Goal: Task Accomplishment & Management: Use online tool/utility

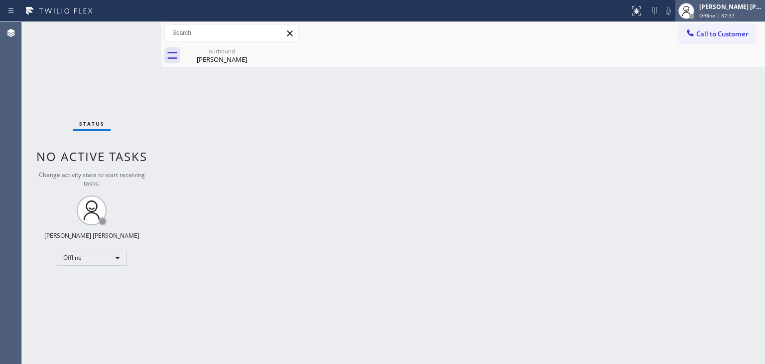
click at [723, 18] on span "Offline | 37:37" at bounding box center [716, 15] width 35 height 7
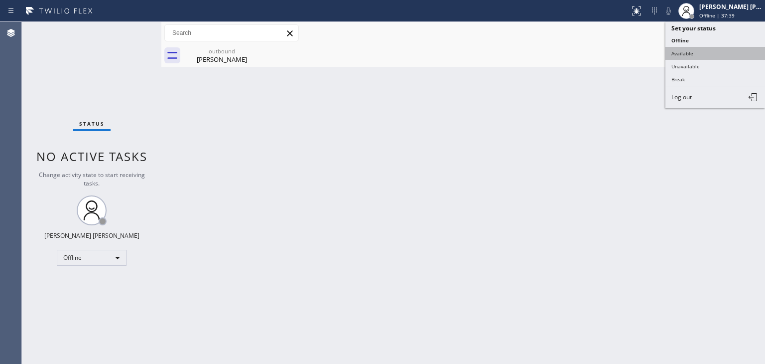
click at [695, 50] on button "Available" at bounding box center [715, 53] width 100 height 13
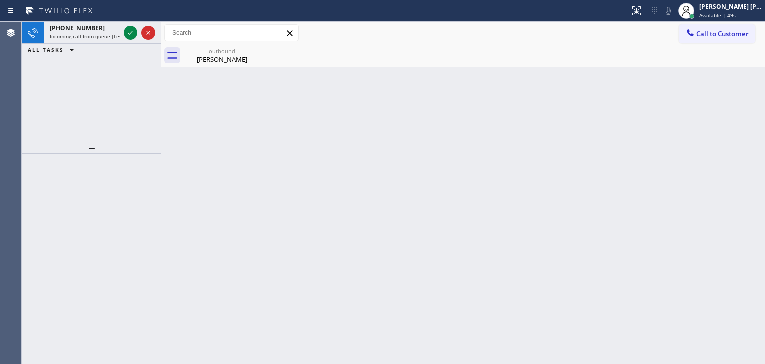
click at [131, 34] on icon at bounding box center [131, 33] width 12 height 12
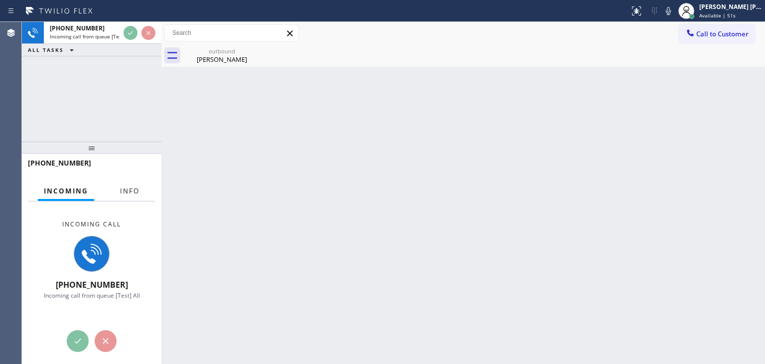
click at [132, 190] on span "Info" at bounding box center [129, 190] width 19 height 9
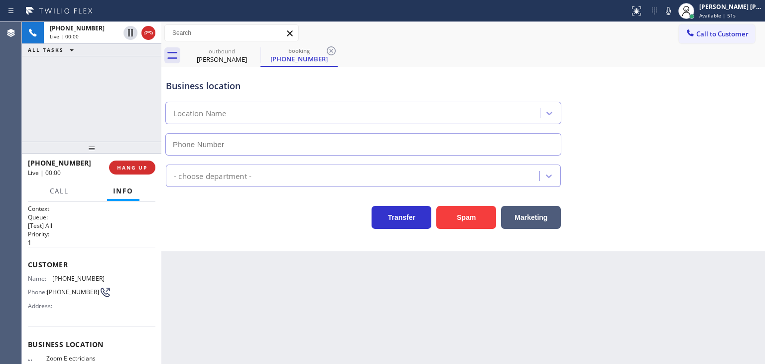
scroll to position [50, 0]
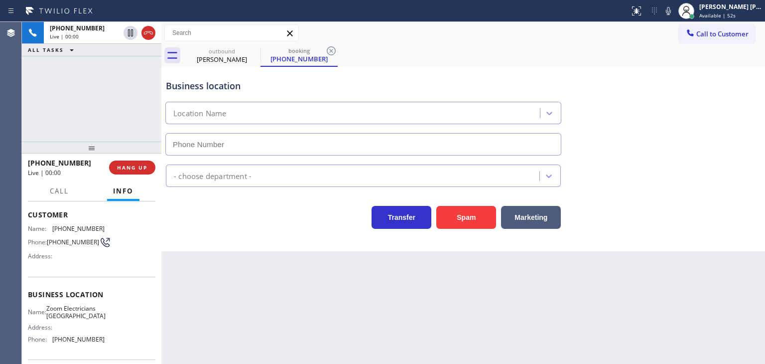
type input "[PHONE_NUMBER]"
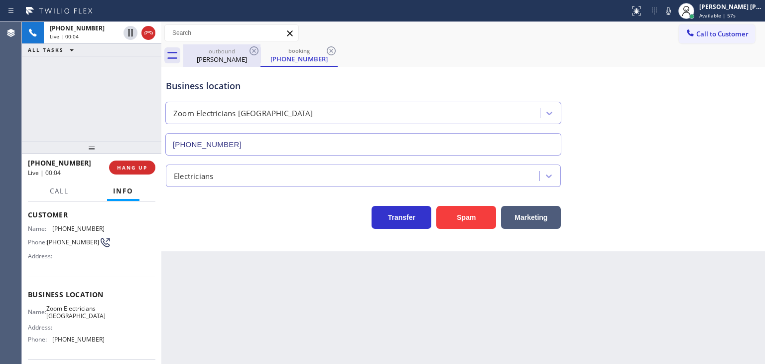
click at [230, 54] on div "outbound" at bounding box center [221, 50] width 75 height 7
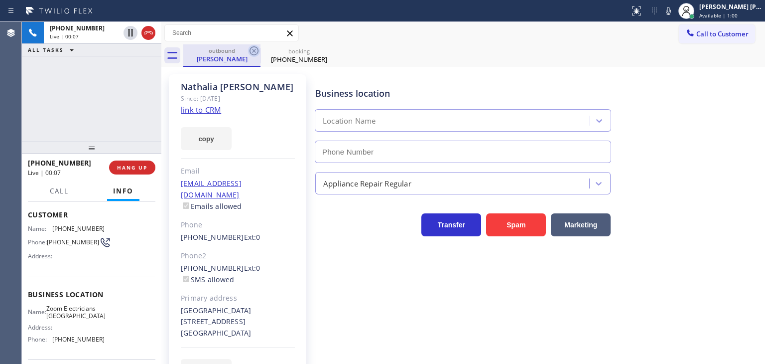
click at [255, 52] on icon at bounding box center [254, 50] width 9 height 9
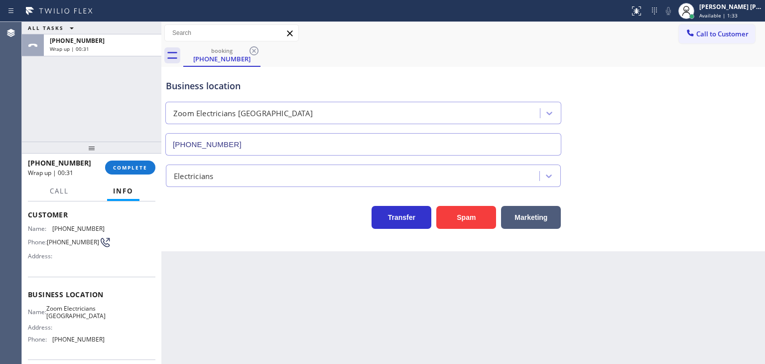
click at [173, 209] on div "Transfer Spam Marketing" at bounding box center [363, 215] width 399 height 28
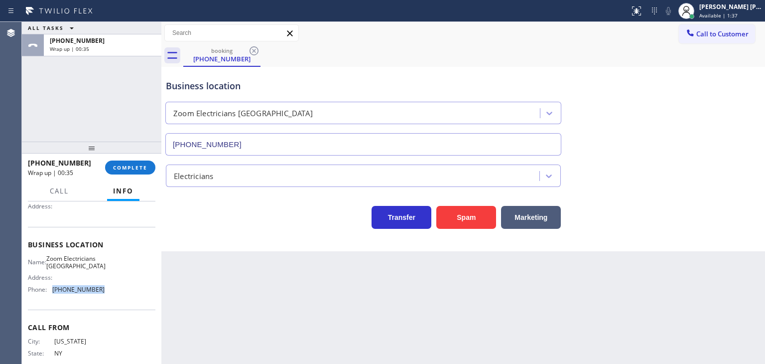
drag, startPoint x: 106, startPoint y: 301, endPoint x: 53, endPoint y: 315, distance: 55.1
click at [53, 310] on div "Business location Name: Zoom Electricians [GEOGRAPHIC_DATA] Address: Phone: [PH…" at bounding box center [91, 268] width 127 height 83
copy span "[PHONE_NUMBER]"
click at [718, 30] on span "Call to Customer" at bounding box center [722, 33] width 52 height 9
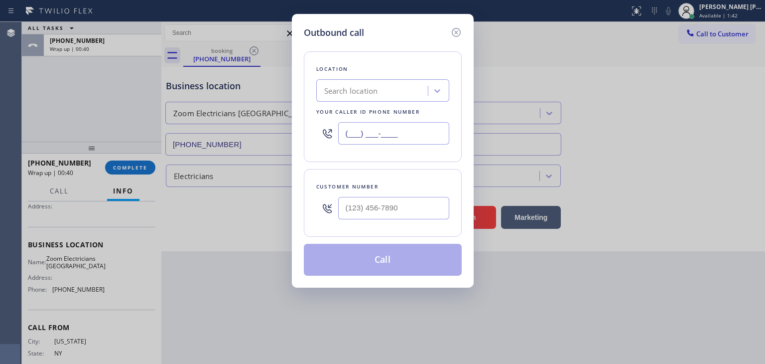
click at [359, 140] on input "(___) ___-____" at bounding box center [393, 133] width 111 height 22
paste input "714) 485-4516"
type input "[PHONE_NUMBER]"
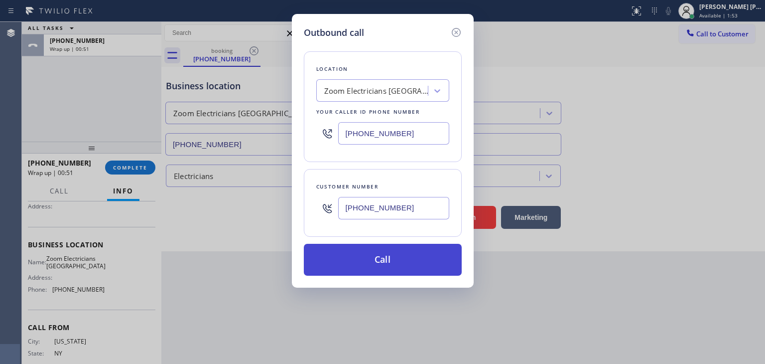
type input "[PHONE_NUMBER]"
click at [372, 253] on button "Call" at bounding box center [383, 260] width 158 height 32
click at [372, 259] on button "Call" at bounding box center [383, 260] width 158 height 32
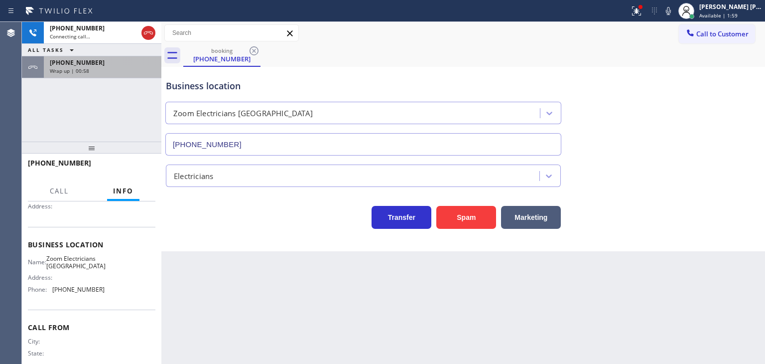
click at [142, 77] on div "[PHONE_NUMBER] Wrap up | 00:58" at bounding box center [101, 67] width 114 height 22
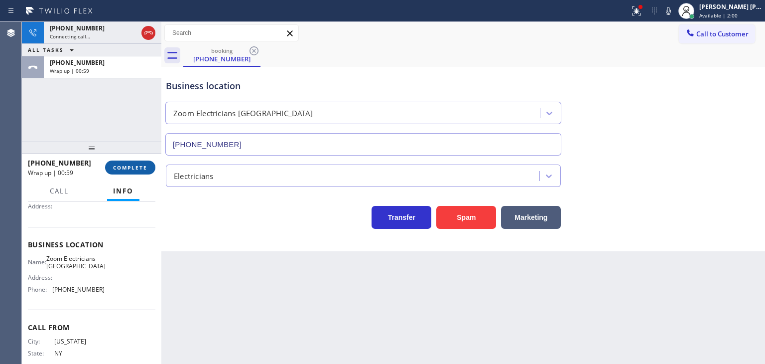
click at [139, 167] on span "COMPLETE" at bounding box center [130, 167] width 34 height 7
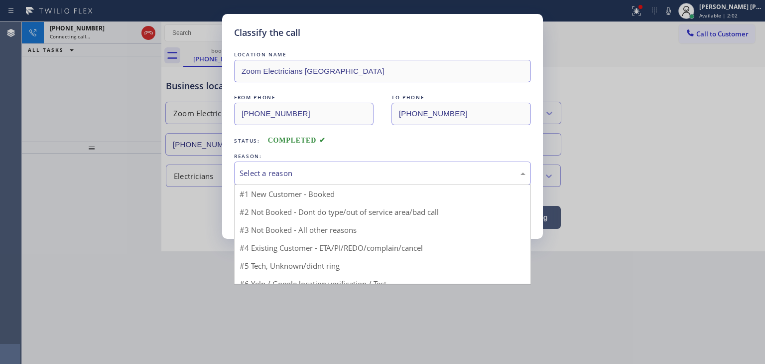
click at [283, 170] on div "Select a reason" at bounding box center [383, 172] width 286 height 11
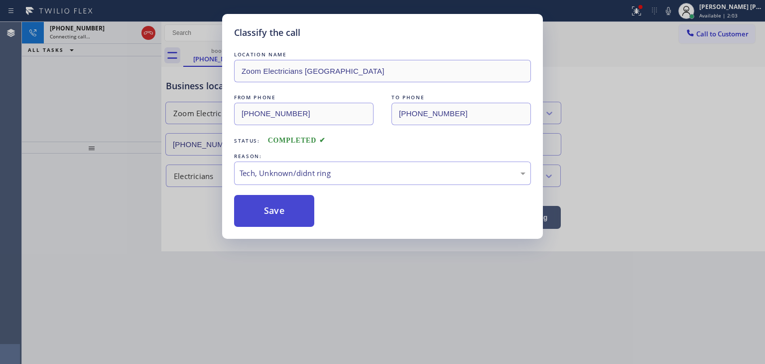
click at [266, 216] on button "Save" at bounding box center [274, 211] width 80 height 32
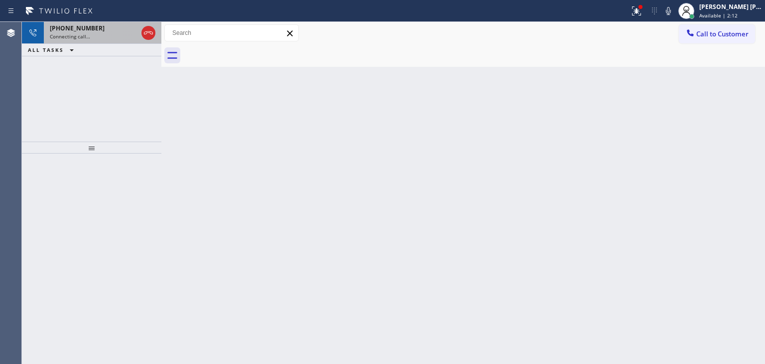
click at [79, 34] on span "Connecting call…" at bounding box center [70, 36] width 40 height 7
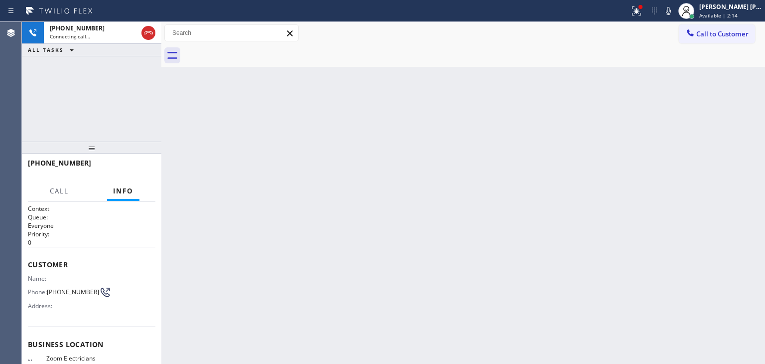
scroll to position [50, 0]
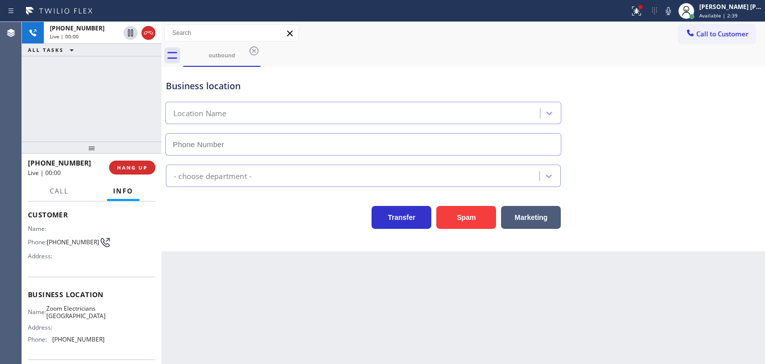
type input "[PHONE_NUMBER]"
click at [122, 97] on div "[PHONE_NUMBER] Live | 00:10 ALL TASKS ALL TASKS ACTIVE TASKS TASKS IN WRAP UP" at bounding box center [91, 82] width 139 height 120
click at [134, 169] on span "HANG UP" at bounding box center [132, 167] width 30 height 7
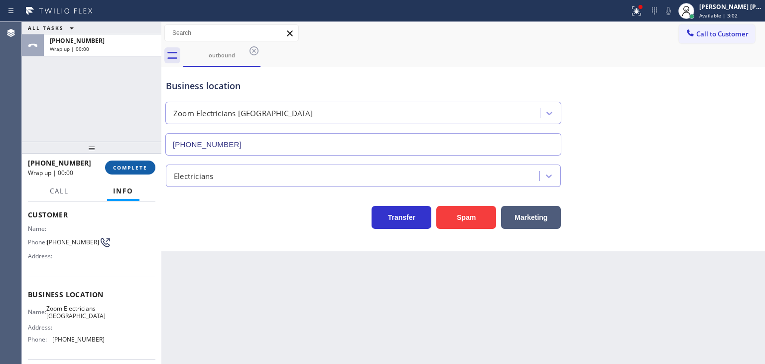
click at [142, 164] on span "COMPLETE" at bounding box center [130, 167] width 34 height 7
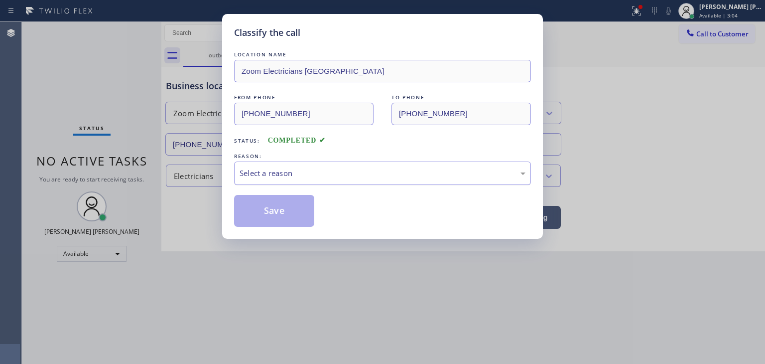
click at [317, 166] on div "Select a reason" at bounding box center [382, 172] width 297 height 23
click at [279, 215] on button "Save" at bounding box center [274, 211] width 80 height 32
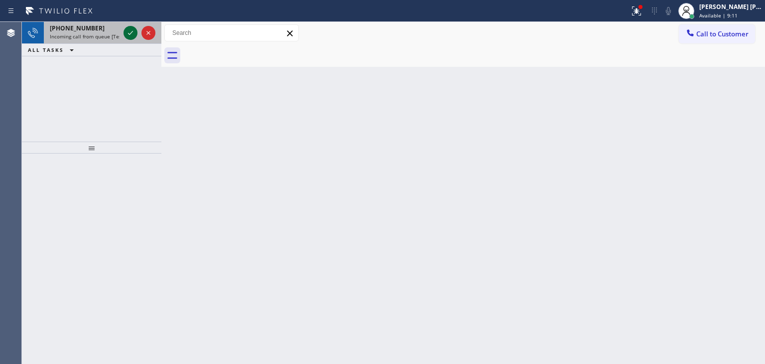
click at [132, 35] on icon at bounding box center [131, 33] width 12 height 12
click at [130, 28] on icon at bounding box center [131, 33] width 12 height 12
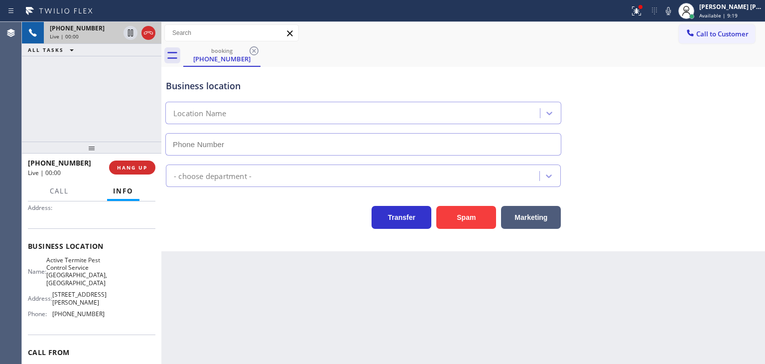
scroll to position [100, 0]
type input "[PHONE_NUMBER]"
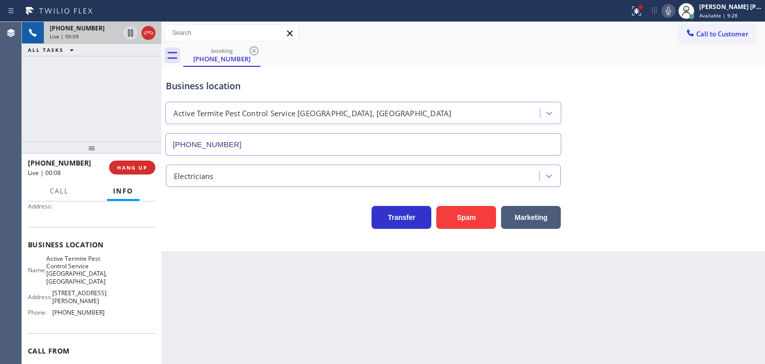
click at [674, 16] on icon at bounding box center [668, 11] width 12 height 12
click at [674, 11] on icon at bounding box center [668, 11] width 12 height 12
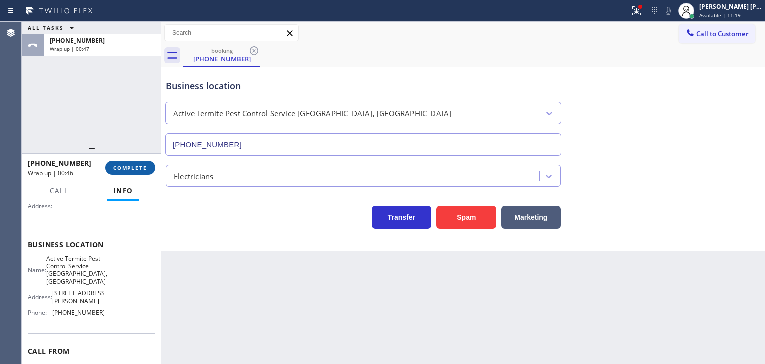
click at [136, 167] on span "COMPLETE" at bounding box center [130, 167] width 34 height 7
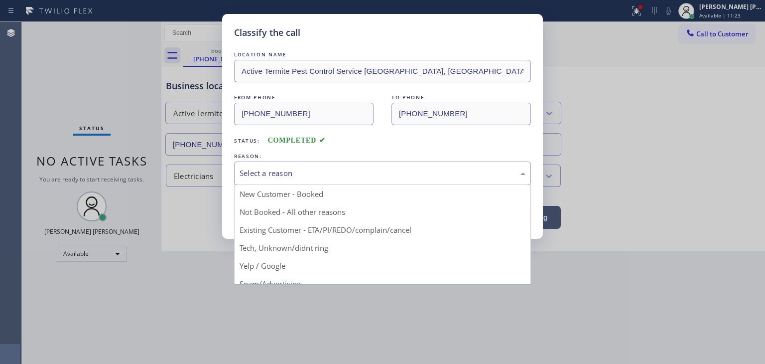
click at [287, 165] on div "Select a reason" at bounding box center [382, 172] width 297 height 23
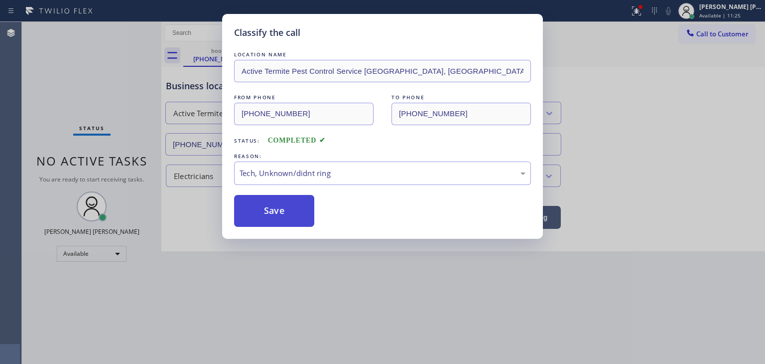
click at [273, 220] on button "Save" at bounding box center [274, 211] width 80 height 32
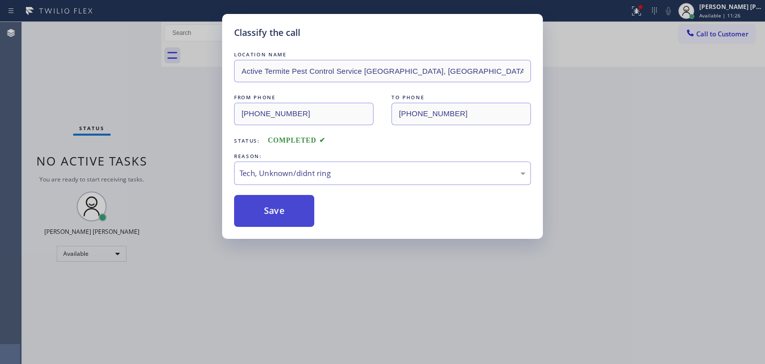
click at [261, 209] on button "Save" at bounding box center [274, 211] width 80 height 32
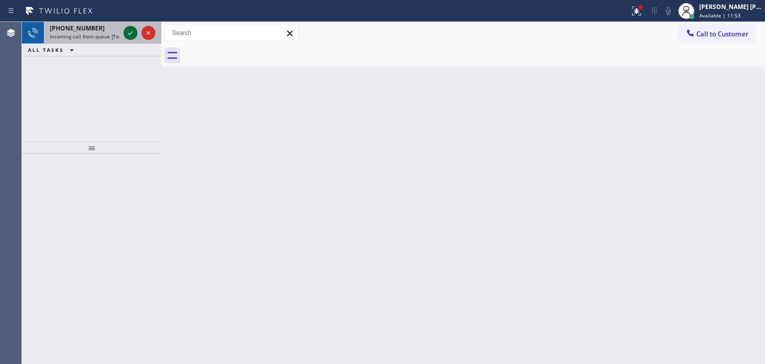
click at [128, 28] on icon at bounding box center [131, 33] width 12 height 12
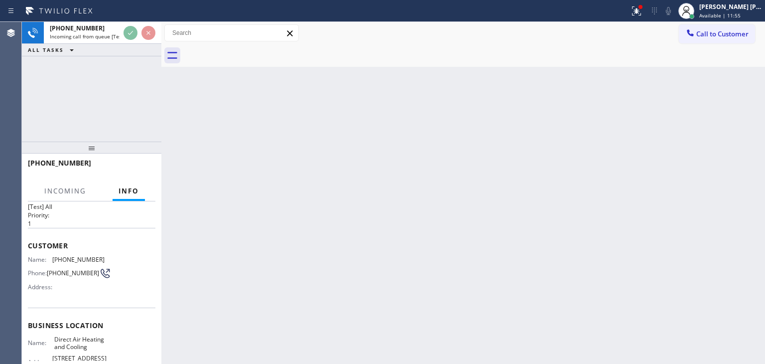
scroll to position [50, 0]
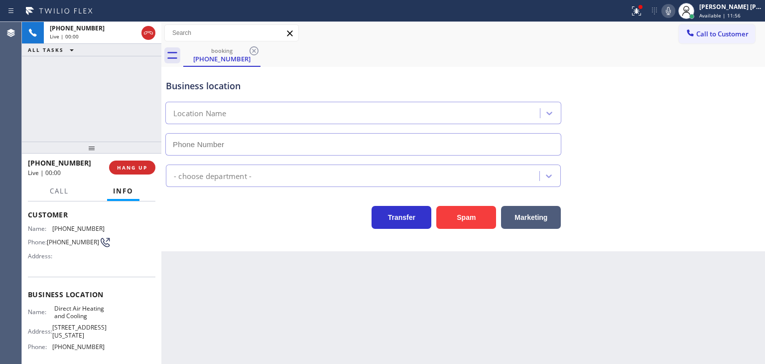
type input "[PHONE_NUMBER]"
drag, startPoint x: 734, startPoint y: 198, endPoint x: 725, endPoint y: 172, distance: 27.9
click at [731, 194] on div "Transfer Spam Marketing" at bounding box center [463, 208] width 599 height 42
click at [671, 12] on icon at bounding box center [668, 11] width 5 height 8
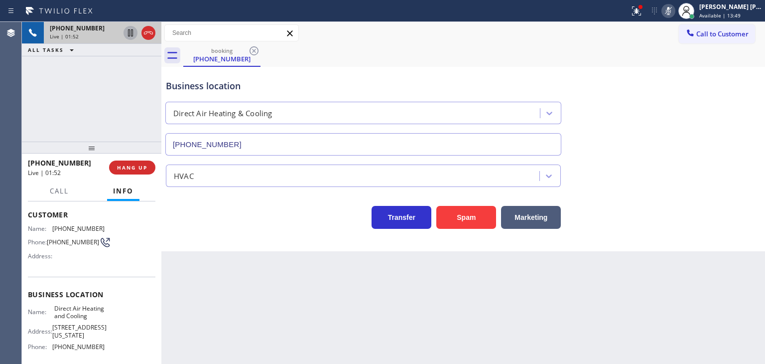
click at [130, 34] on icon at bounding box center [131, 33] width 12 height 12
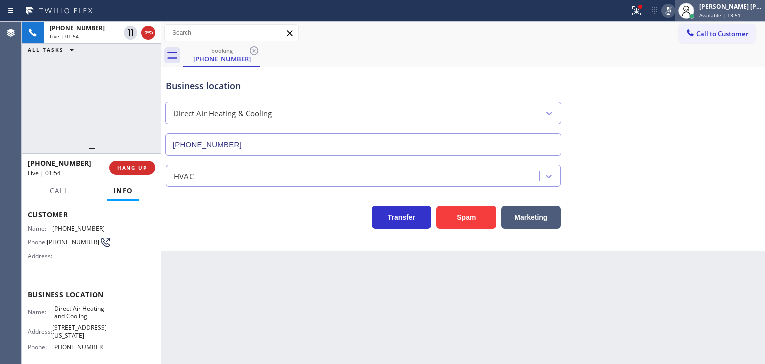
click at [731, 12] on span "Available | 13:51" at bounding box center [719, 15] width 41 height 7
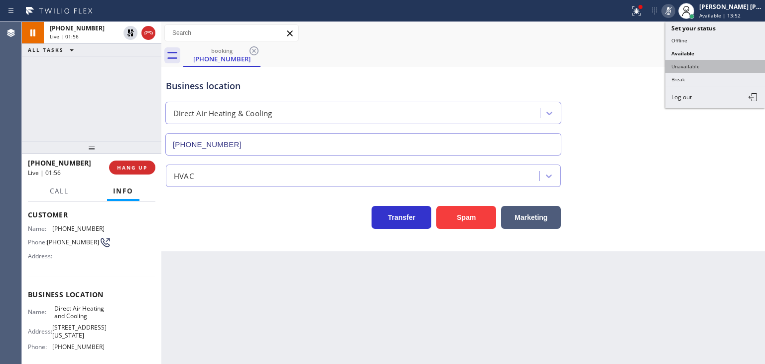
click at [698, 64] on button "Unavailable" at bounding box center [715, 66] width 100 height 13
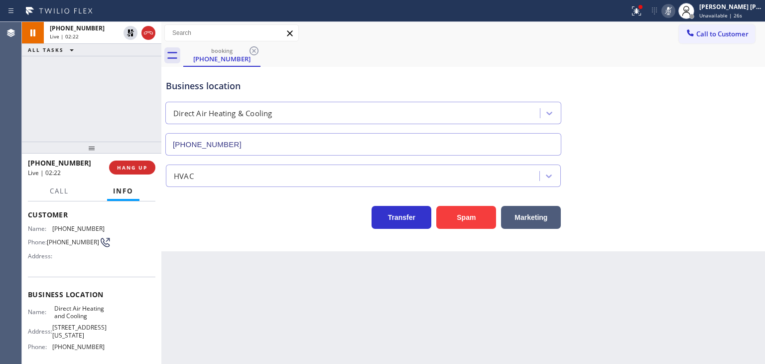
click at [740, 211] on div "Transfer Spam Marketing" at bounding box center [463, 213] width 599 height 32
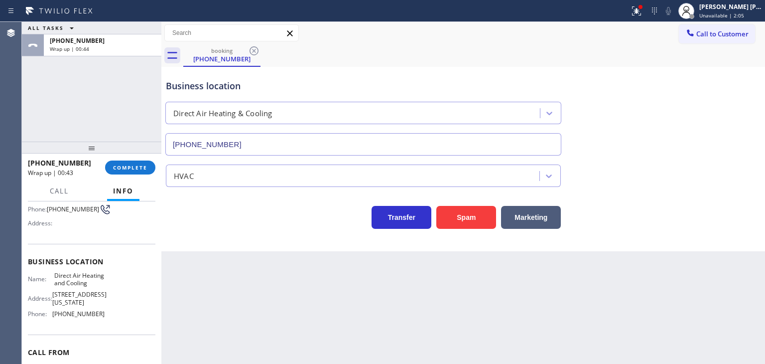
scroll to position [100, 0]
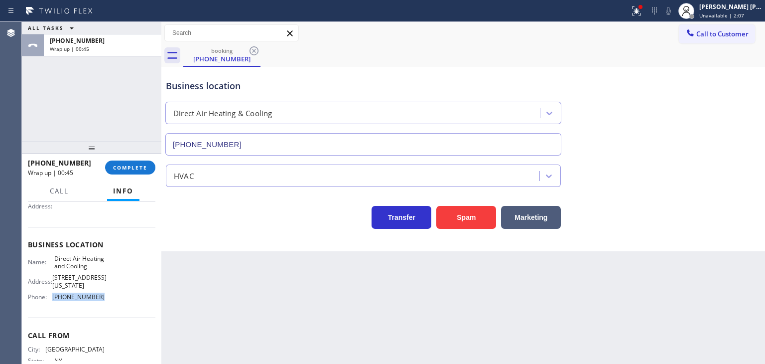
drag, startPoint x: 101, startPoint y: 313, endPoint x: 50, endPoint y: 315, distance: 50.3
click at [50, 305] on div "Name: Direct Air Heating and Cooling Address: [STREET_ADDRESS][US_STATE] Phone:…" at bounding box center [91, 279] width 127 height 50
copy div "[PHONE_NUMBER]"
click at [712, 41] on button "Call to Customer" at bounding box center [717, 33] width 76 height 19
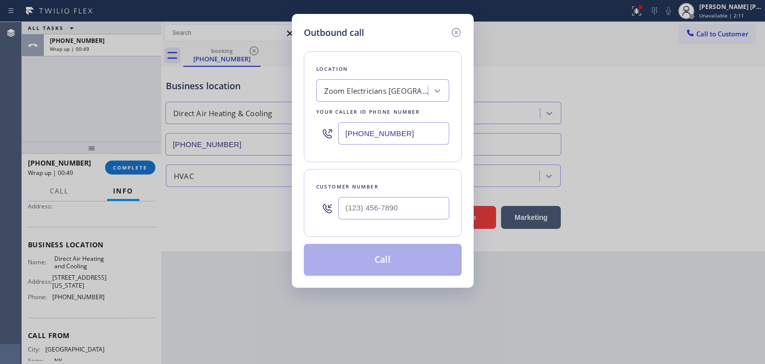
drag, startPoint x: 357, startPoint y: 126, endPoint x: 313, endPoint y: 123, distance: 44.0
click at [313, 123] on div "Location Zoom Electricians [GEOGRAPHIC_DATA] Your caller id phone number [PHONE…" at bounding box center [383, 106] width 158 height 111
paste input "347) 941-1074"
type input "[PHONE_NUMBER]"
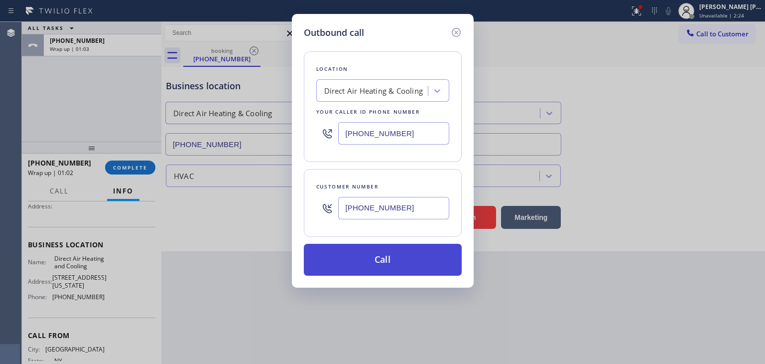
type input "[PHONE_NUMBER]"
click at [374, 261] on button "Call" at bounding box center [383, 260] width 158 height 32
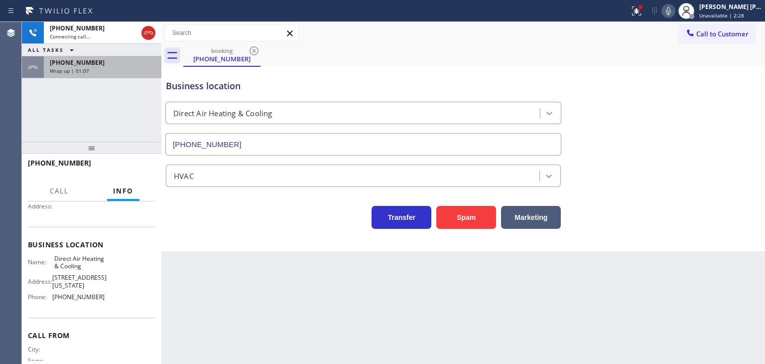
click at [94, 69] on div "Wrap up | 01:07" at bounding box center [103, 70] width 106 height 7
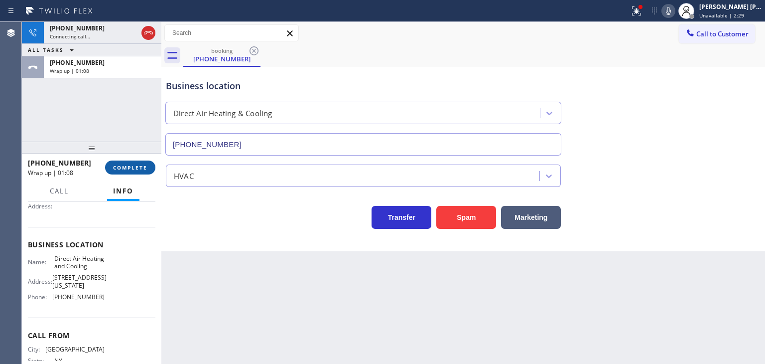
click at [141, 160] on button "COMPLETE" at bounding box center [130, 167] width 50 height 14
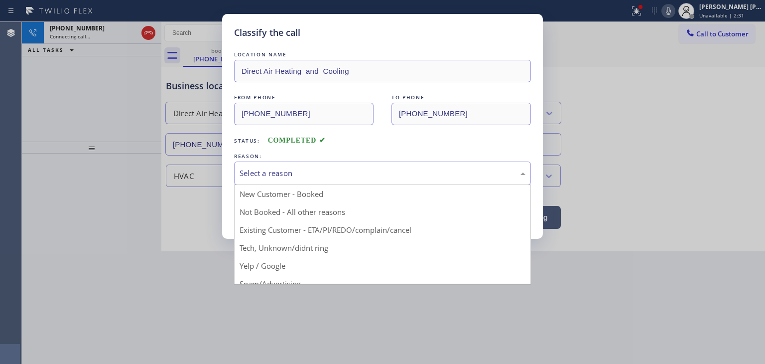
click at [257, 172] on div "Select a reason" at bounding box center [383, 172] width 286 height 11
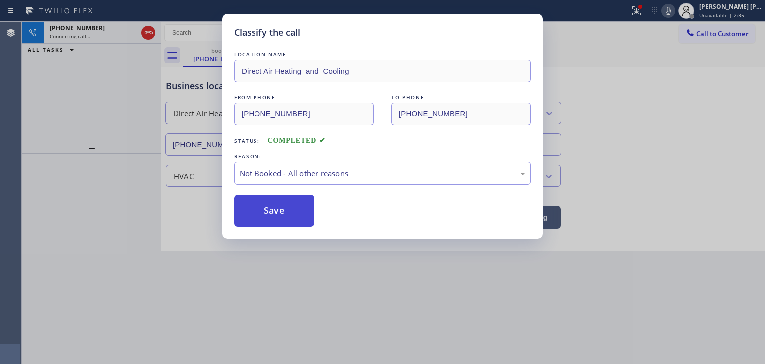
click at [292, 211] on button "Save" at bounding box center [274, 211] width 80 height 32
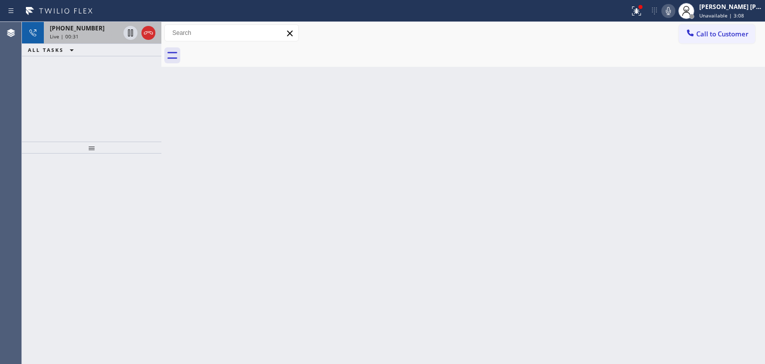
click at [75, 37] on span "Live | 00:31" at bounding box center [64, 36] width 29 height 7
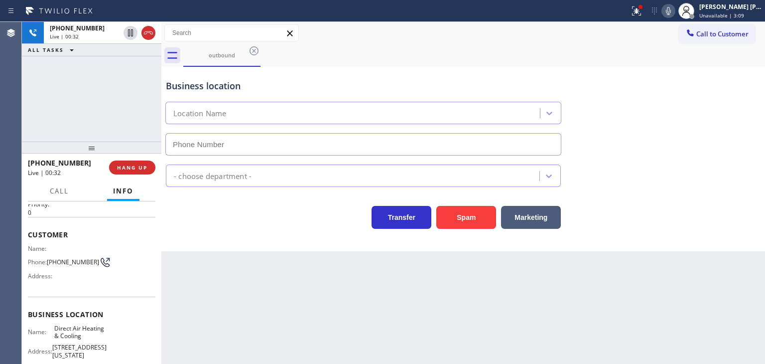
scroll to position [100, 0]
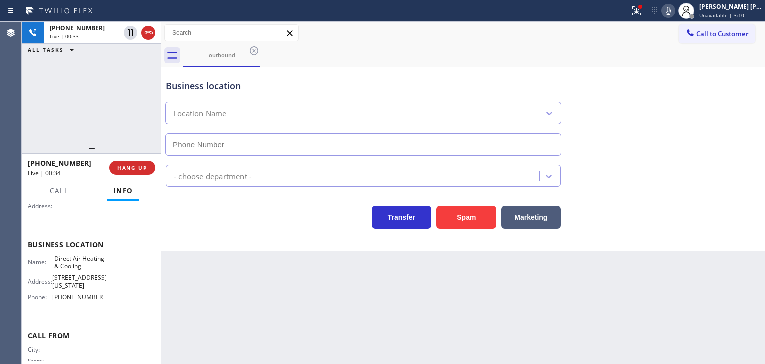
type input "[PHONE_NUMBER]"
drag, startPoint x: 744, startPoint y: 126, endPoint x: 737, endPoint y: 114, distance: 13.6
click at [744, 126] on div "Business location Direct Air Heating & Cooling [PHONE_NUMBER]" at bounding box center [463, 110] width 599 height 90
click at [674, 8] on icon at bounding box center [668, 11] width 12 height 12
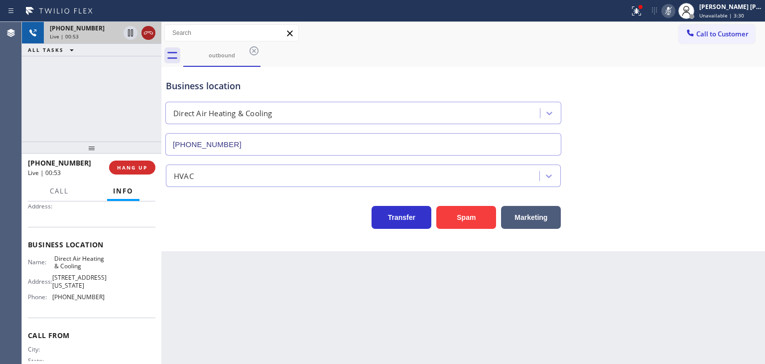
click at [151, 33] on icon at bounding box center [148, 33] width 12 height 12
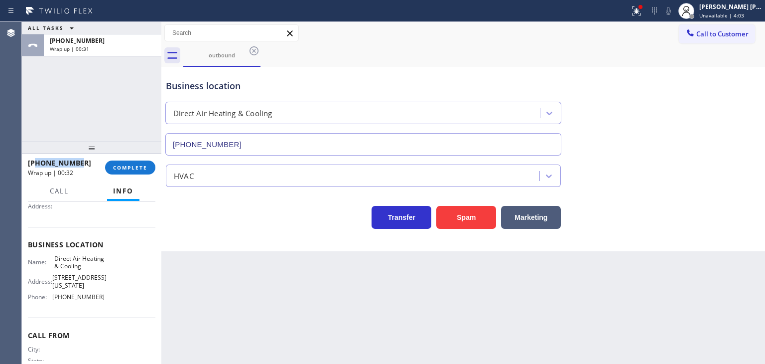
drag, startPoint x: 85, startPoint y: 162, endPoint x: 36, endPoint y: 157, distance: 48.5
click at [36, 157] on div "[PHONE_NUMBER] Wrap up | 00:32" at bounding box center [66, 167] width 77 height 26
copy span "5168518363"
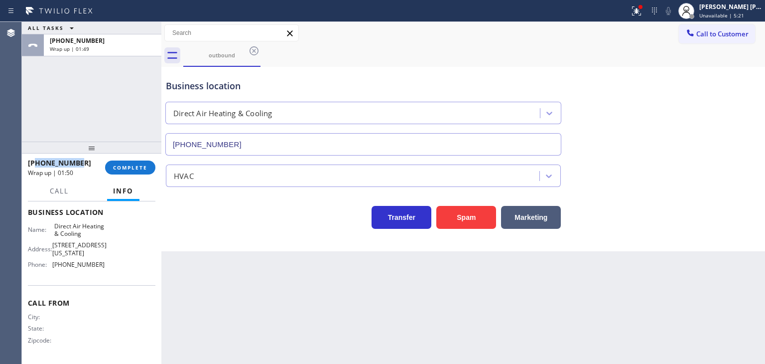
scroll to position [148, 0]
drag, startPoint x: 100, startPoint y: 264, endPoint x: 52, endPoint y: 267, distance: 47.4
click at [52, 267] on span "[PHONE_NUMBER]" at bounding box center [78, 263] width 52 height 7
copy span "[PHONE_NUMBER]"
click at [740, 9] on div "[PERSON_NAME] [PERSON_NAME]" at bounding box center [730, 6] width 63 height 8
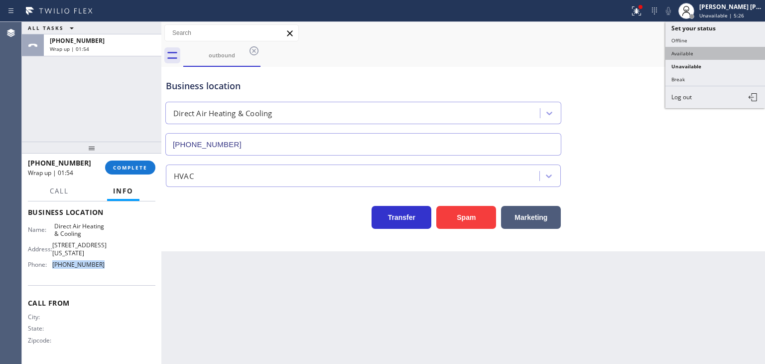
click at [728, 52] on button "Available" at bounding box center [715, 53] width 100 height 13
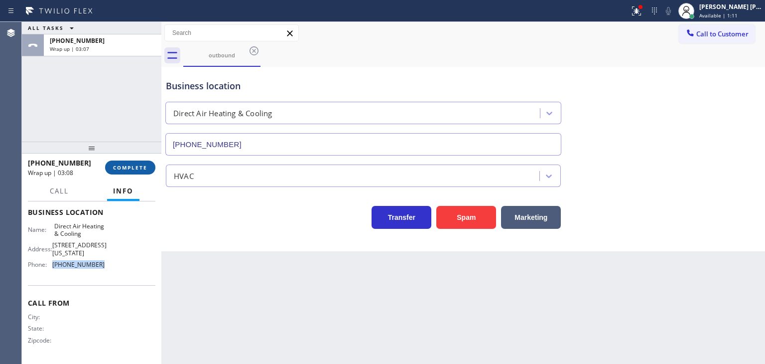
click at [129, 162] on button "COMPLETE" at bounding box center [130, 167] width 50 height 14
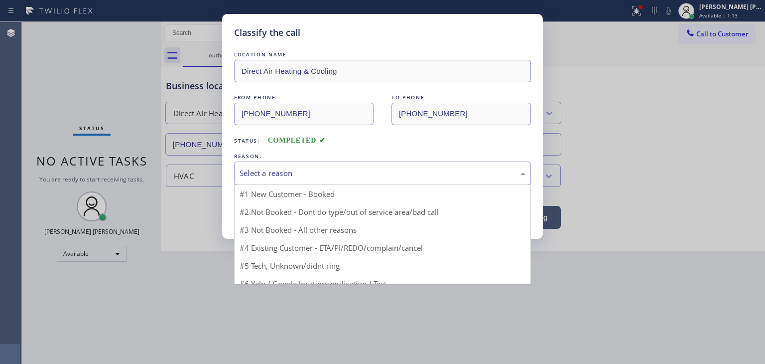
click at [266, 179] on div "Select a reason" at bounding box center [382, 172] width 297 height 23
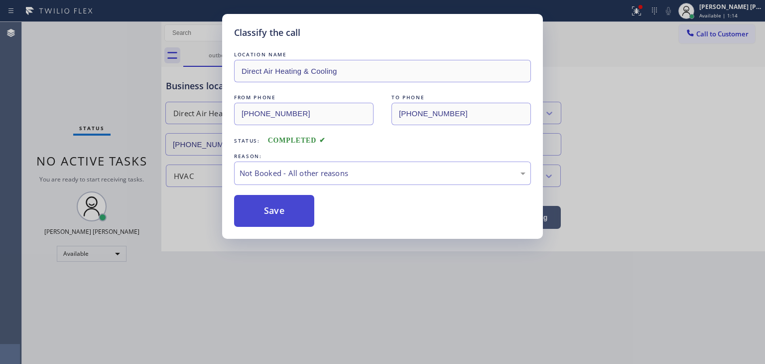
click at [273, 214] on button "Save" at bounding box center [274, 211] width 80 height 32
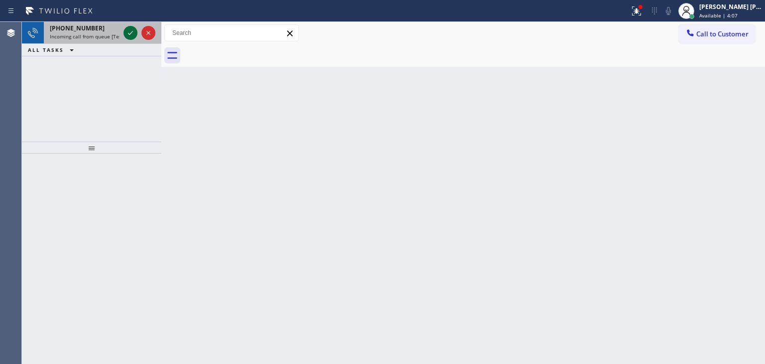
click at [133, 34] on icon at bounding box center [131, 33] width 12 height 12
click at [131, 30] on icon at bounding box center [131, 33] width 12 height 12
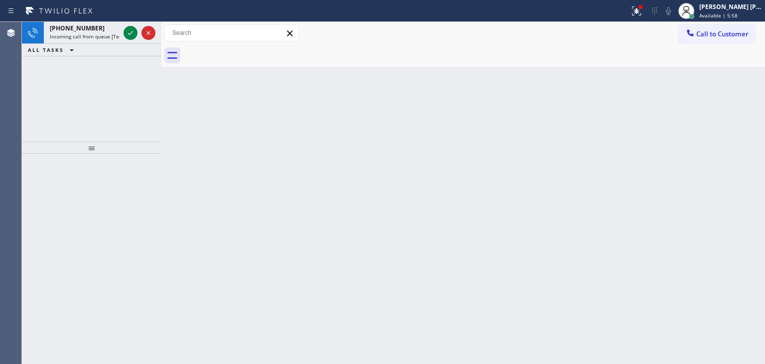
drag, startPoint x: 131, startPoint y: 32, endPoint x: 130, endPoint y: 47, distance: 15.0
click at [131, 32] on icon at bounding box center [131, 33] width 12 height 12
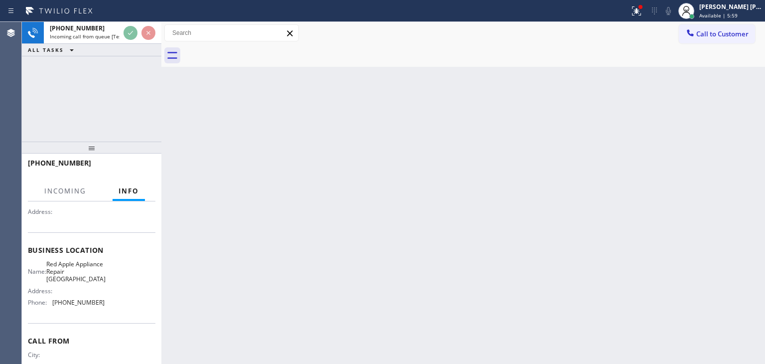
scroll to position [100, 0]
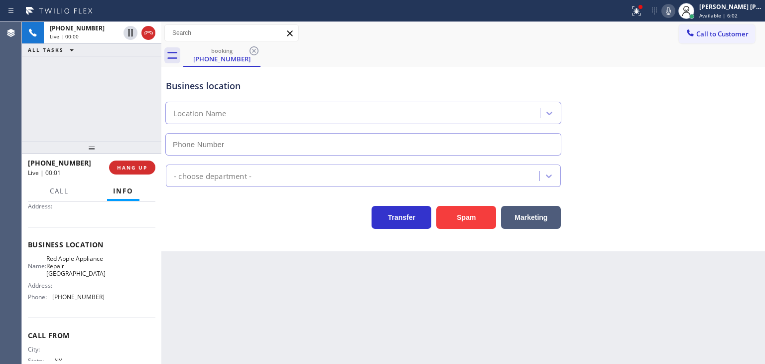
type input "[PHONE_NUMBER]"
click at [751, 87] on div "Business location Red Apple Appliance Repair [GEOGRAPHIC_DATA] [PHONE_NUMBER]" at bounding box center [463, 110] width 599 height 90
click at [671, 12] on icon at bounding box center [668, 11] width 5 height 8
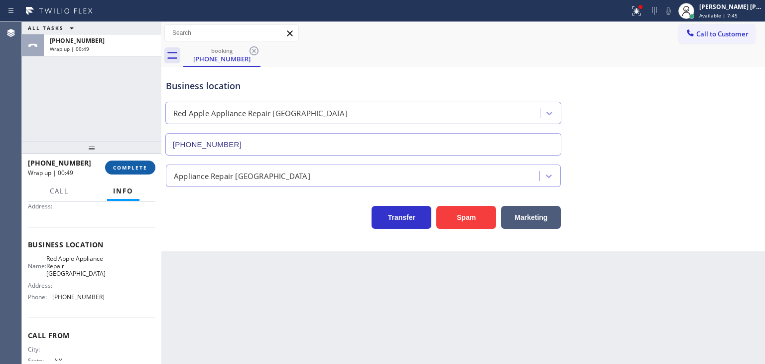
click at [141, 169] on span "COMPLETE" at bounding box center [130, 167] width 34 height 7
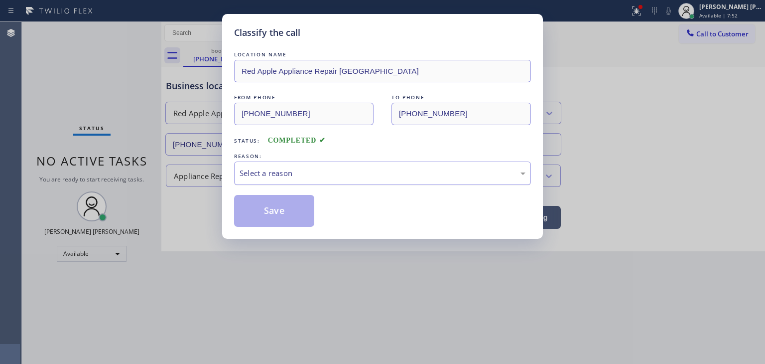
click at [266, 167] on div "Select a reason" at bounding box center [383, 172] width 286 height 11
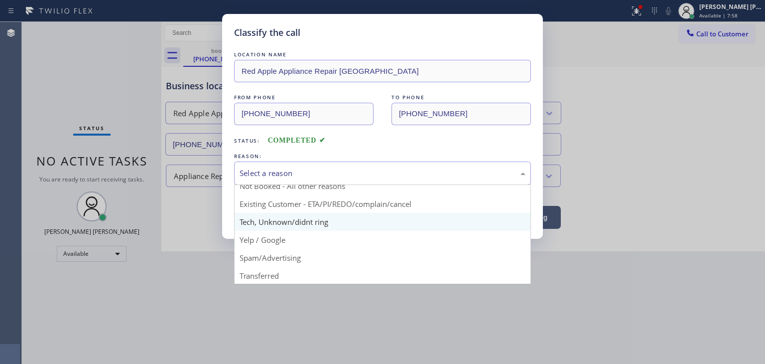
scroll to position [50, 0]
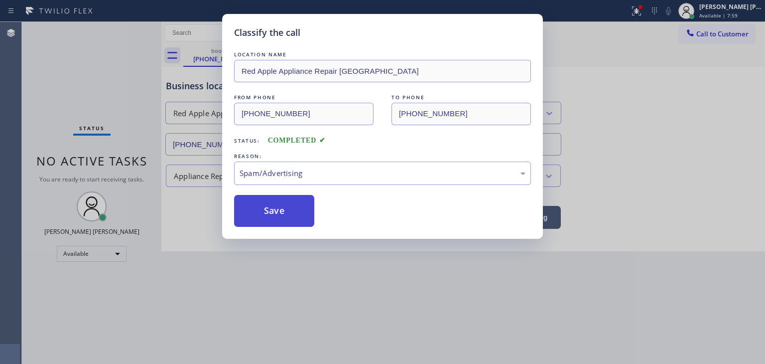
click at [281, 220] on button "Save" at bounding box center [274, 211] width 80 height 32
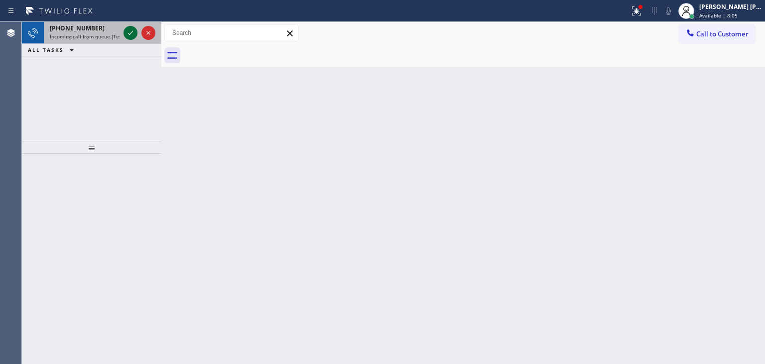
click at [134, 33] on icon at bounding box center [131, 33] width 12 height 12
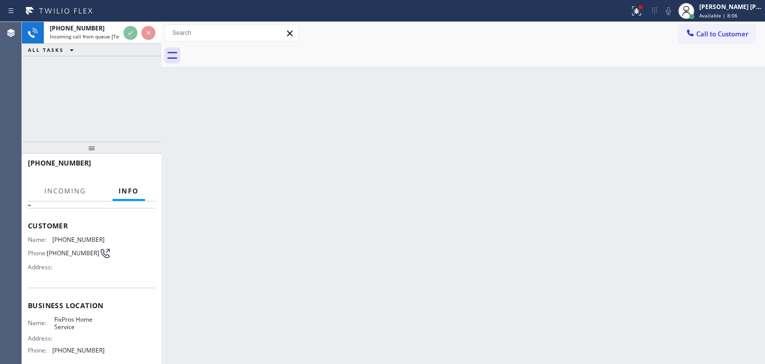
scroll to position [50, 0]
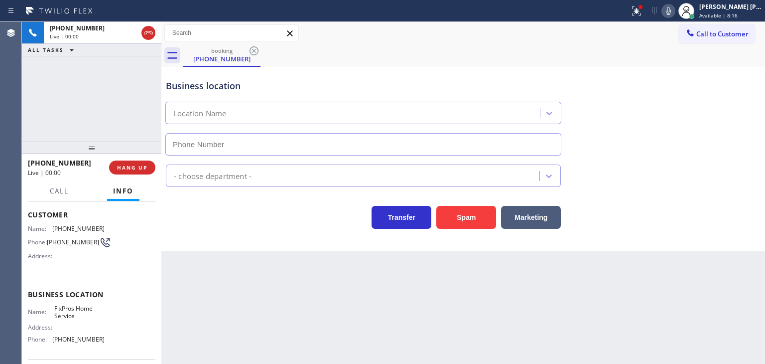
type input "[PHONE_NUMBER]"
click at [739, 148] on div "Business location FixPros Home Service [PHONE_NUMBER]" at bounding box center [463, 110] width 599 height 90
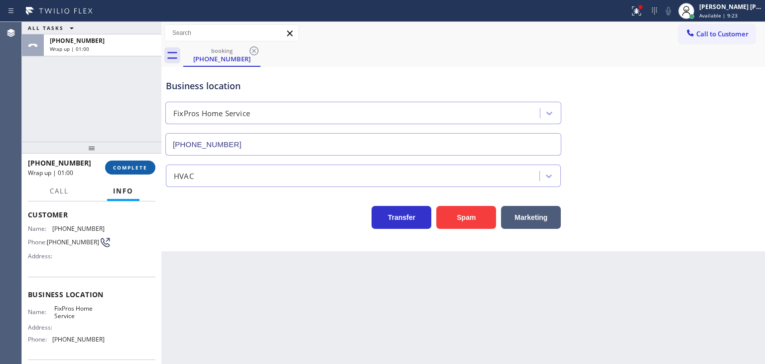
click at [131, 166] on span "COMPLETE" at bounding box center [130, 167] width 34 height 7
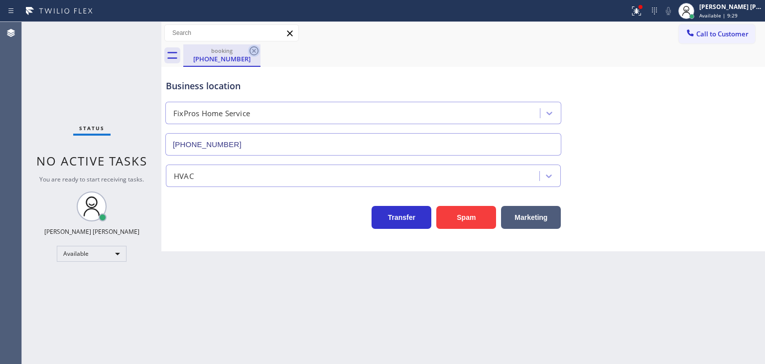
click at [254, 50] on icon at bounding box center [254, 51] width 12 height 12
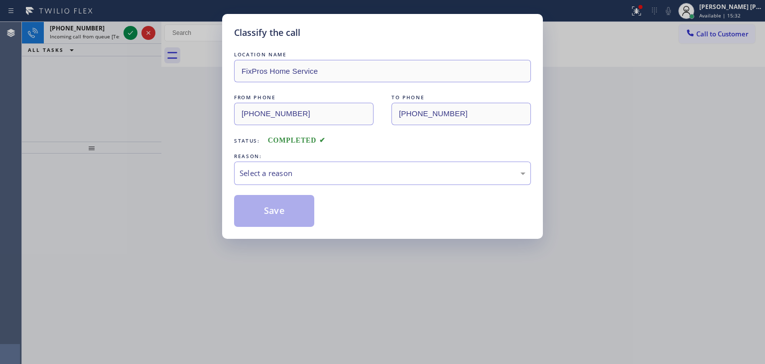
click at [128, 35] on div "Classify the call LOCATION NAME FixPros Home Service FROM PHONE [PHONE_NUMBER] …" at bounding box center [382, 182] width 765 height 364
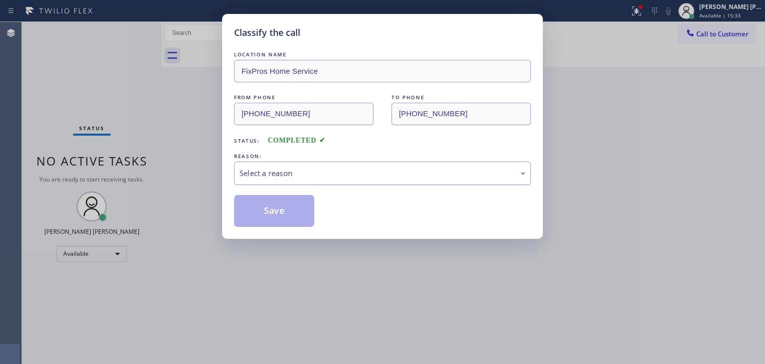
click at [261, 177] on div "Select a reason" at bounding box center [383, 172] width 286 height 11
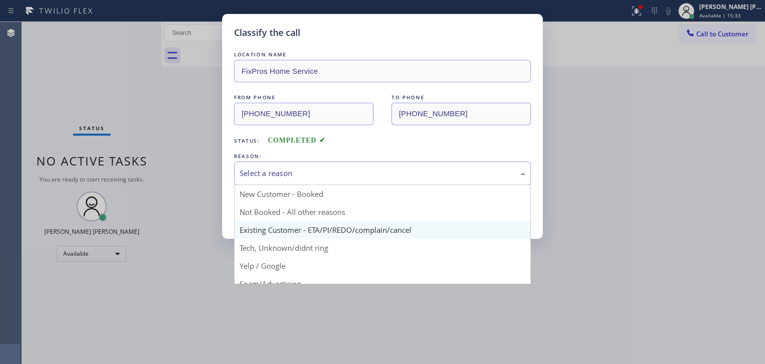
scroll to position [50, 0]
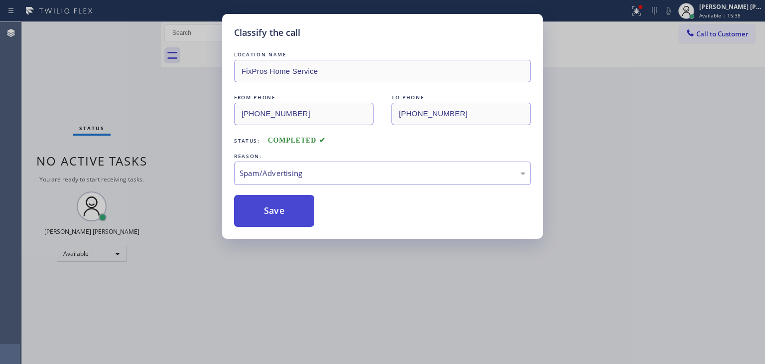
click at [266, 210] on button "Save" at bounding box center [274, 211] width 80 height 32
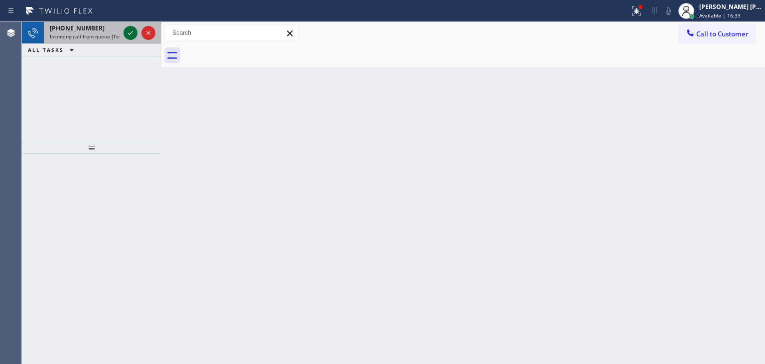
click at [129, 28] on icon at bounding box center [131, 33] width 12 height 12
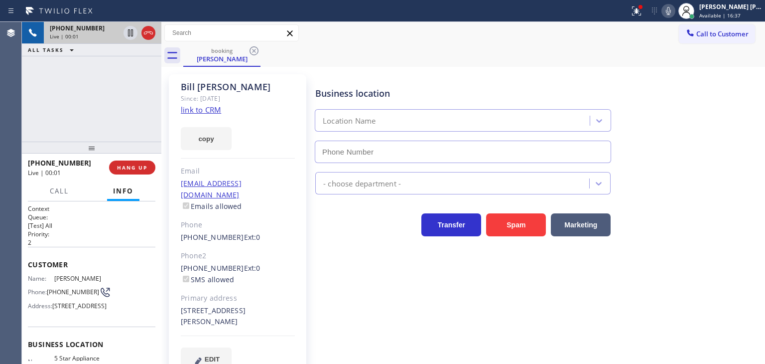
type input "[PHONE_NUMBER]"
click at [213, 109] on link "link to CRM" at bounding box center [201, 110] width 40 height 10
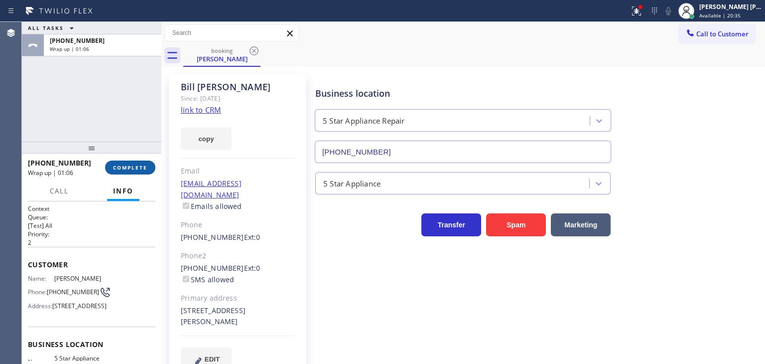
click at [132, 164] on span "COMPLETE" at bounding box center [130, 167] width 34 height 7
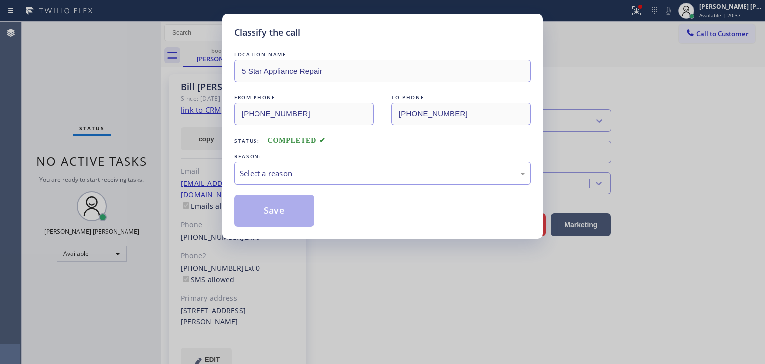
click at [283, 174] on div "Select a reason" at bounding box center [383, 172] width 286 height 11
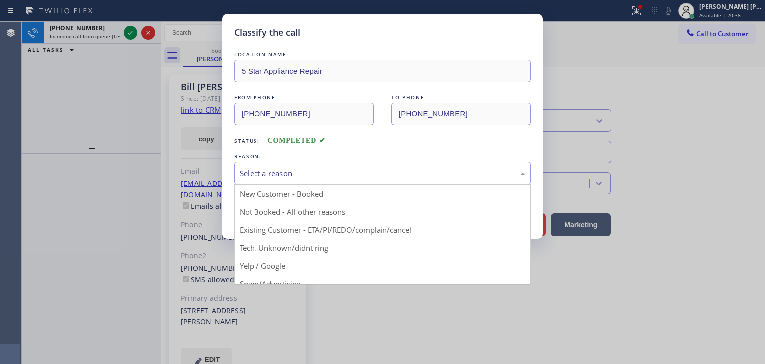
drag, startPoint x: 293, startPoint y: 234, endPoint x: 293, endPoint y: 228, distance: 5.5
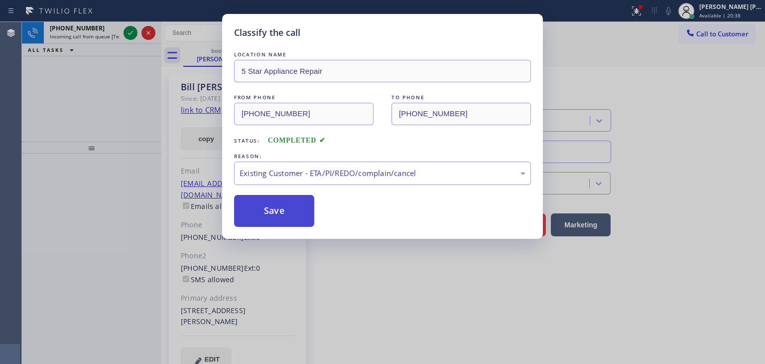
click at [283, 210] on button "Save" at bounding box center [274, 211] width 80 height 32
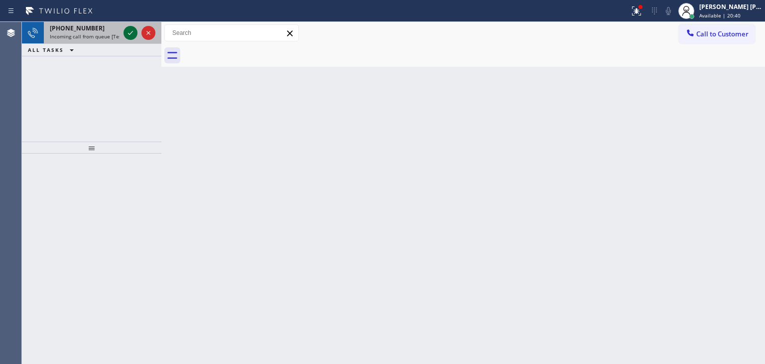
click at [129, 34] on icon at bounding box center [131, 33] width 12 height 12
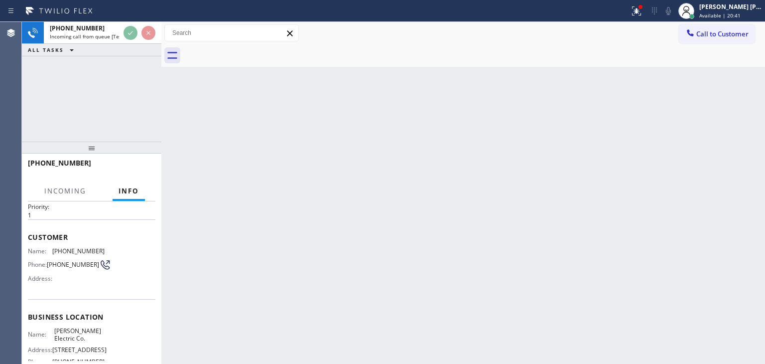
scroll to position [50, 0]
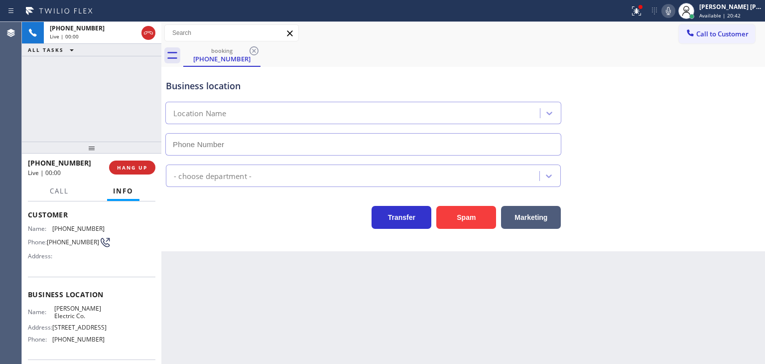
type input "[PHONE_NUMBER]"
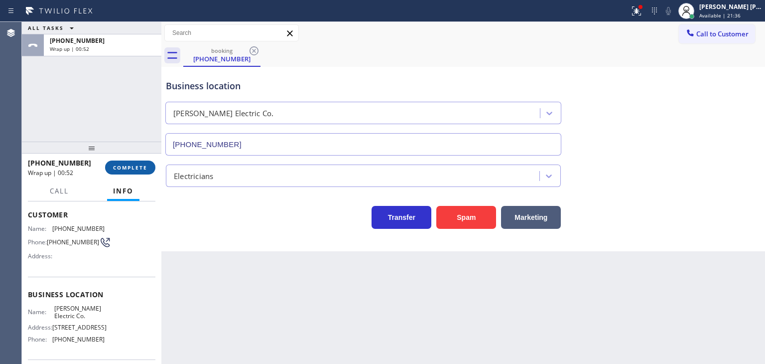
click at [140, 166] on span "COMPLETE" at bounding box center [130, 167] width 34 height 7
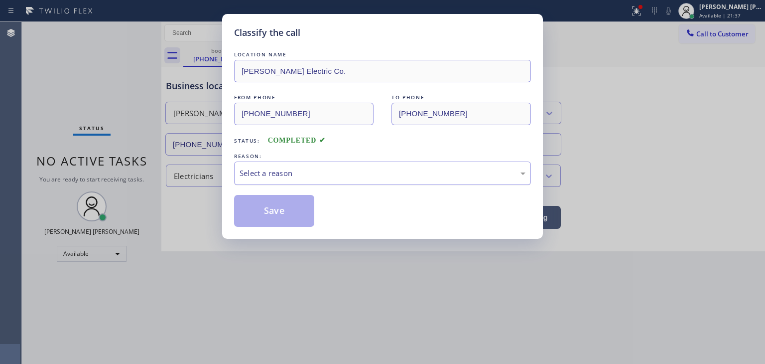
click at [298, 179] on div "Select a reason" at bounding box center [382, 172] width 297 height 23
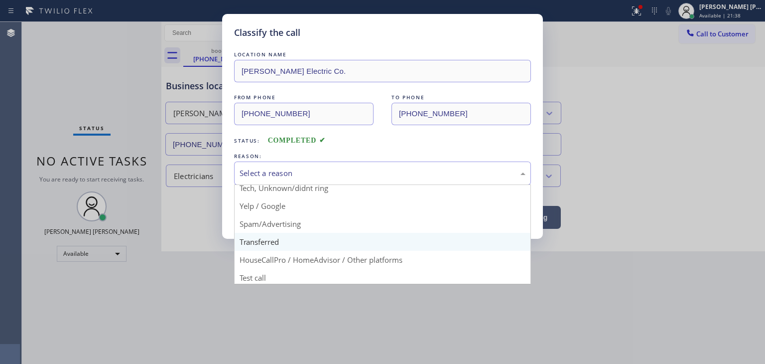
scroll to position [62, 0]
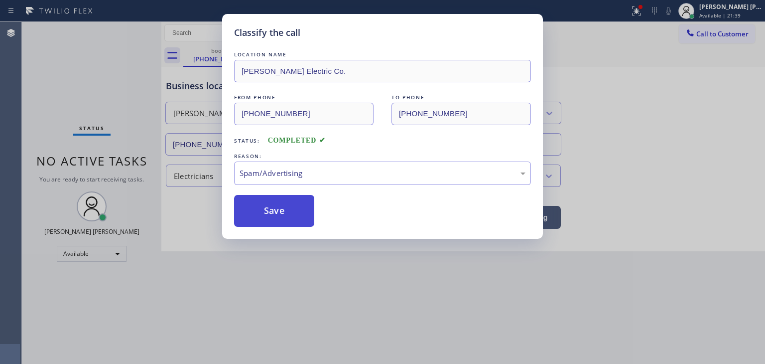
click at [285, 207] on button "Save" at bounding box center [274, 211] width 80 height 32
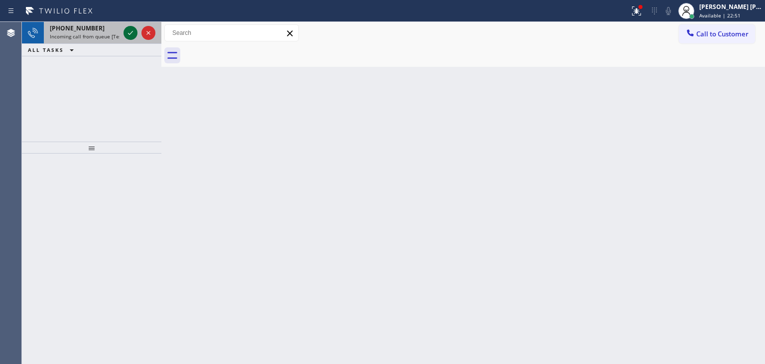
click at [131, 29] on icon at bounding box center [131, 33] width 12 height 12
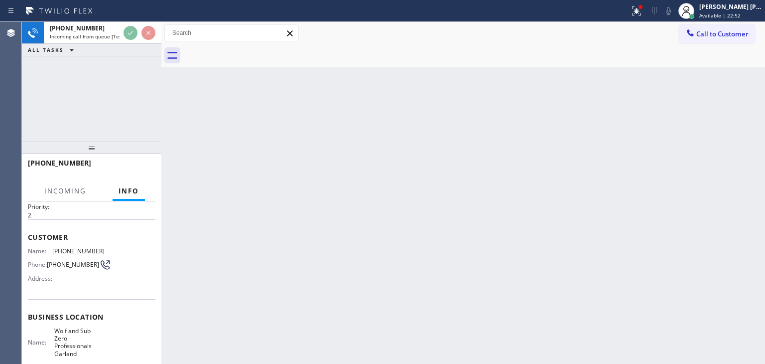
scroll to position [50, 0]
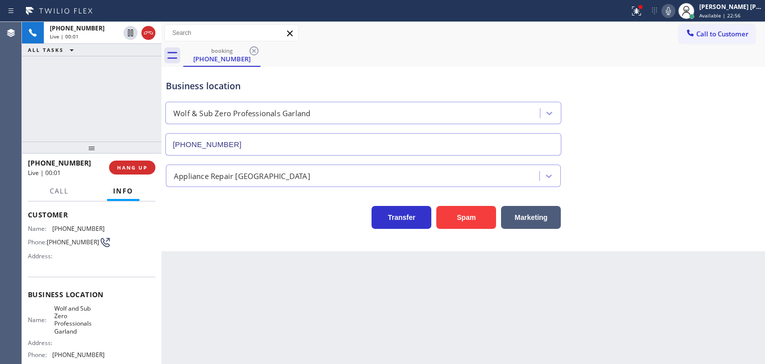
type input "[PHONE_NUMBER]"
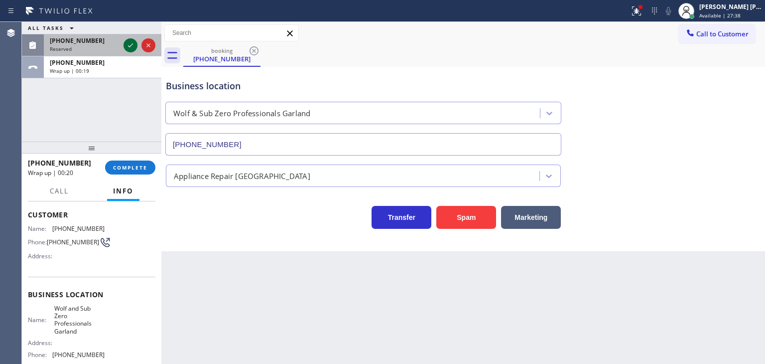
click at [133, 39] on icon at bounding box center [131, 45] width 12 height 12
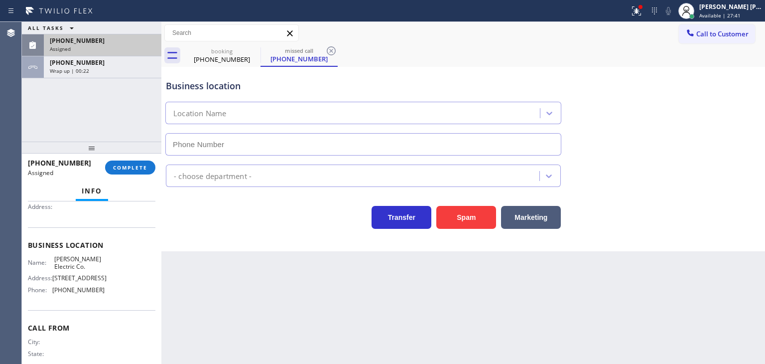
type input "[PHONE_NUMBER]"
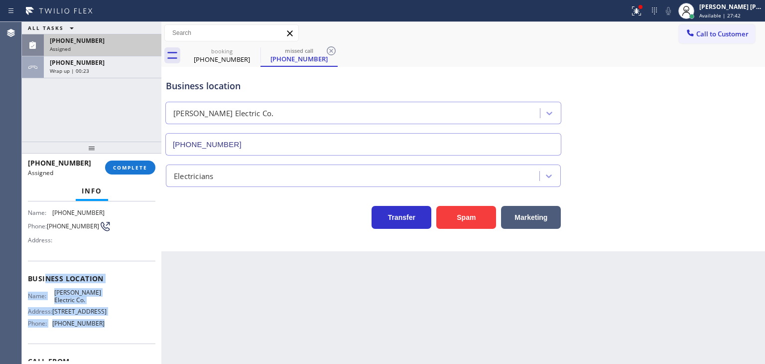
scroll to position [66, 0]
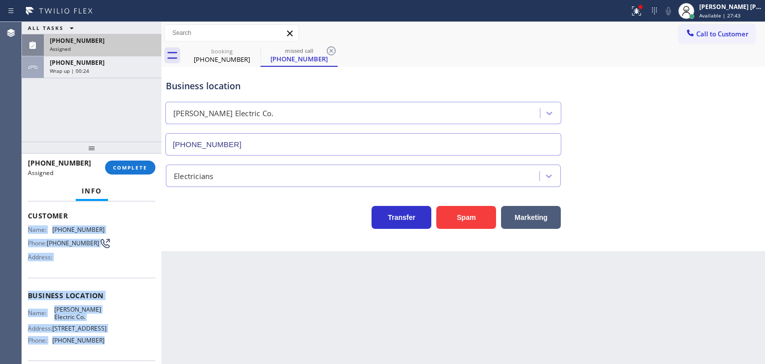
drag, startPoint x: 104, startPoint y: 315, endPoint x: 26, endPoint y: 225, distance: 119.4
click at [26, 225] on div "Context Queue: Electrical Priority: 0 Task Age: [DEMOGRAPHIC_DATA] minute(s) Cu…" at bounding box center [91, 282] width 139 height 162
copy div "Name: [PHONE_NUMBER] Phone: [PHONE_NUMBER] Address: Business location Name: [PE…"
click at [734, 13] on span "Available | 27:46" at bounding box center [719, 15] width 41 height 7
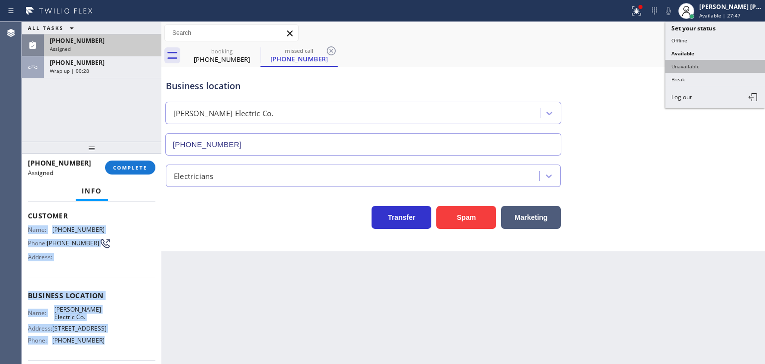
click at [722, 67] on button "Unavailable" at bounding box center [715, 66] width 100 height 13
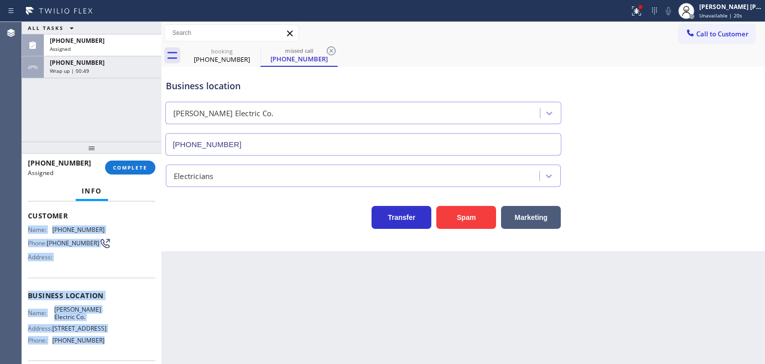
drag, startPoint x: 94, startPoint y: 44, endPoint x: 130, endPoint y: 117, distance: 80.9
click at [94, 45] on div "[PHONE_NUMBER] Assigned" at bounding box center [101, 45] width 114 height 22
click at [135, 166] on span "COMPLETE" at bounding box center [130, 167] width 34 height 7
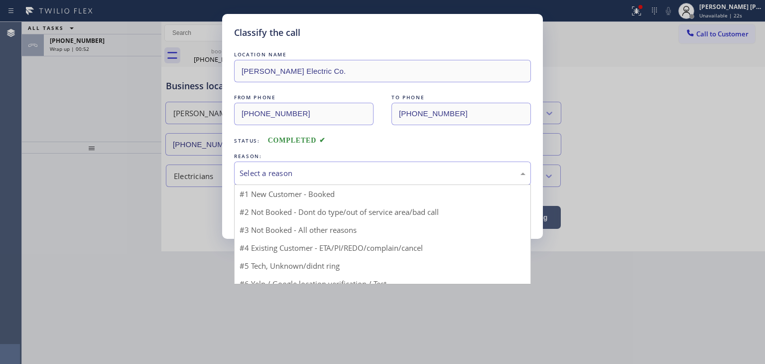
click at [322, 177] on div "Select a reason" at bounding box center [383, 172] width 286 height 11
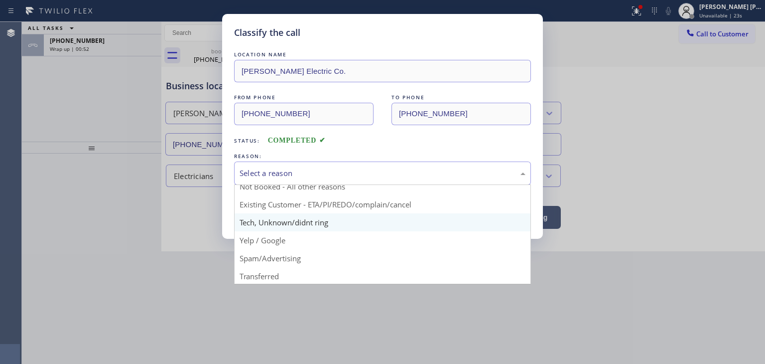
scroll to position [50, 0]
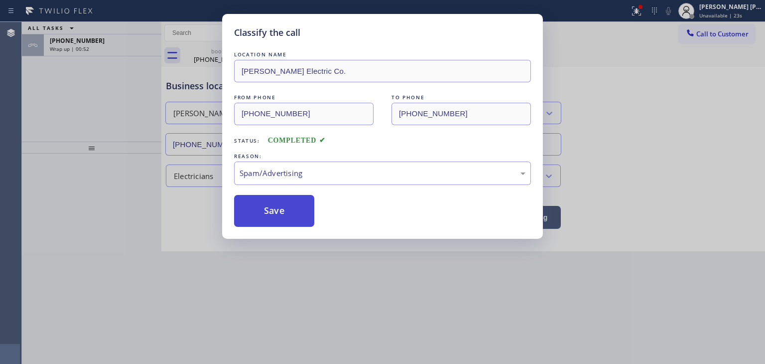
click at [281, 210] on button "Save" at bounding box center [274, 211] width 80 height 32
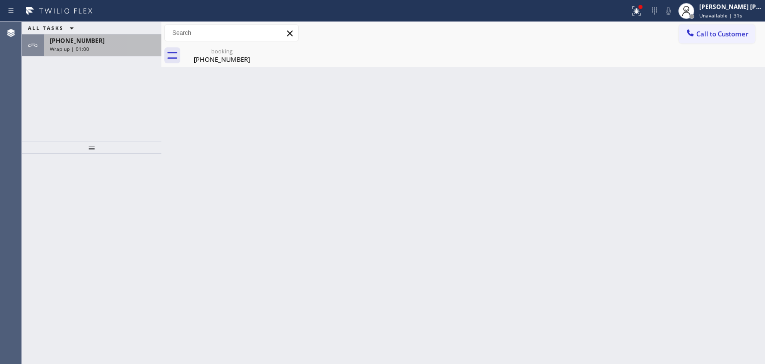
click at [95, 47] on div "Wrap up | 01:00" at bounding box center [103, 48] width 106 height 7
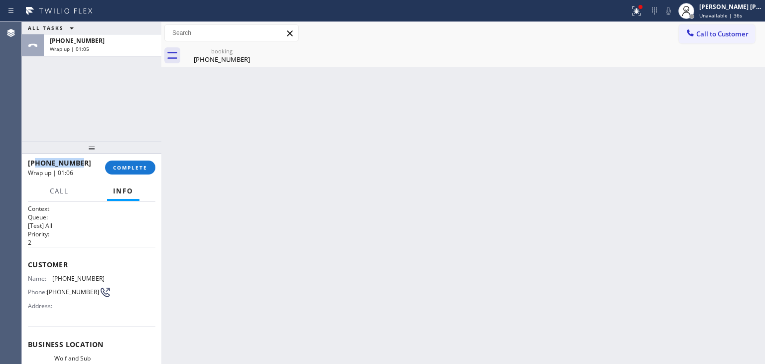
drag, startPoint x: 71, startPoint y: 161, endPoint x: 36, endPoint y: 163, distance: 35.4
click at [36, 163] on div "[PHONE_NUMBER]" at bounding box center [63, 162] width 70 height 9
copy span "2146825776"
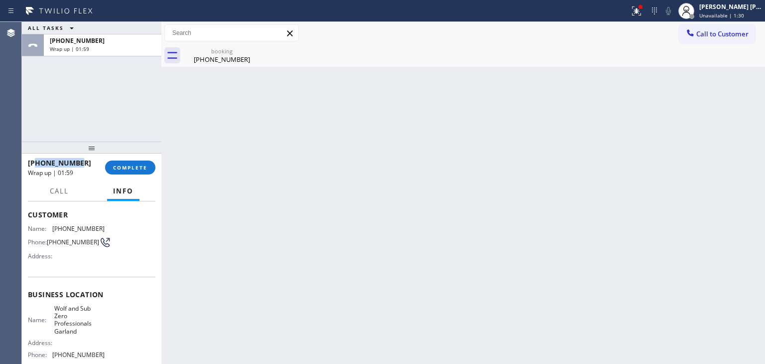
scroll to position [100, 0]
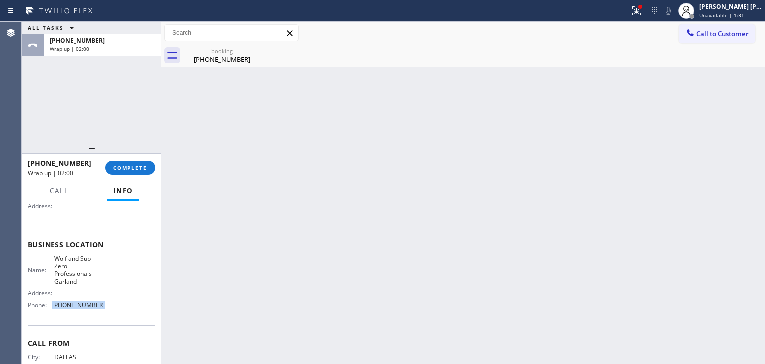
drag, startPoint x: 107, startPoint y: 307, endPoint x: 51, endPoint y: 308, distance: 55.8
click at [51, 308] on div "Name: [PERSON_NAME] and Sub Zero Professionals Garland Address: Phone: [PHONE_N…" at bounding box center [91, 283] width 127 height 58
copy div "[PHONE_NUMBER]"
click at [139, 170] on span "COMPLETE" at bounding box center [130, 167] width 34 height 7
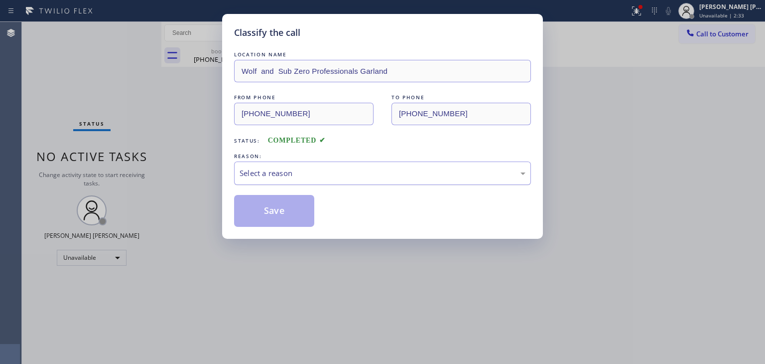
click at [267, 171] on div "Select a reason" at bounding box center [383, 172] width 286 height 11
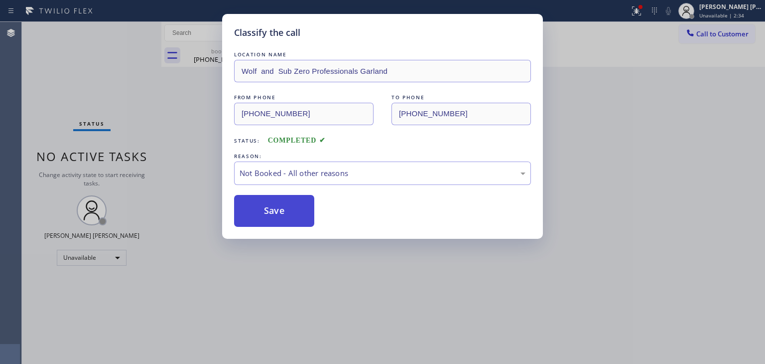
drag, startPoint x: 273, startPoint y: 210, endPoint x: 297, endPoint y: 198, distance: 26.7
click at [274, 211] on button "Save" at bounding box center [274, 211] width 80 height 32
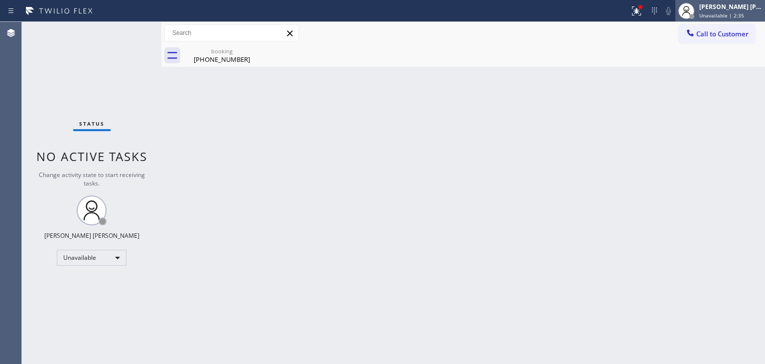
click at [727, 10] on div "[PERSON_NAME] [PERSON_NAME]" at bounding box center [730, 6] width 63 height 8
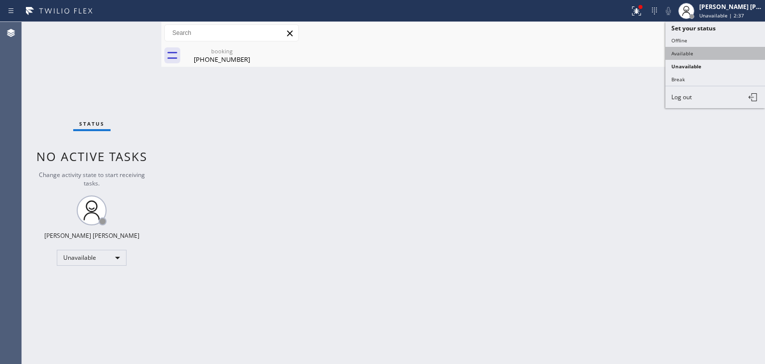
click at [695, 50] on button "Available" at bounding box center [715, 53] width 100 height 13
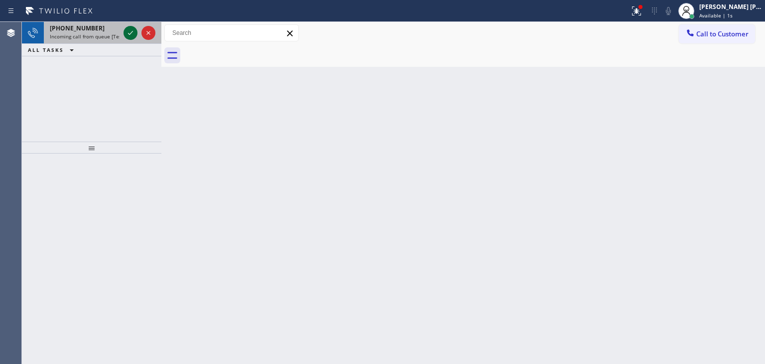
click at [133, 30] on icon at bounding box center [131, 33] width 12 height 12
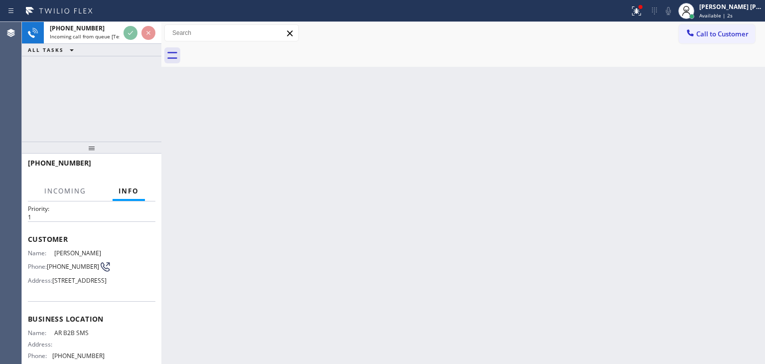
scroll to position [50, 0]
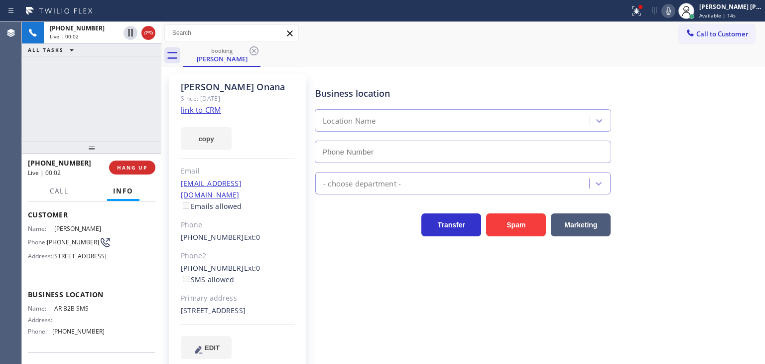
type input "[PHONE_NUMBER]"
click at [211, 110] on link "link to CRM" at bounding box center [201, 110] width 40 height 10
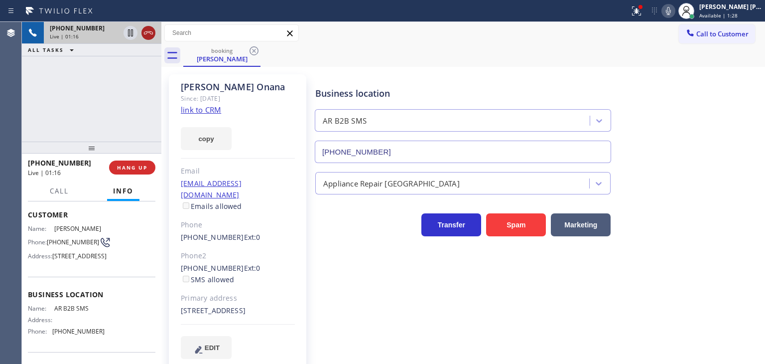
click at [147, 34] on icon at bounding box center [148, 33] width 12 height 12
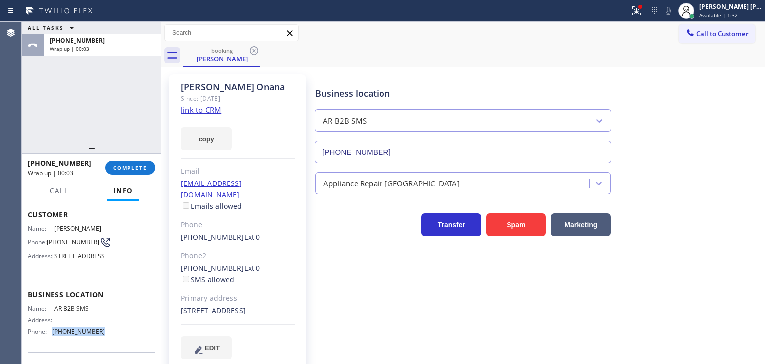
drag, startPoint x: 102, startPoint y: 346, endPoint x: 52, endPoint y: 345, distance: 49.8
click at [52, 339] on div "Name: AR B2B SMS Address: Phone: [PHONE_NUMBER]" at bounding box center [91, 321] width 127 height 35
copy span "[PHONE_NUMBER]"
click at [721, 36] on span "Call to Customer" at bounding box center [722, 33] width 52 height 9
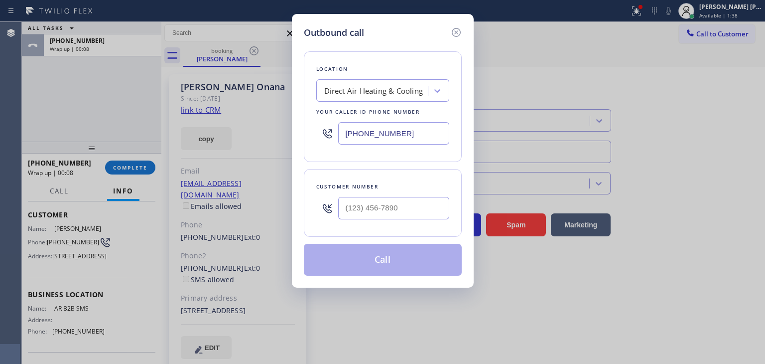
drag, startPoint x: 437, startPoint y: 133, endPoint x: 324, endPoint y: 133, distance: 113.6
click at [324, 133] on div "[PHONE_NUMBER]" at bounding box center [382, 133] width 133 height 32
paste input "833) 692-2271"
type input "[PHONE_NUMBER]"
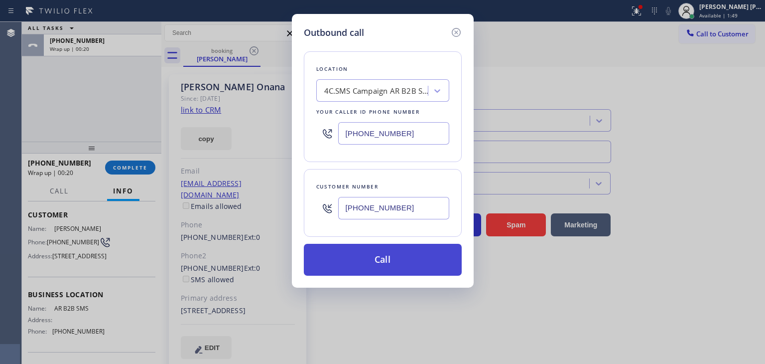
type input "[PHONE_NUMBER]"
click at [394, 257] on button "Call" at bounding box center [383, 260] width 158 height 32
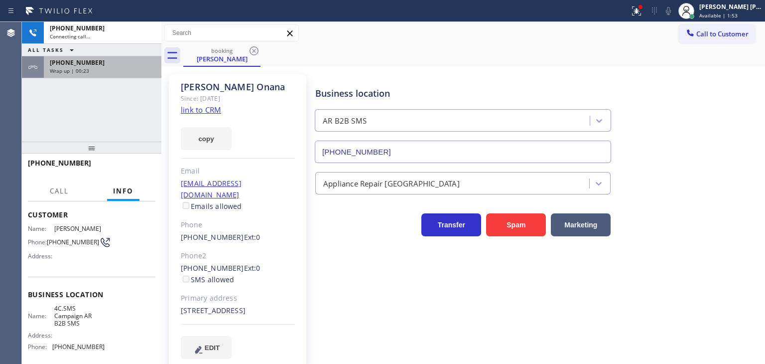
click at [118, 74] on div "[PHONE_NUMBER] Wrap up | 00:23" at bounding box center [101, 67] width 114 height 22
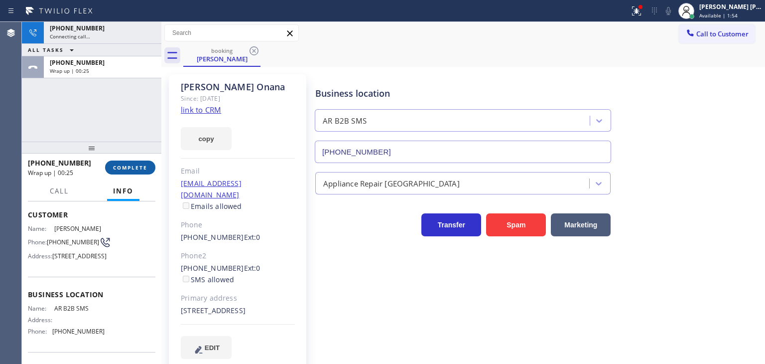
click at [135, 163] on button "COMPLETE" at bounding box center [130, 167] width 50 height 14
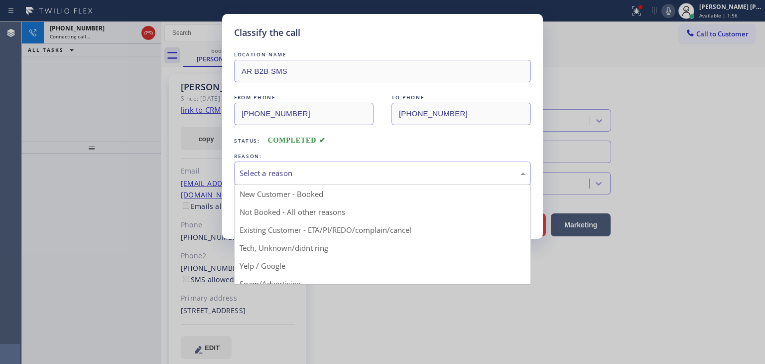
click at [301, 170] on div "Select a reason" at bounding box center [383, 172] width 286 height 11
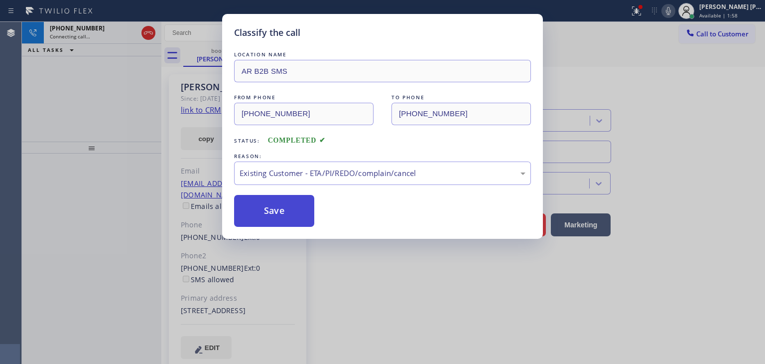
click at [285, 206] on button "Save" at bounding box center [274, 211] width 80 height 32
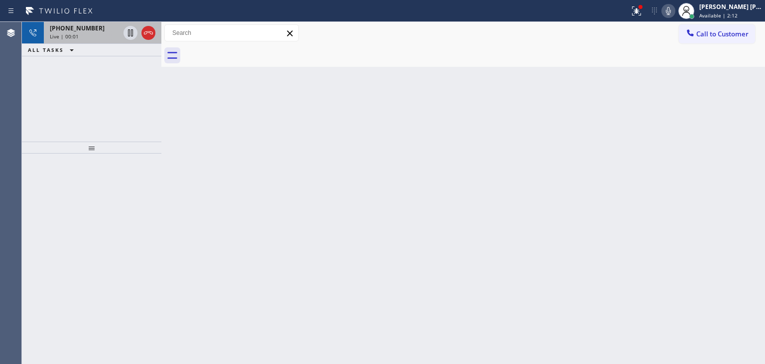
click at [92, 36] on div "Live | 00:01" at bounding box center [85, 36] width 70 height 7
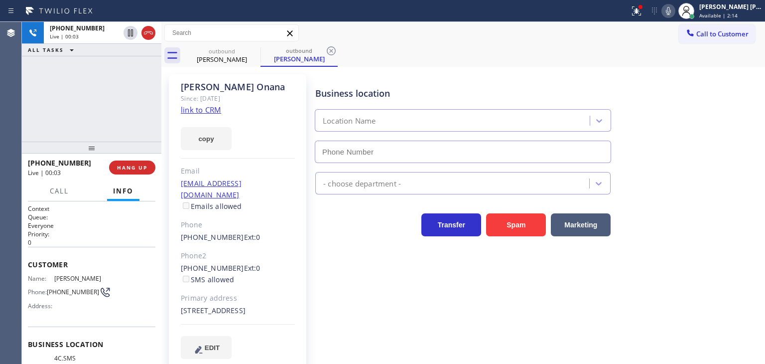
type input "[PHONE_NUMBER]"
click at [642, 15] on icon at bounding box center [637, 11] width 12 height 12
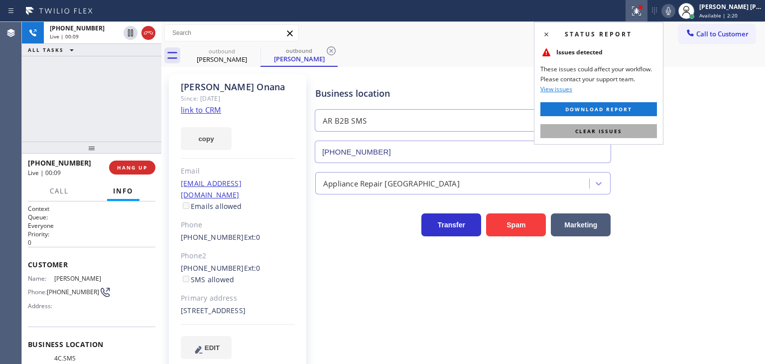
click at [622, 127] on button "Clear issues" at bounding box center [598, 131] width 117 height 14
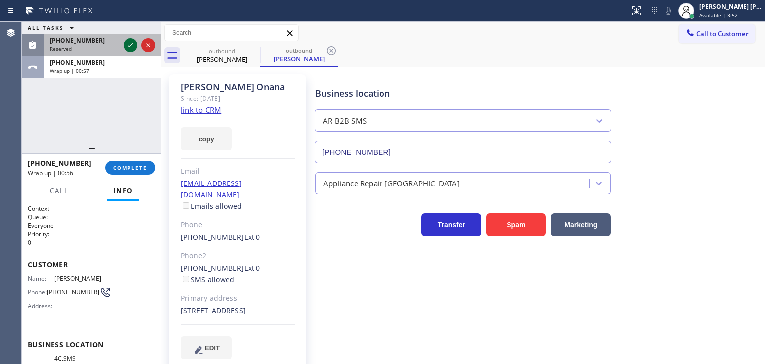
click at [131, 49] on icon at bounding box center [131, 45] width 12 height 12
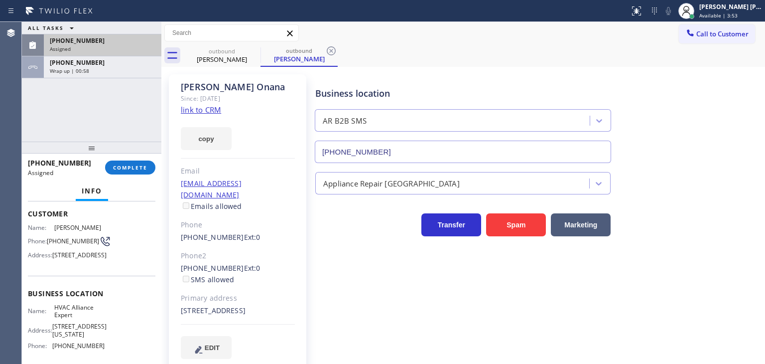
scroll to position [100, 0]
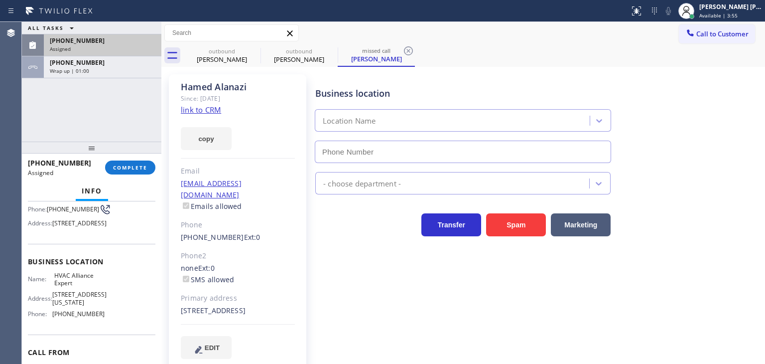
type input "[PHONE_NUMBER]"
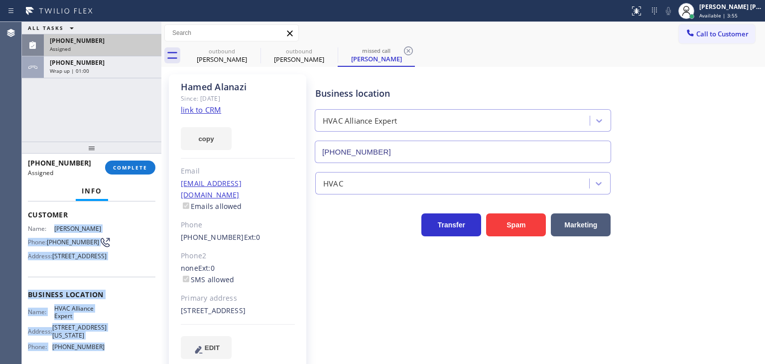
scroll to position [50, 0]
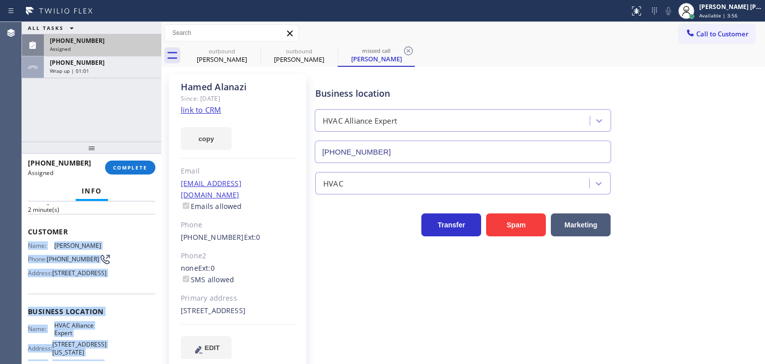
drag, startPoint x: 105, startPoint y: 331, endPoint x: 27, endPoint y: 242, distance: 117.9
click at [27, 242] on div "Context Queue: HVAC Priority: 0 Task Age: [DEMOGRAPHIC_DATA] minute(s) Customer…" at bounding box center [91, 282] width 139 height 162
copy div "Name: [PERSON_NAME] Phone: [PHONE_NUMBER] Address: [STREET_ADDRESS] Business lo…"
click at [130, 165] on button "COMPLETE" at bounding box center [130, 167] width 50 height 14
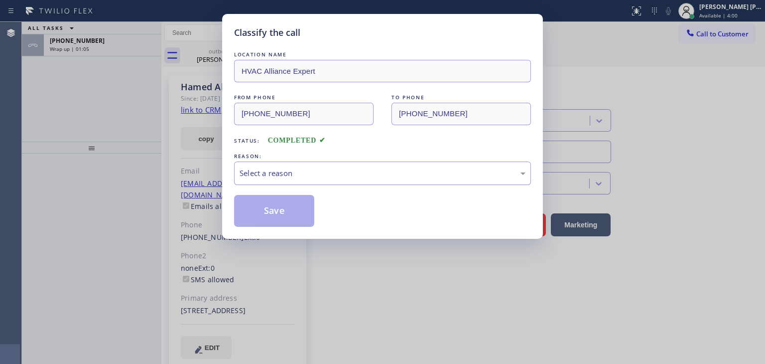
click at [291, 169] on div "Select a reason" at bounding box center [383, 172] width 286 height 11
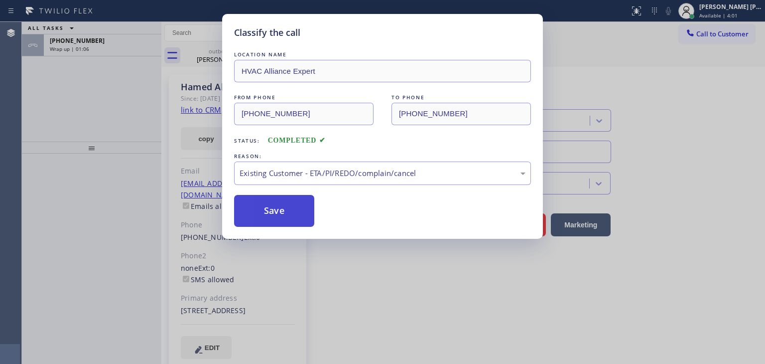
click at [279, 211] on button "Save" at bounding box center [274, 211] width 80 height 32
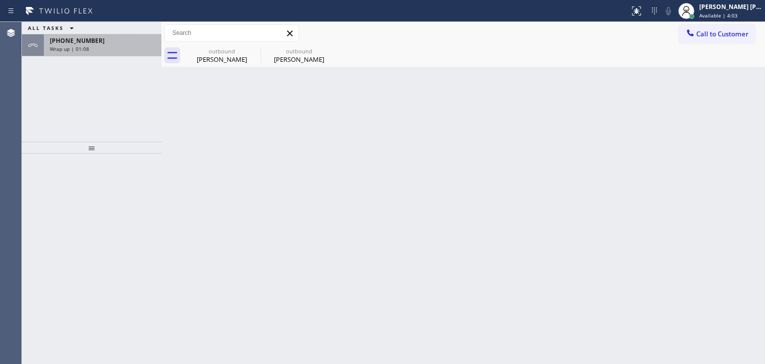
click at [99, 46] on div "Wrap up | 01:08" at bounding box center [103, 48] width 106 height 7
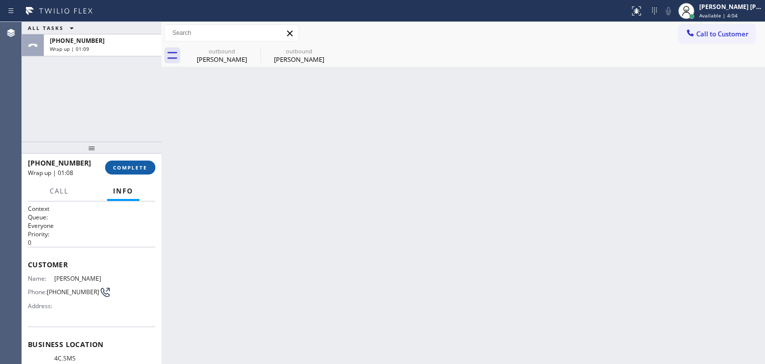
click at [135, 160] on div "[PHONE_NUMBER] Wrap up | 01:08 COMPLETE" at bounding box center [91, 167] width 127 height 26
click at [136, 165] on span "COMPLETE" at bounding box center [130, 167] width 34 height 7
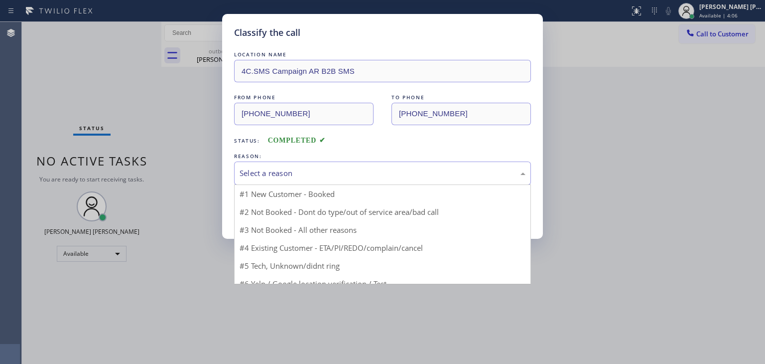
click at [310, 172] on div "Select a reason" at bounding box center [383, 172] width 286 height 11
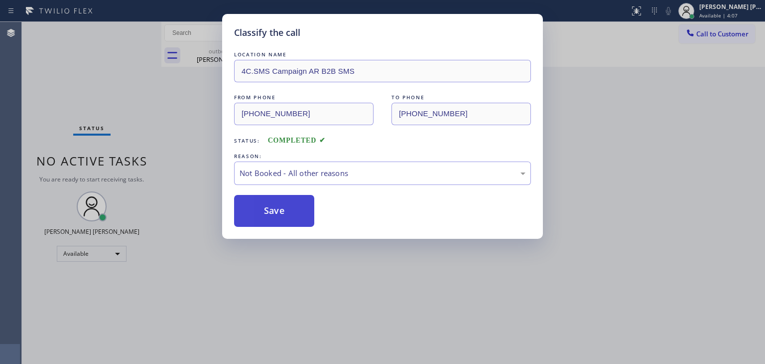
click at [282, 210] on button "Save" at bounding box center [274, 211] width 80 height 32
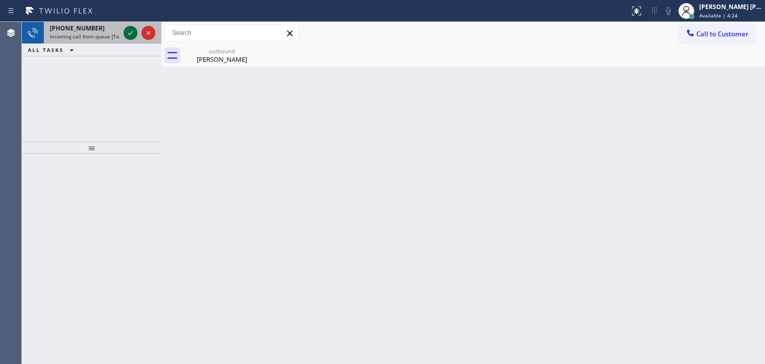
click at [131, 34] on icon at bounding box center [131, 33] width 12 height 12
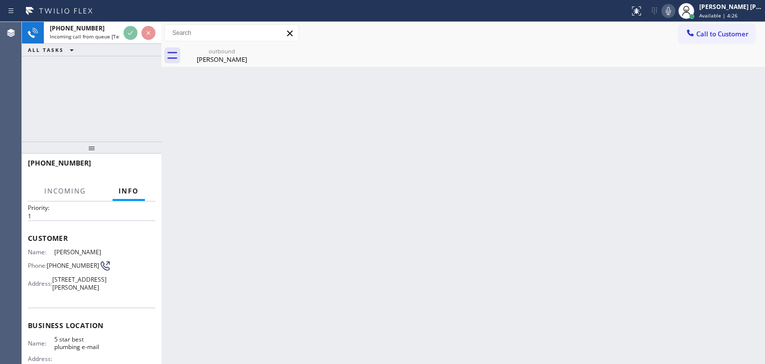
scroll to position [50, 0]
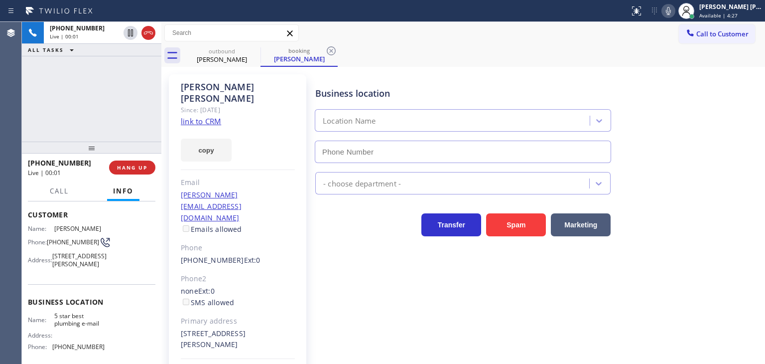
type input "[PHONE_NUMBER]"
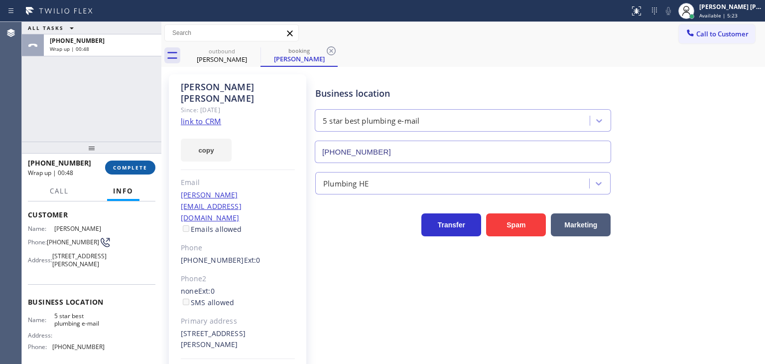
click at [143, 165] on span "COMPLETE" at bounding box center [130, 167] width 34 height 7
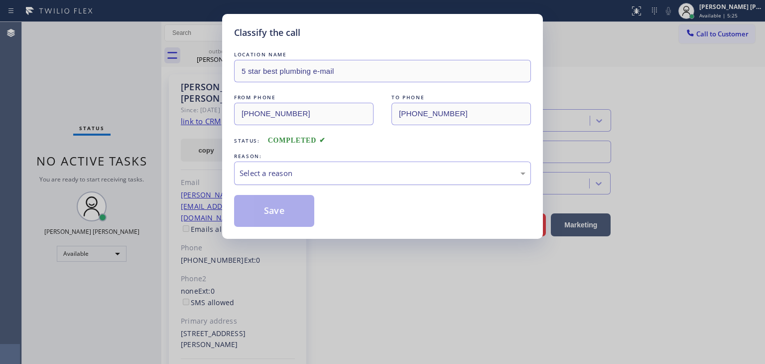
click at [279, 172] on div "Select a reason" at bounding box center [383, 172] width 286 height 11
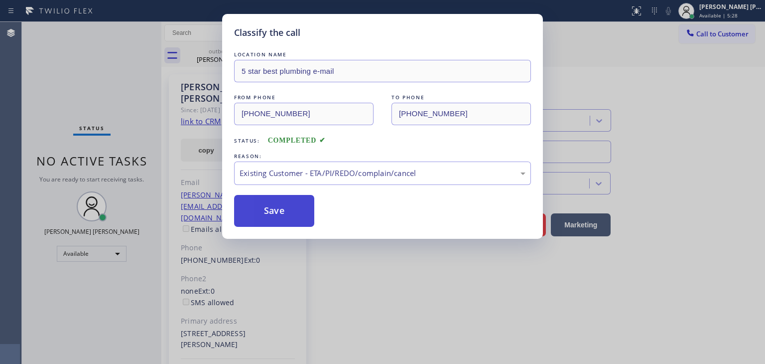
click at [275, 206] on button "Save" at bounding box center [274, 211] width 80 height 32
type input "[PHONE_NUMBER]"
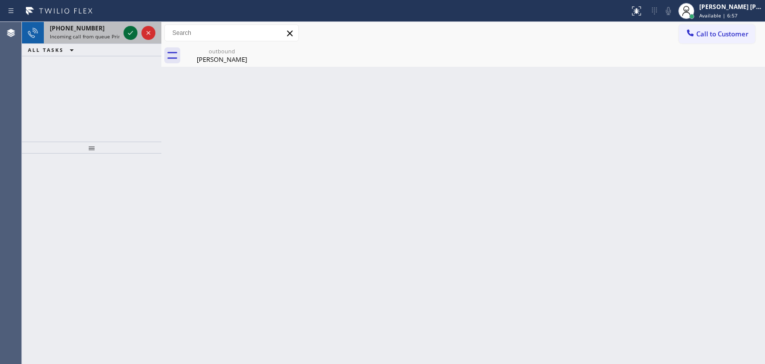
click at [127, 32] on icon at bounding box center [131, 33] width 12 height 12
click at [127, 34] on icon at bounding box center [131, 33] width 12 height 12
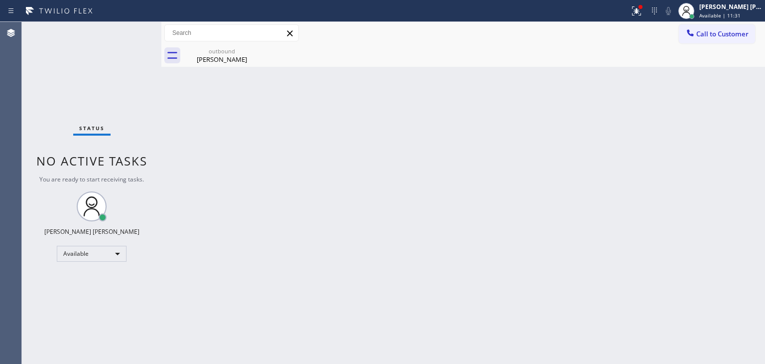
click at [130, 31] on div "Status No active tasks You are ready to start receiving tasks. [PERSON_NAME] [P…" at bounding box center [91, 193] width 139 height 342
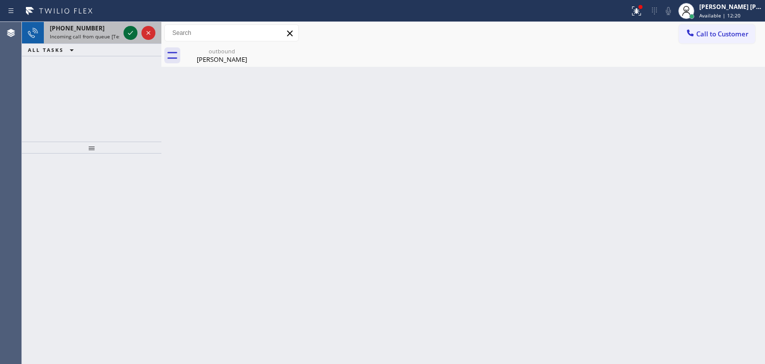
click at [129, 31] on icon at bounding box center [131, 33] width 12 height 12
click at [130, 34] on icon at bounding box center [131, 33] width 12 height 12
click at [132, 31] on icon at bounding box center [130, 33] width 5 height 4
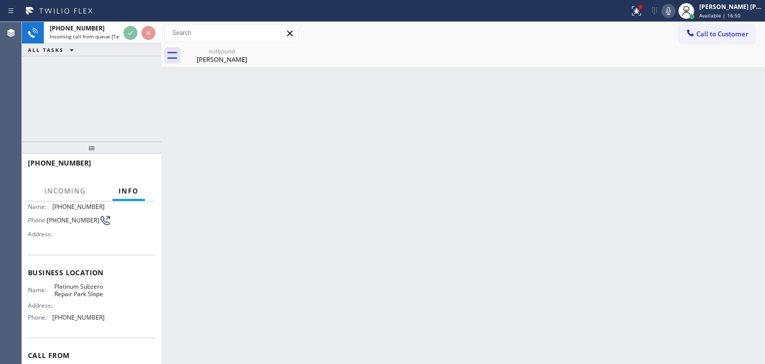
scroll to position [100, 0]
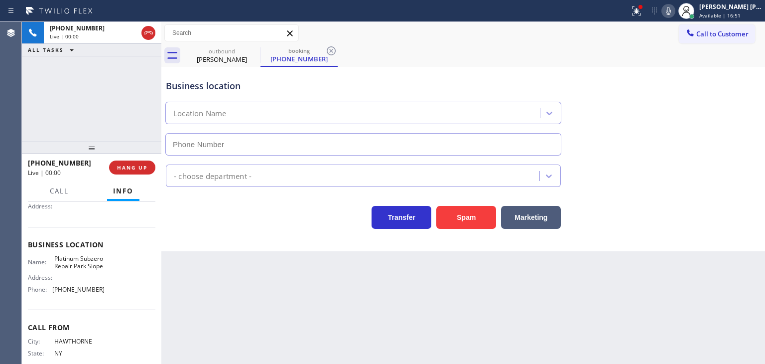
type input "[PHONE_NUMBER]"
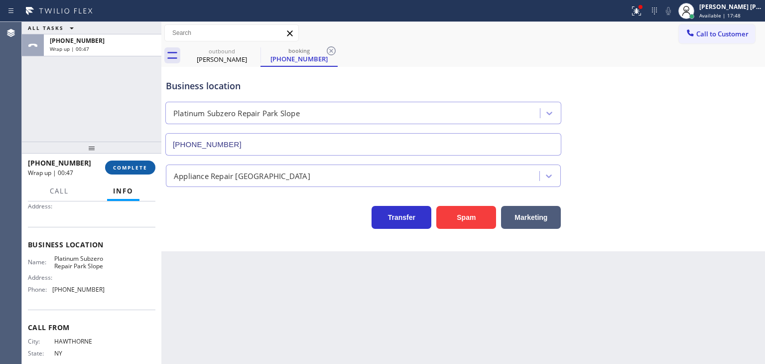
click at [133, 164] on span "COMPLETE" at bounding box center [130, 167] width 34 height 7
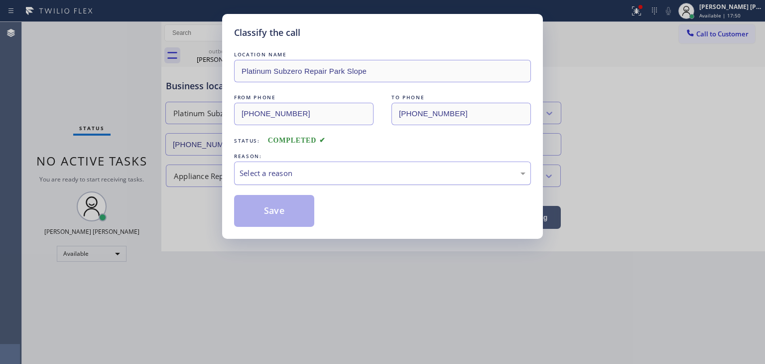
click at [267, 176] on div "Select a reason" at bounding box center [383, 172] width 286 height 11
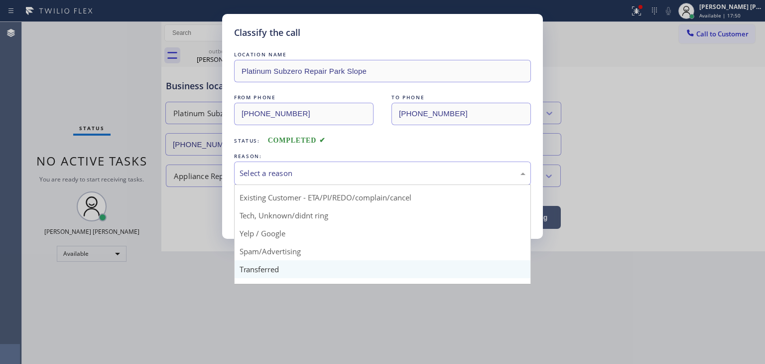
scroll to position [50, 0]
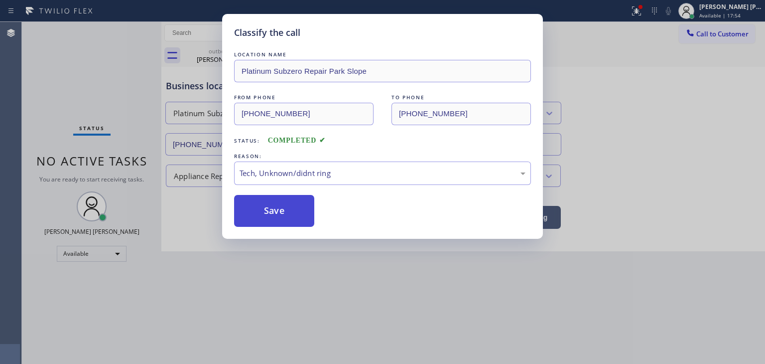
click at [277, 213] on button "Save" at bounding box center [274, 211] width 80 height 32
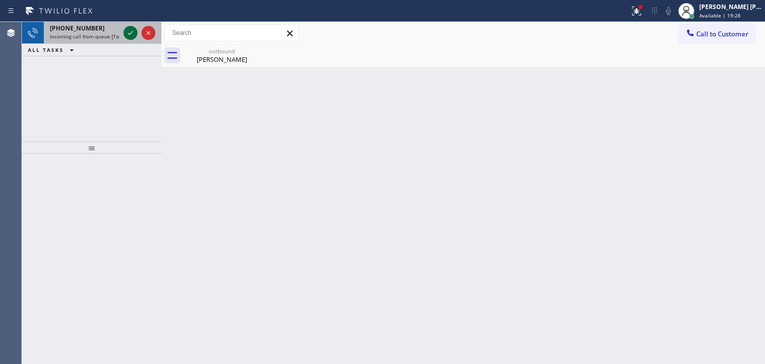
click at [133, 32] on icon at bounding box center [131, 33] width 12 height 12
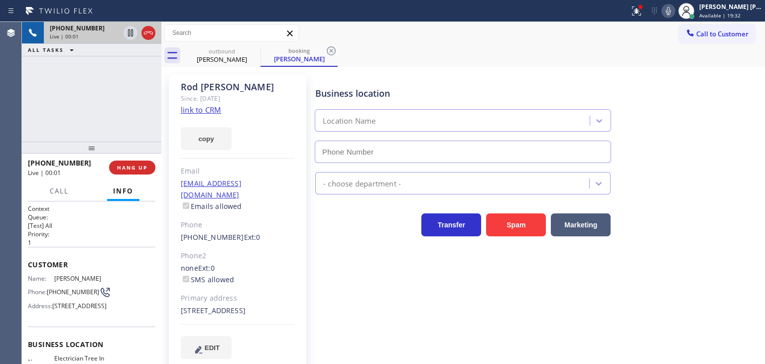
type input "[PHONE_NUMBER]"
click at [59, 124] on div "[PHONE_NUMBER] Live | 00:02 ALL TASKS ALL TASKS ACTIVE TASKS TASKS IN WRAP UP" at bounding box center [91, 82] width 139 height 120
click at [208, 111] on link "link to CRM" at bounding box center [201, 110] width 40 height 10
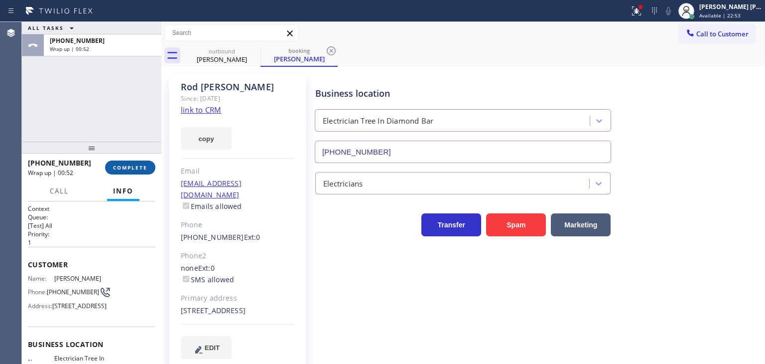
click at [134, 164] on span "COMPLETE" at bounding box center [130, 167] width 34 height 7
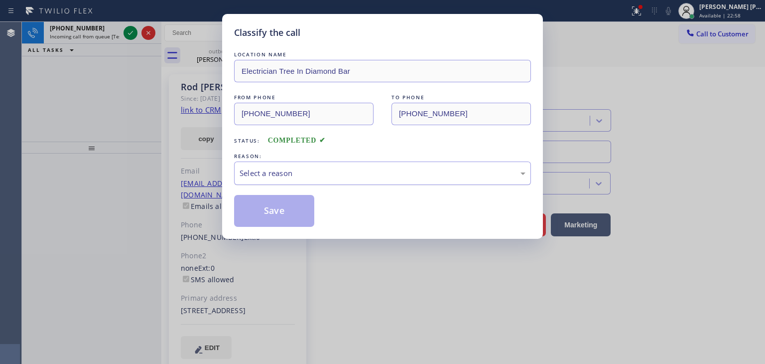
click at [287, 180] on div "Select a reason" at bounding box center [382, 172] width 297 height 23
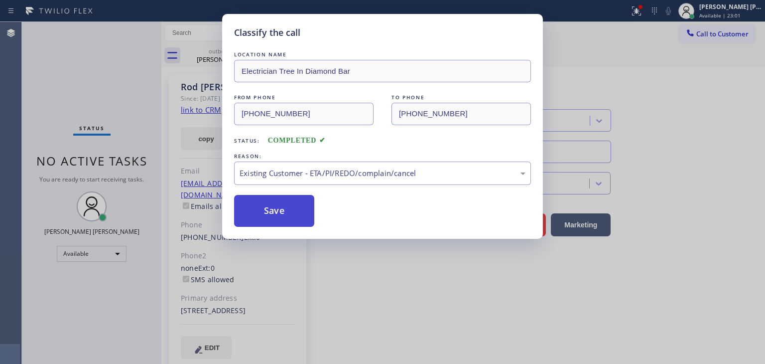
click at [285, 218] on button "Save" at bounding box center [274, 211] width 80 height 32
type input "[PHONE_NUMBER]"
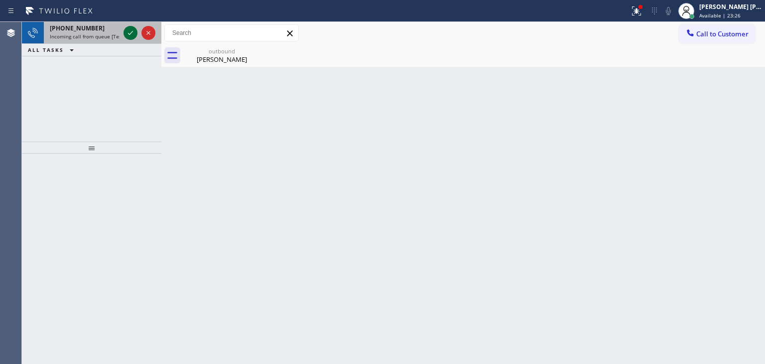
click at [130, 33] on icon at bounding box center [130, 33] width 5 height 4
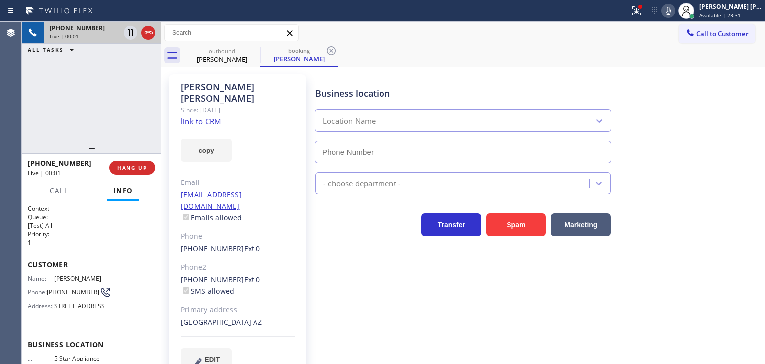
type input "[PHONE_NUMBER]"
click at [216, 116] on link "link to CRM" at bounding box center [201, 121] width 40 height 10
click at [671, 9] on icon at bounding box center [668, 11] width 5 height 8
click at [748, 10] on div "[PERSON_NAME] [PERSON_NAME]" at bounding box center [730, 6] width 63 height 8
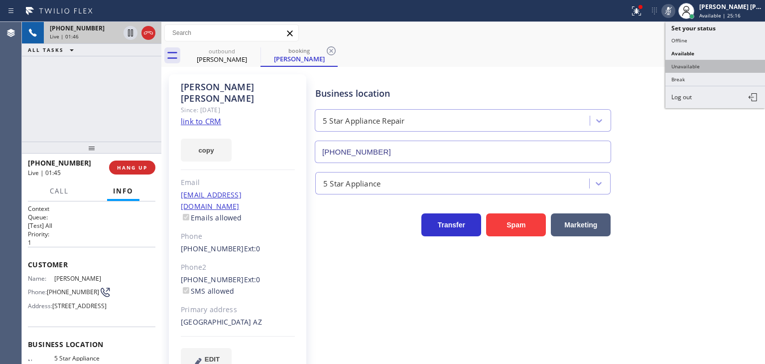
click at [695, 65] on button "Unavailable" at bounding box center [715, 66] width 100 height 13
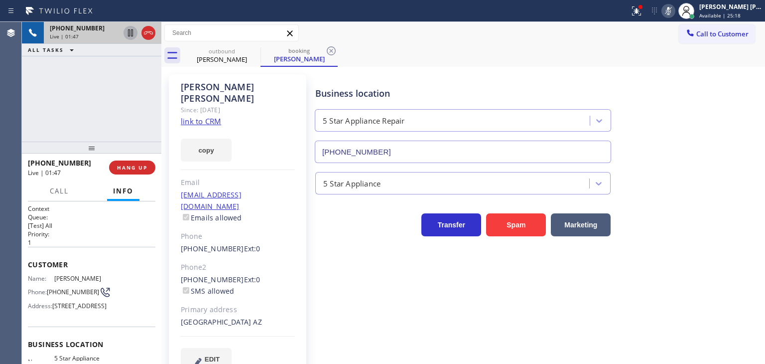
click at [131, 29] on icon at bounding box center [130, 32] width 5 height 7
click at [745, 9] on div "[PERSON_NAME] [PERSON_NAME]" at bounding box center [730, 6] width 63 height 8
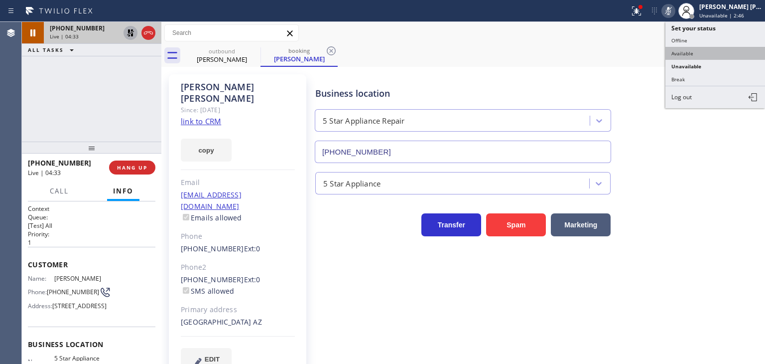
click at [703, 52] on button "Available" at bounding box center [715, 53] width 100 height 13
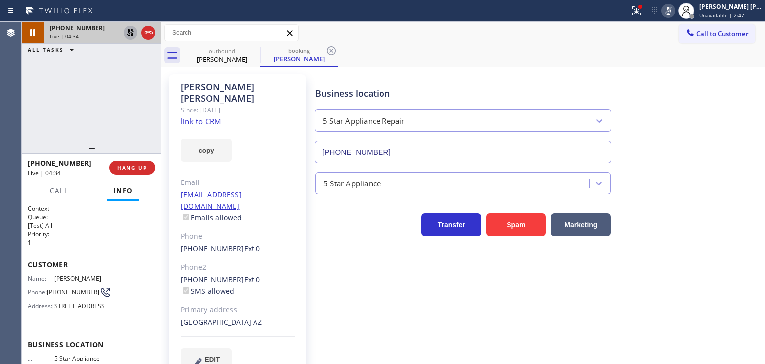
click at [674, 10] on icon at bounding box center [668, 11] width 12 height 12
click at [127, 34] on icon at bounding box center [131, 33] width 12 height 12
drag, startPoint x: 739, startPoint y: 127, endPoint x: 712, endPoint y: 112, distance: 31.3
click at [738, 128] on div "Business location 5 Star Appliance Repair [PHONE_NUMBER]" at bounding box center [537, 118] width 449 height 90
click at [674, 14] on icon at bounding box center [668, 11] width 12 height 12
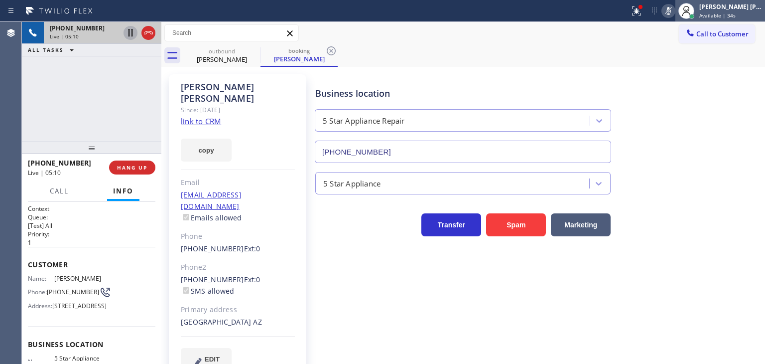
click at [723, 6] on div "[PERSON_NAME] [PERSON_NAME]" at bounding box center [730, 6] width 63 height 8
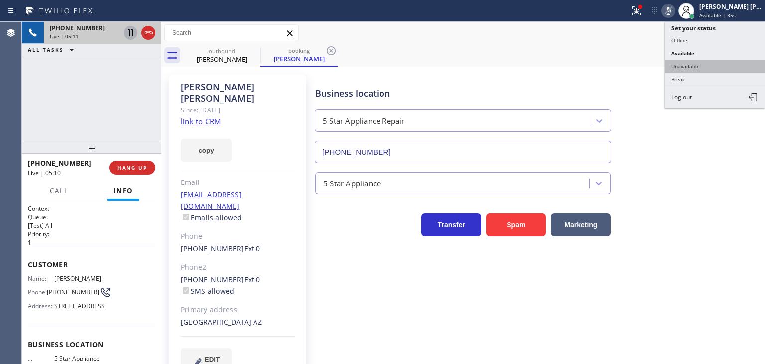
click at [690, 64] on button "Unavailable" at bounding box center [715, 66] width 100 height 13
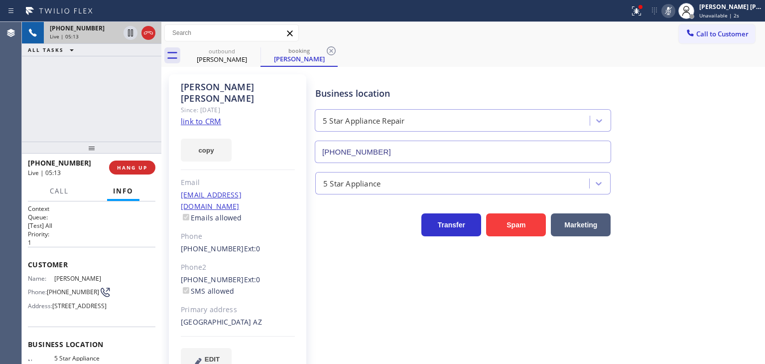
drag, startPoint x: 129, startPoint y: 32, endPoint x: 134, endPoint y: 40, distance: 9.4
click at [129, 32] on icon at bounding box center [131, 33] width 12 height 12
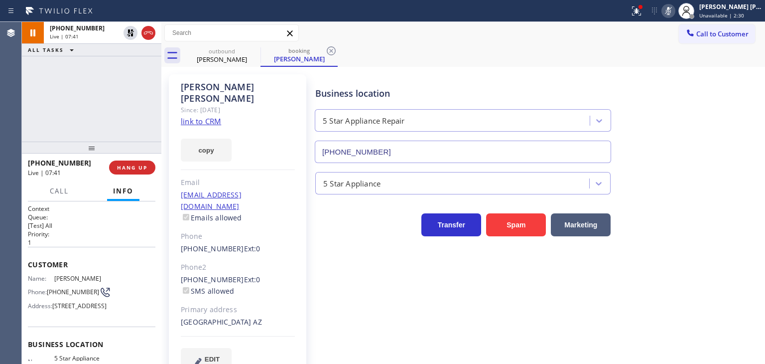
click at [731, 128] on div "Business location 5 Star Appliance Repair [PHONE_NUMBER]" at bounding box center [537, 118] width 449 height 90
click at [671, 7] on icon at bounding box center [668, 11] width 5 height 8
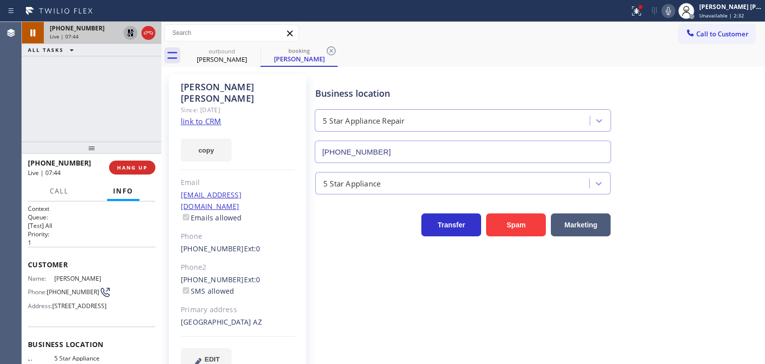
click at [133, 32] on icon at bounding box center [131, 33] width 12 height 12
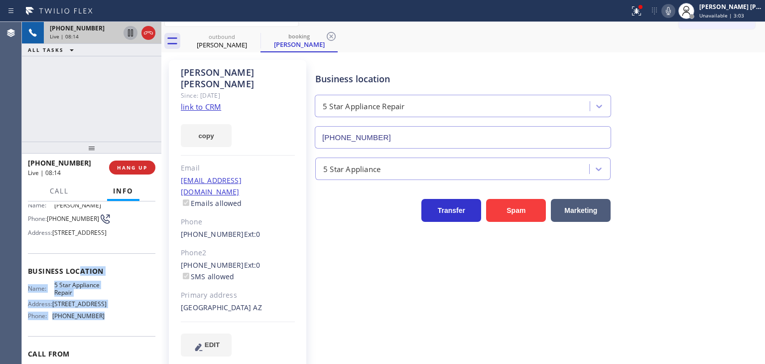
scroll to position [50, 0]
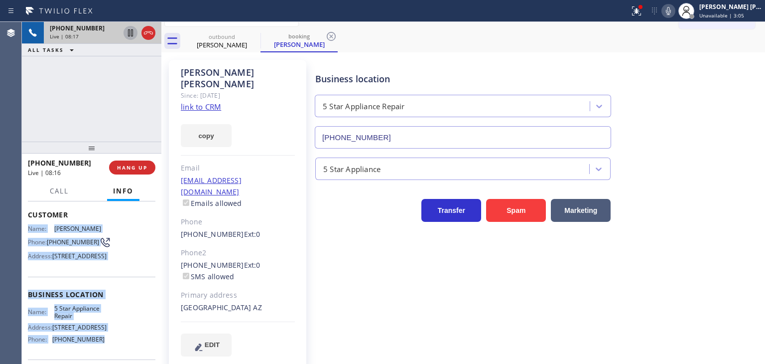
drag, startPoint x: 106, startPoint y: 325, endPoint x: 28, endPoint y: 230, distance: 123.5
click at [28, 230] on div "Context Queue: [Test] All Priority: 1 Customer Name: [PERSON_NAME] Phone: [PHON…" at bounding box center [91, 294] width 127 height 280
copy div "Name: [PERSON_NAME] Phone: [PHONE_NUMBER] Address: [STREET_ADDRESS] Business lo…"
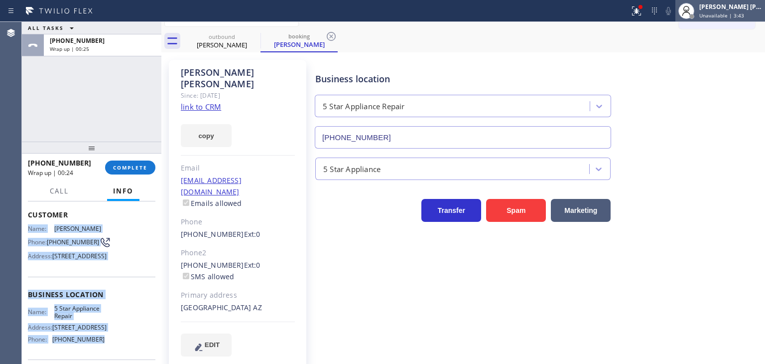
drag, startPoint x: 738, startPoint y: 11, endPoint x: 731, endPoint y: 16, distance: 8.2
click at [738, 12] on span "Unavailable | 3:43" at bounding box center [721, 15] width 45 height 7
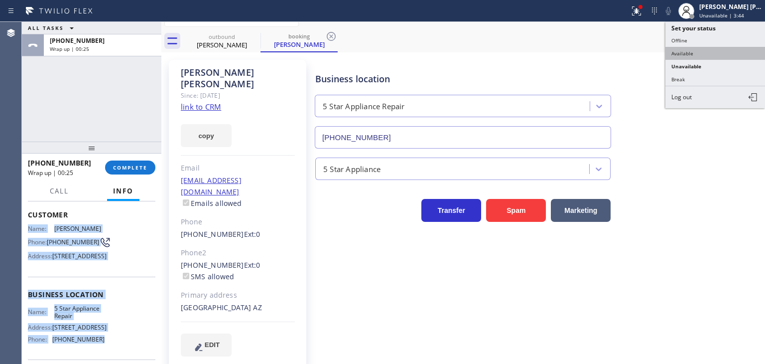
click at [713, 49] on button "Available" at bounding box center [715, 53] width 100 height 13
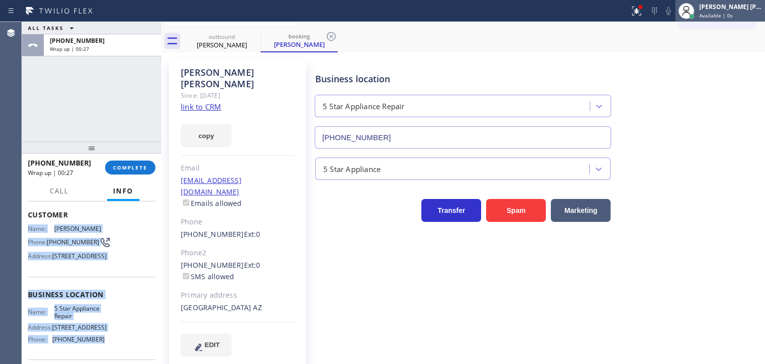
click at [739, 9] on div "[PERSON_NAME] [PERSON_NAME]" at bounding box center [730, 6] width 63 height 8
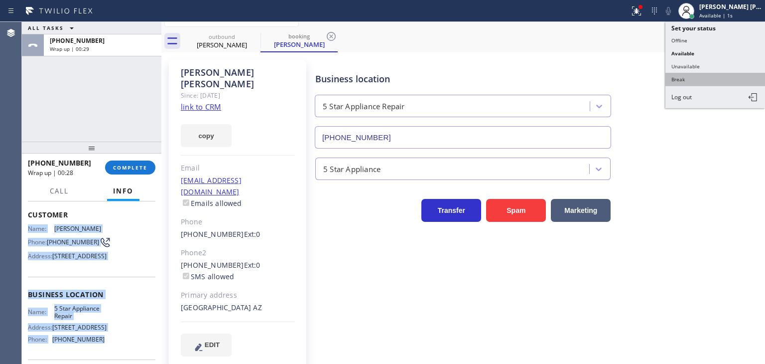
click at [692, 76] on button "Break" at bounding box center [715, 79] width 100 height 13
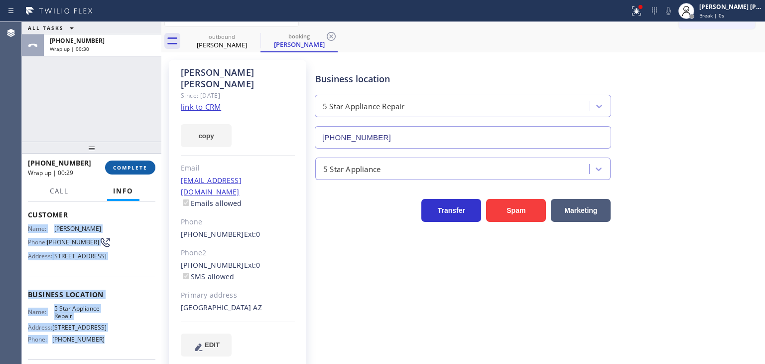
click at [142, 162] on button "COMPLETE" at bounding box center [130, 167] width 50 height 14
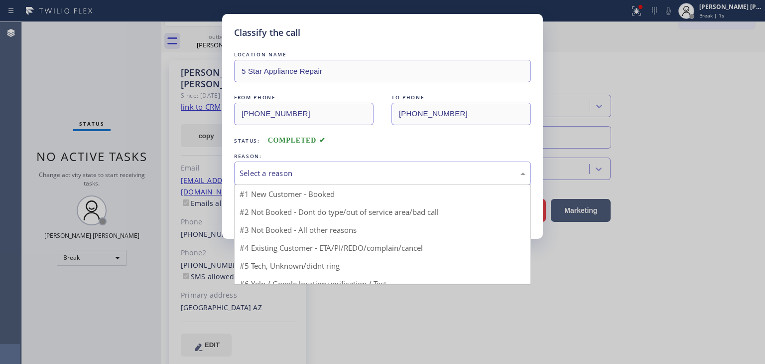
click at [313, 172] on div "Select a reason" at bounding box center [383, 172] width 286 height 11
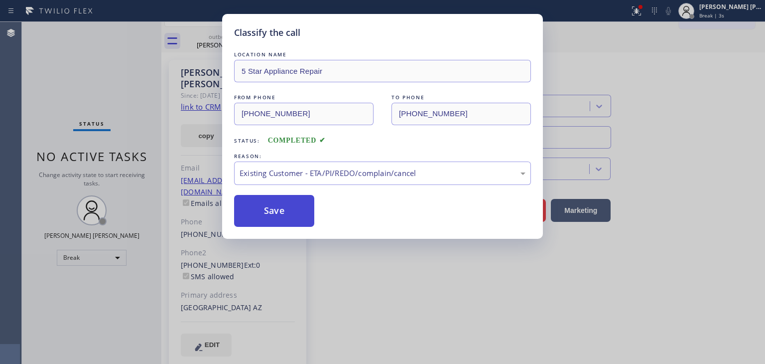
click at [273, 206] on button "Save" at bounding box center [274, 211] width 80 height 32
type input "[PHONE_NUMBER]"
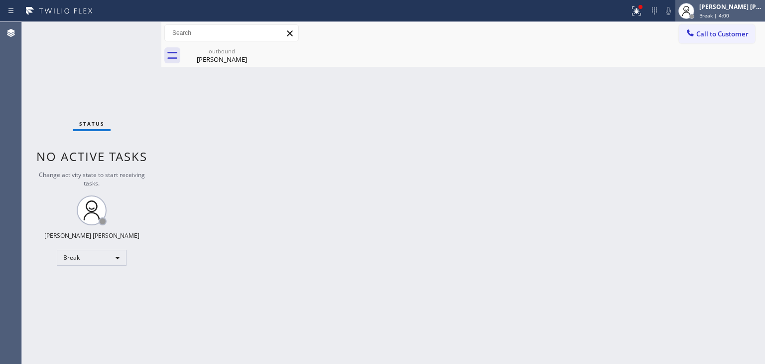
click at [753, 13] on div "Break | 4:00" at bounding box center [730, 15] width 63 height 7
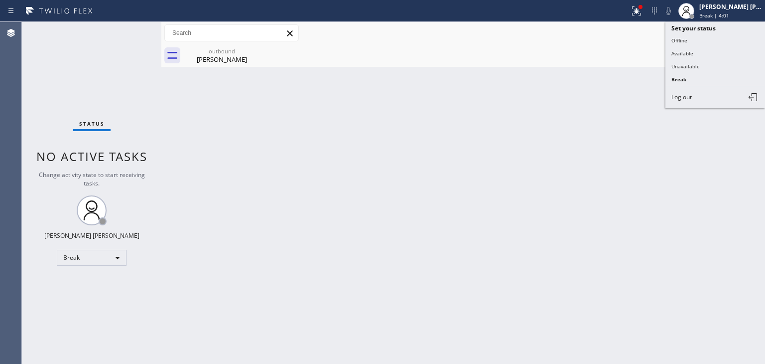
click at [705, 51] on button "Available" at bounding box center [715, 53] width 100 height 13
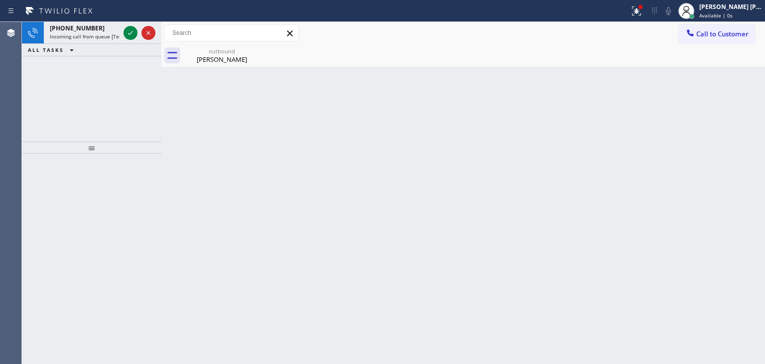
click at [126, 27] on icon at bounding box center [131, 33] width 12 height 12
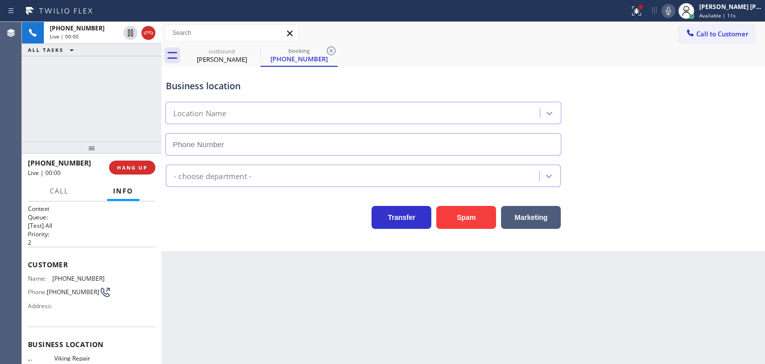
type input "[PHONE_NUMBER]"
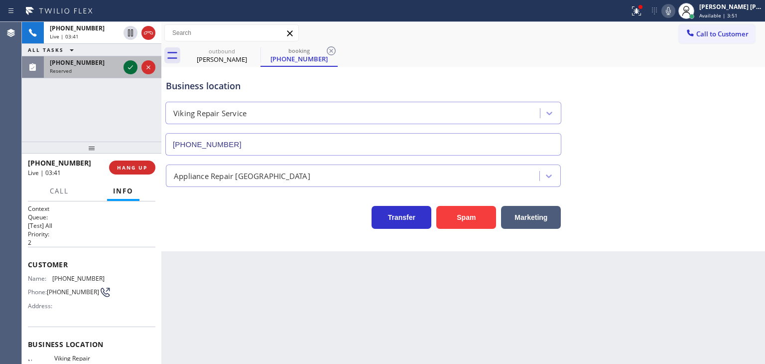
click at [134, 67] on icon at bounding box center [131, 67] width 12 height 12
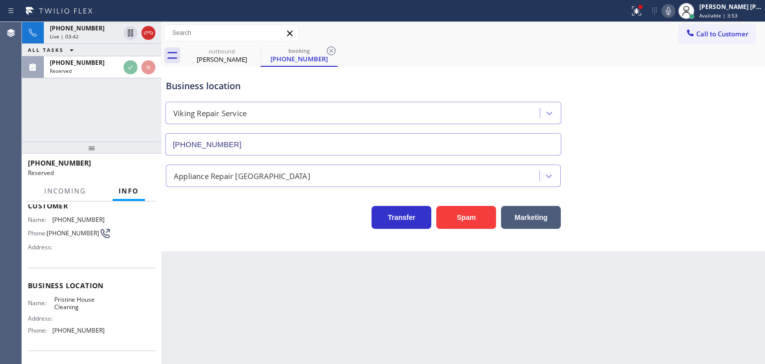
scroll to position [100, 0]
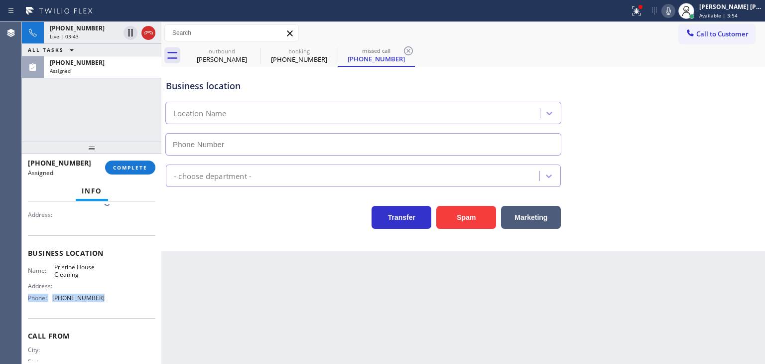
type input "[PHONE_NUMBER]"
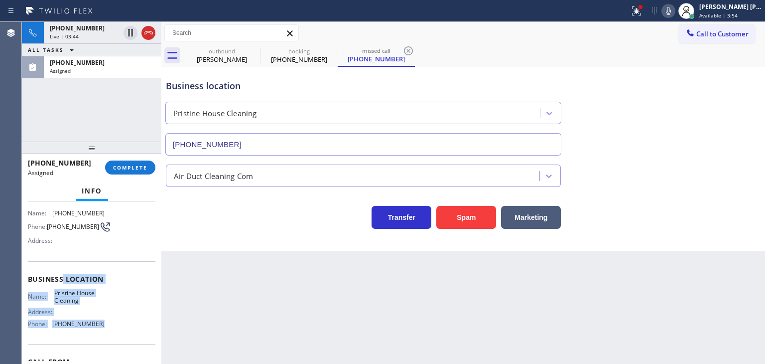
scroll to position [50, 0]
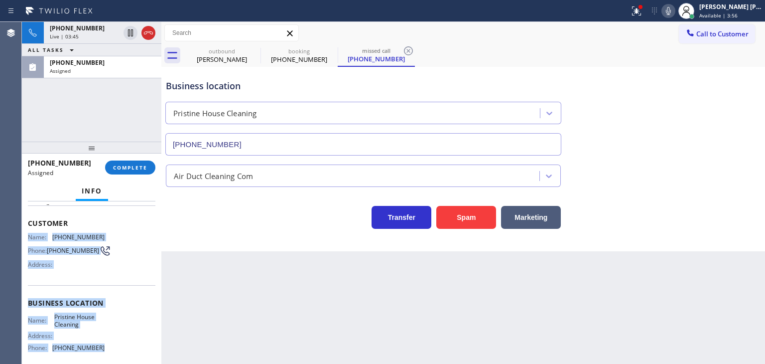
drag, startPoint x: 112, startPoint y: 303, endPoint x: 25, endPoint y: 230, distance: 113.8
click at [25, 230] on div "Context Queue: ADC Priority: 0 Task Age: Customer Name: [PHONE_NUMBER] Phone: […" at bounding box center [91, 282] width 139 height 162
click at [738, 16] on span "Available | 3:58" at bounding box center [718, 15] width 38 height 7
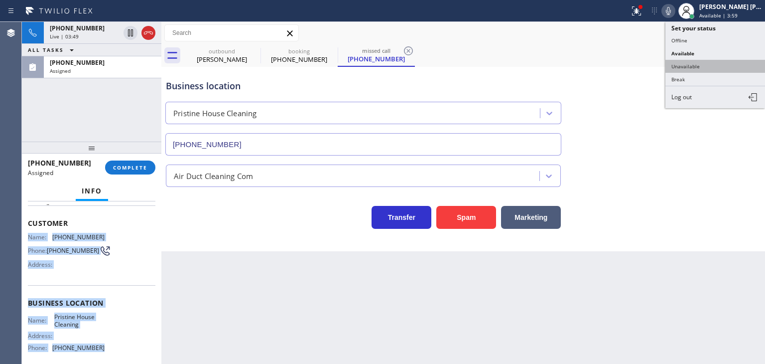
click at [718, 60] on button "Unavailable" at bounding box center [715, 66] width 100 height 13
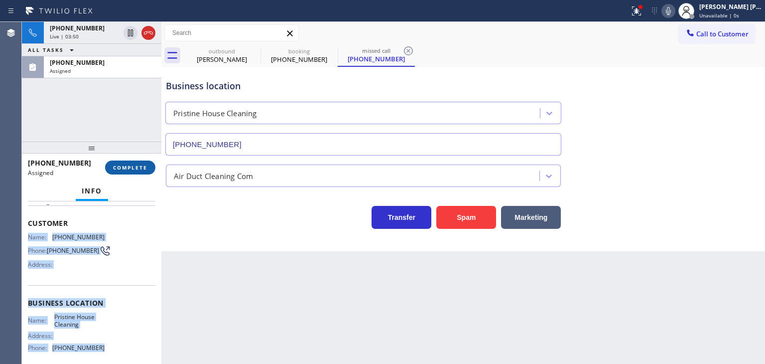
click at [134, 169] on span "COMPLETE" at bounding box center [130, 167] width 34 height 7
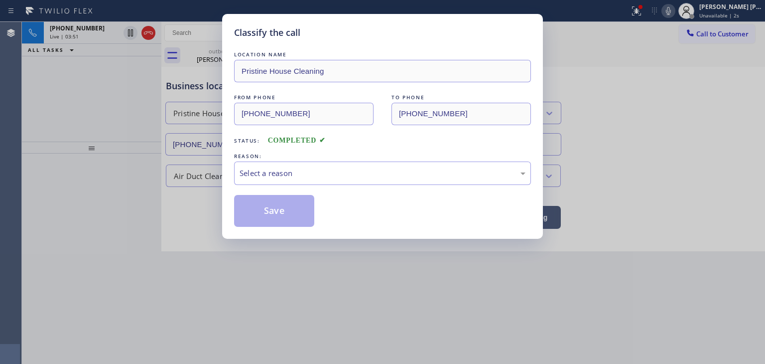
click at [299, 184] on div "LOCATION NAME Pristine House Cleaning FROM PHONE [PHONE_NUMBER] TO PHONE [PHONE…" at bounding box center [382, 137] width 297 height 177
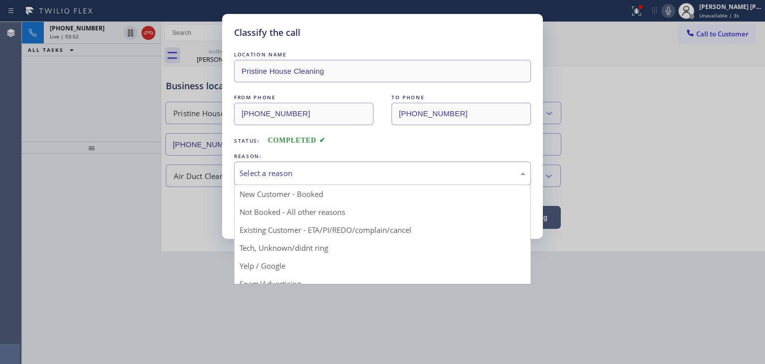
click at [316, 175] on div "Select a reason" at bounding box center [383, 172] width 286 height 11
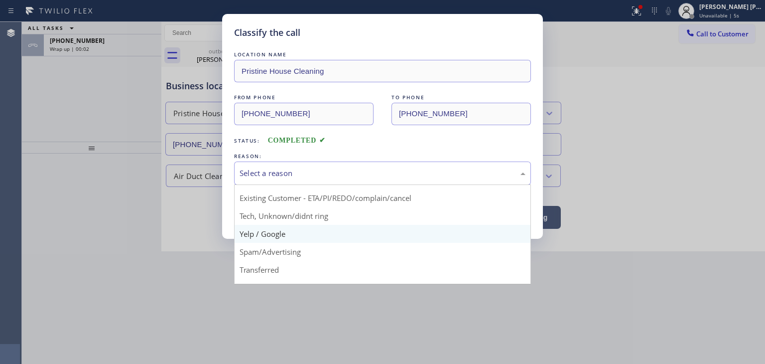
scroll to position [62, 0]
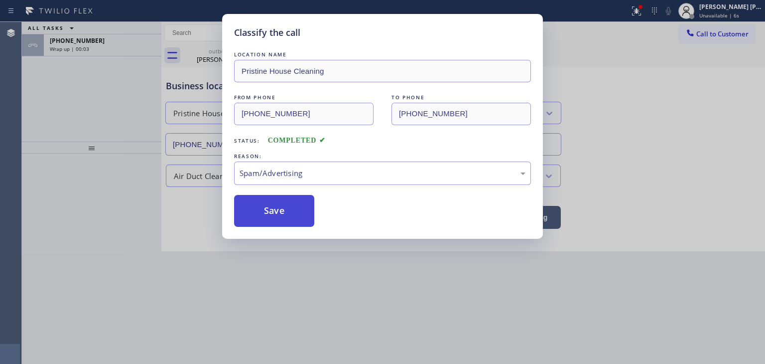
click at [279, 207] on button "Save" at bounding box center [274, 211] width 80 height 32
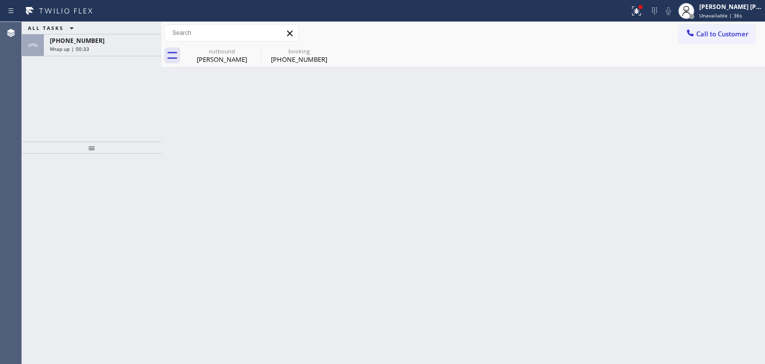
click at [89, 34] on div "ALL TASKS ALL TASKS ACTIVE TASKS TASKS IN WRAP UP" at bounding box center [91, 28] width 139 height 12
click at [91, 40] on div "[PHONE_NUMBER]" at bounding box center [103, 40] width 106 height 8
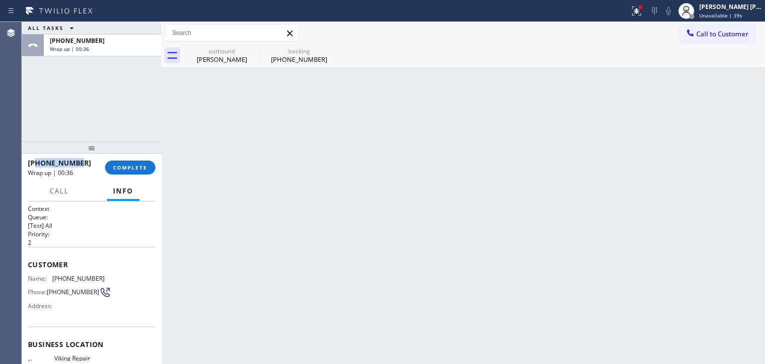
drag, startPoint x: 78, startPoint y: 163, endPoint x: 37, endPoint y: 162, distance: 40.9
click at [37, 162] on div "[PHONE_NUMBER]" at bounding box center [63, 162] width 70 height 9
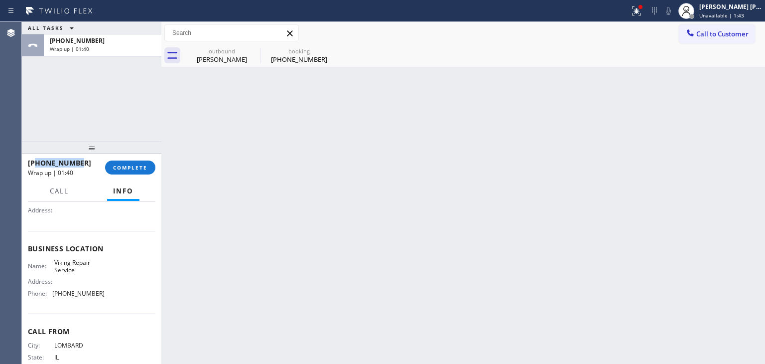
scroll to position [100, 0]
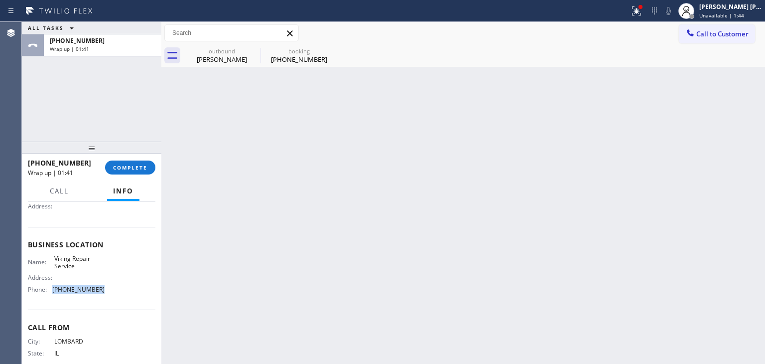
drag, startPoint x: 101, startPoint y: 291, endPoint x: 53, endPoint y: 287, distance: 47.9
click at [53, 287] on div "Name: Viking Repair Service Address: Phone: [PHONE_NUMBER]" at bounding box center [91, 275] width 127 height 43
click at [729, 6] on div "[PERSON_NAME] [PERSON_NAME]" at bounding box center [730, 6] width 63 height 8
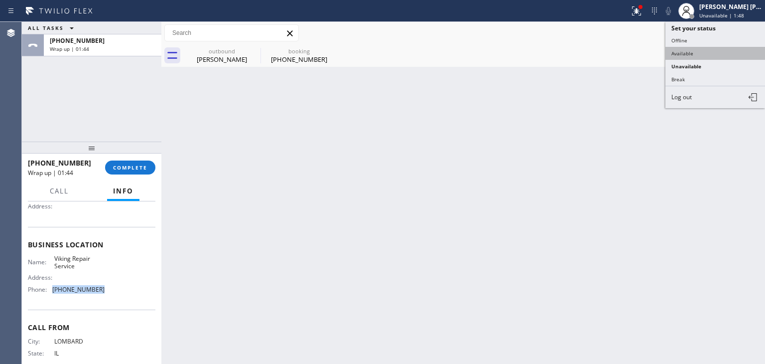
click at [705, 47] on button "Available" at bounding box center [715, 53] width 100 height 13
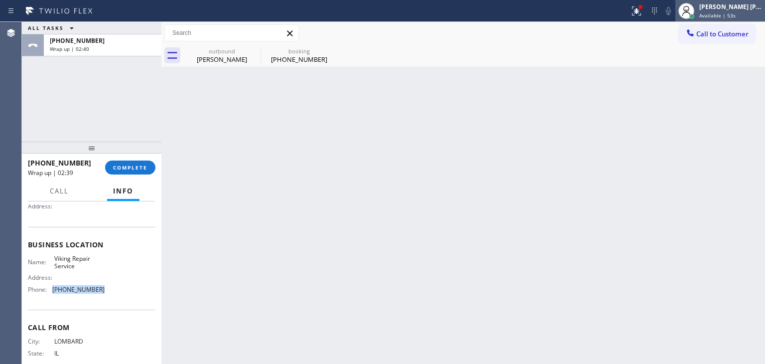
click at [764, 8] on div "[PERSON_NAME] [PERSON_NAME] Available | 53s" at bounding box center [731, 10] width 68 height 17
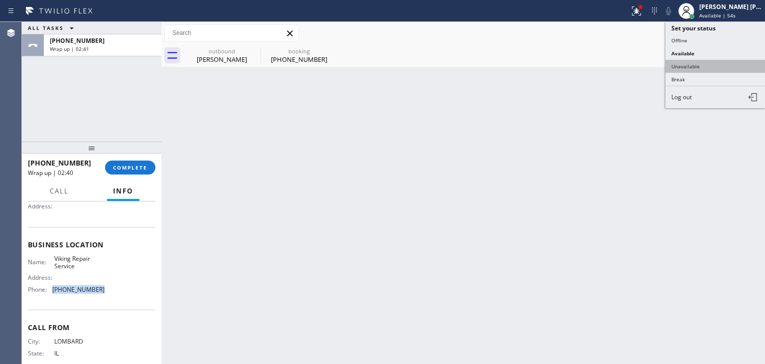
click at [704, 65] on button "Unavailable" at bounding box center [715, 66] width 100 height 13
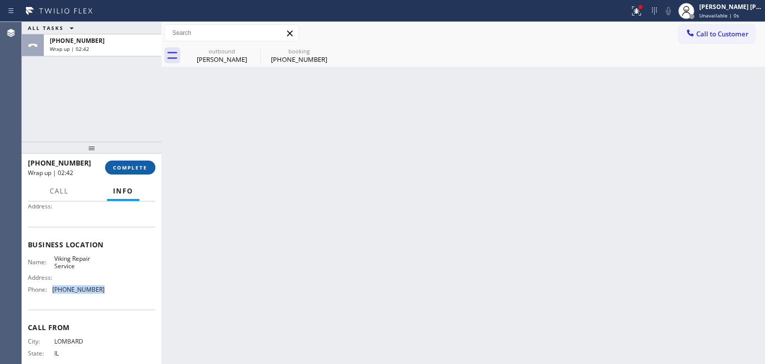
click at [145, 166] on span "COMPLETE" at bounding box center [130, 167] width 34 height 7
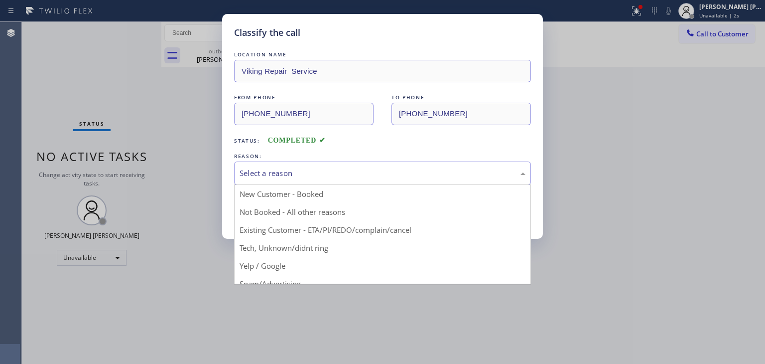
click at [271, 175] on div "Select a reason" at bounding box center [383, 172] width 286 height 11
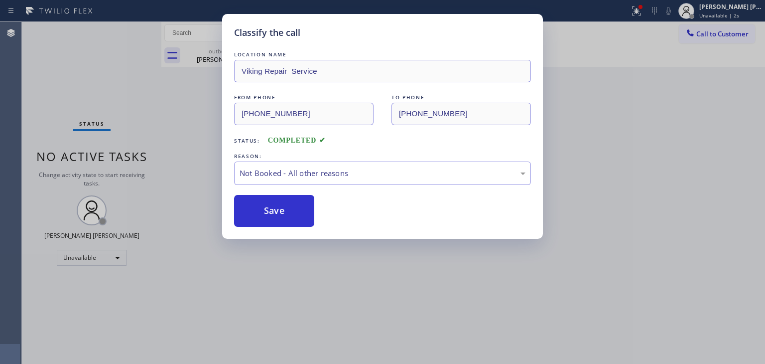
click at [269, 212] on button "Save" at bounding box center [274, 211] width 80 height 32
type input "[PHONE_NUMBER]"
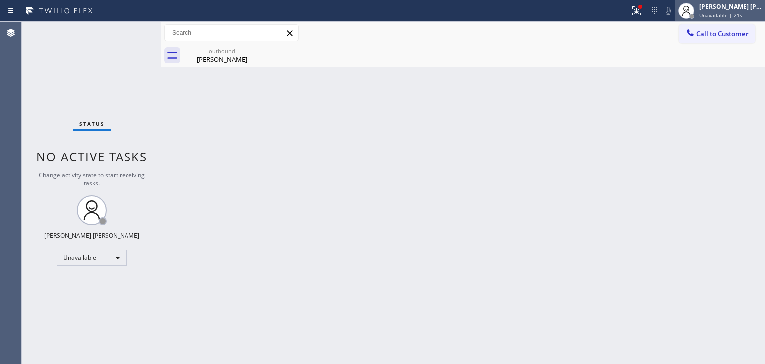
click at [742, 12] on span "Unavailable | 21s" at bounding box center [720, 15] width 43 height 7
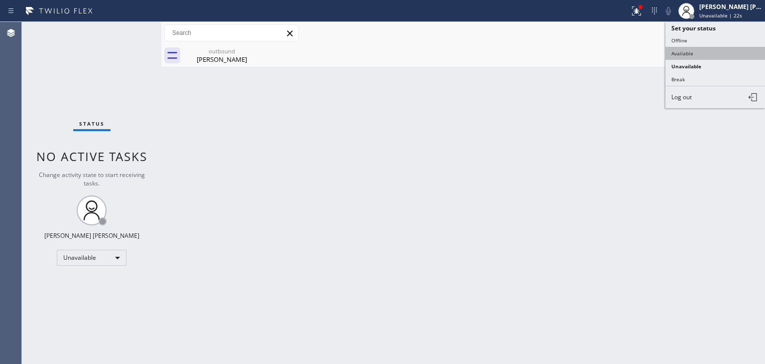
click at [702, 49] on button "Available" at bounding box center [715, 53] width 100 height 13
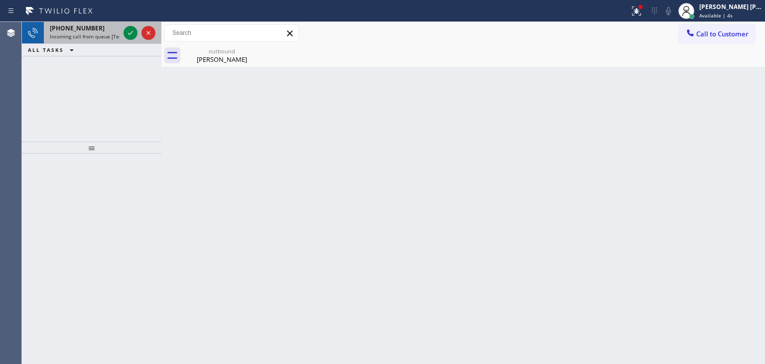
click at [140, 42] on div at bounding box center [140, 33] width 36 height 22
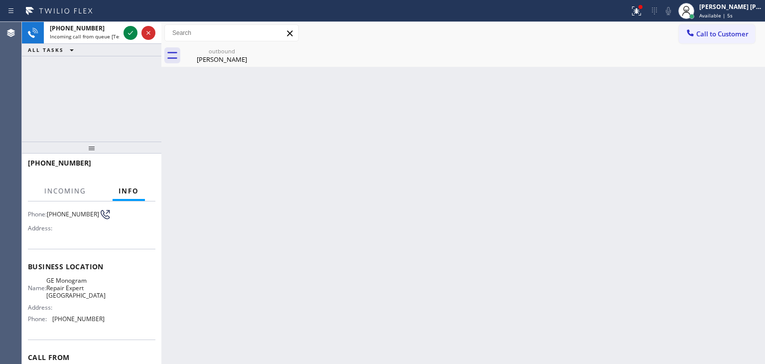
scroll to position [100, 0]
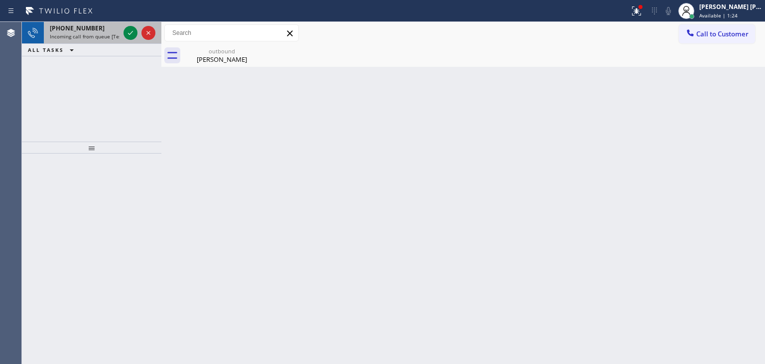
click at [139, 40] on div at bounding box center [140, 33] width 36 height 22
click at [128, 25] on div at bounding box center [140, 33] width 36 height 22
click at [130, 30] on icon at bounding box center [131, 33] width 12 height 12
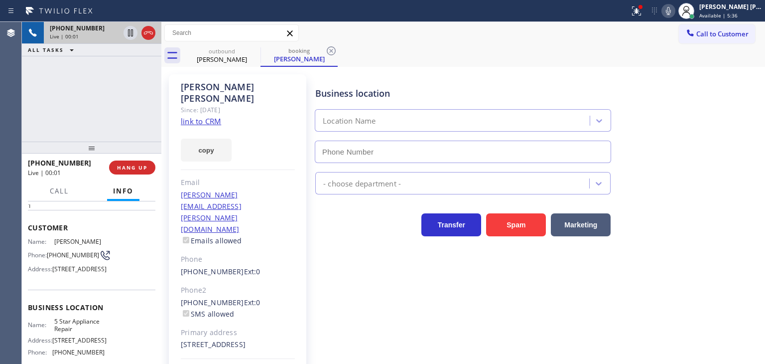
type input "[PHONE_NUMBER]"
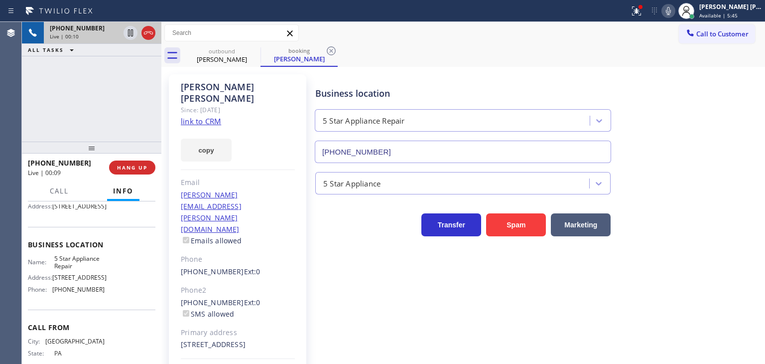
click at [207, 116] on link "link to CRM" at bounding box center [201, 121] width 40 height 10
click at [127, 96] on div "[PHONE_NUMBER] Live | 00:40 ALL TASKS ALL TASKS ACTIVE TASKS TASKS IN WRAP UP" at bounding box center [91, 82] width 139 height 120
click at [732, 115] on div "Business location 5 Star Appliance Repair [PHONE_NUMBER]" at bounding box center [537, 118] width 449 height 90
click at [674, 14] on icon at bounding box center [668, 11] width 12 height 12
click at [721, 12] on span "Available | 6:59" at bounding box center [718, 15] width 38 height 7
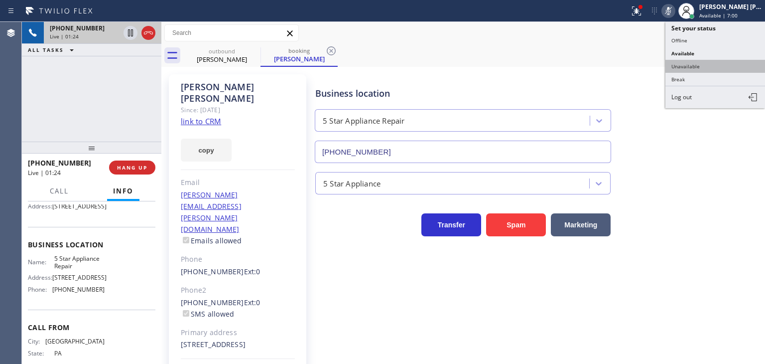
click at [705, 67] on button "Unavailable" at bounding box center [715, 66] width 100 height 13
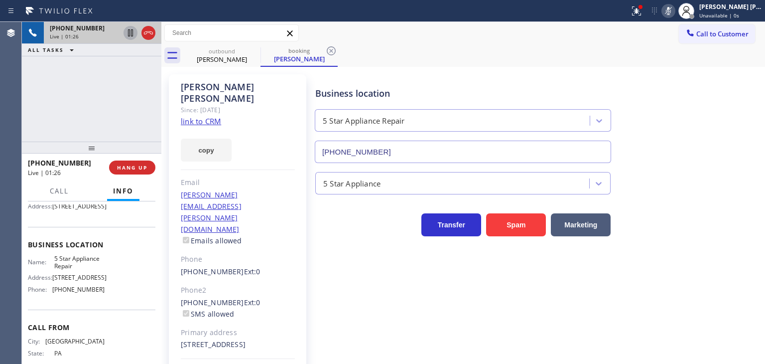
click at [132, 30] on icon at bounding box center [131, 33] width 12 height 12
click at [726, 118] on div "Business location 5 Star Appliance Repair [PHONE_NUMBER]" at bounding box center [537, 118] width 449 height 90
click at [674, 12] on icon at bounding box center [668, 11] width 12 height 12
click at [129, 32] on icon at bounding box center [130, 32] width 7 height 7
click at [740, 18] on span "Unavailable | 2:36" at bounding box center [721, 15] width 45 height 7
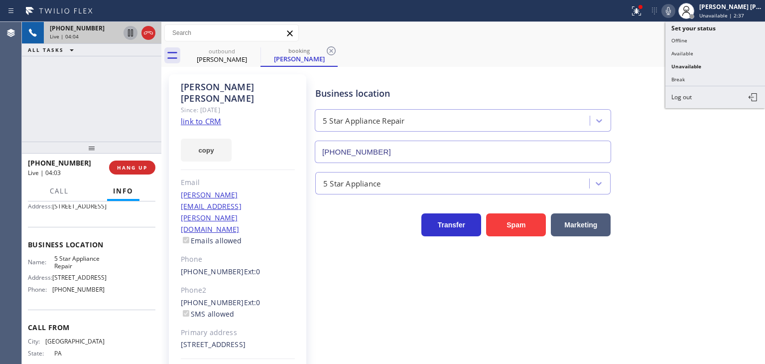
click at [727, 53] on button "Available" at bounding box center [715, 53] width 100 height 13
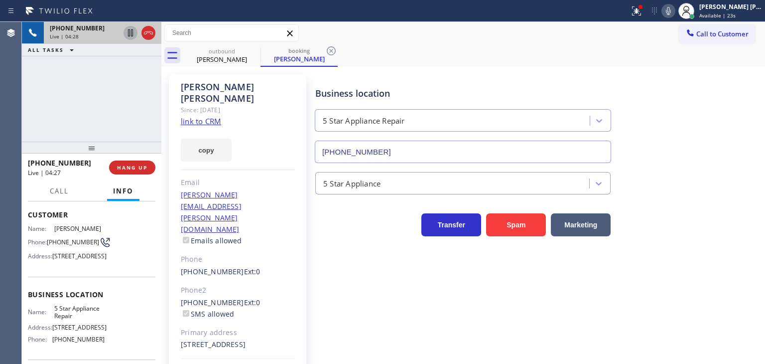
scroll to position [50, 0]
click at [737, 132] on div "Business location 5 Star Appliance Repair [PHONE_NUMBER]" at bounding box center [537, 118] width 449 height 90
click at [674, 11] on icon at bounding box center [668, 11] width 12 height 12
click at [723, 7] on div "[PERSON_NAME] [PERSON_NAME]" at bounding box center [730, 6] width 63 height 8
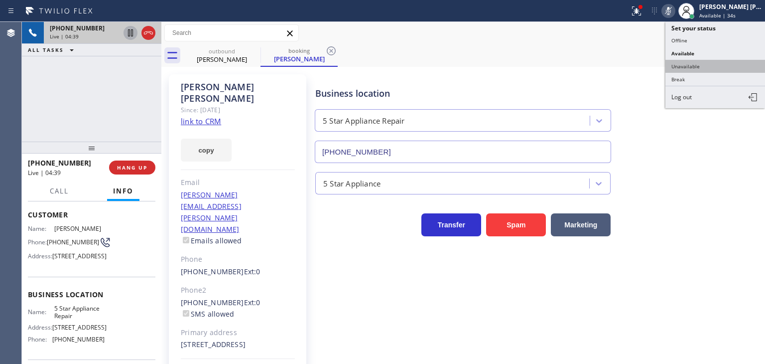
click at [703, 62] on button "Unavailable" at bounding box center [715, 66] width 100 height 13
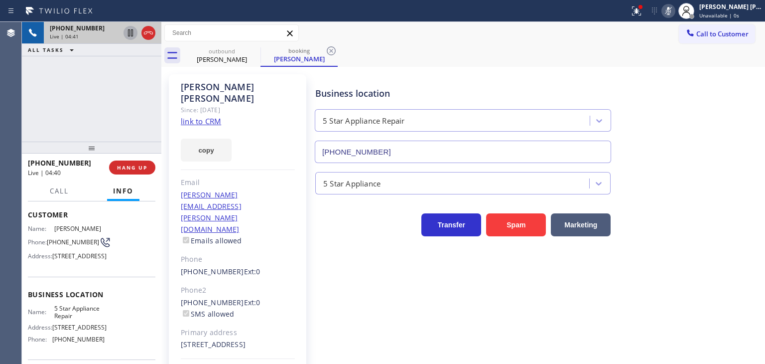
click at [131, 32] on icon at bounding box center [131, 33] width 12 height 12
click at [133, 33] on icon at bounding box center [131, 33] width 12 height 12
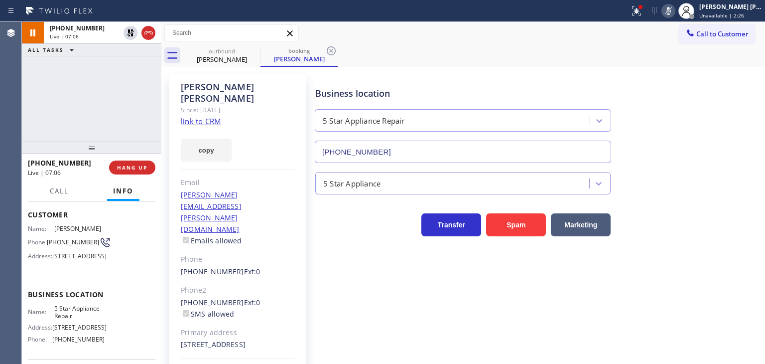
click at [674, 12] on icon at bounding box center [668, 11] width 12 height 12
drag, startPoint x: 739, startPoint y: 9, endPoint x: 733, endPoint y: 23, distance: 15.6
click at [739, 9] on div "[PERSON_NAME] [PERSON_NAME]" at bounding box center [730, 6] width 63 height 8
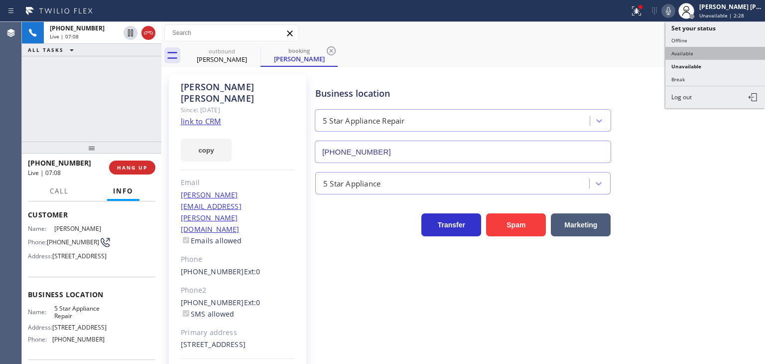
click at [711, 54] on button "Available" at bounding box center [715, 53] width 100 height 13
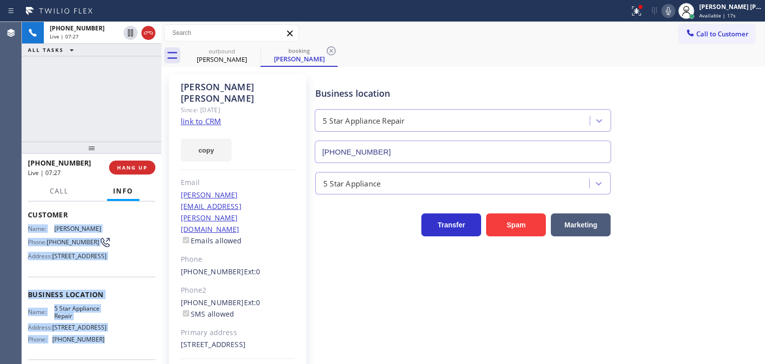
drag, startPoint x: 118, startPoint y: 317, endPoint x: 25, endPoint y: 228, distance: 128.6
click at [25, 228] on div "Context Queue: [Test] All Priority: 1 Customer Name: [PERSON_NAME] Phone: [PHON…" at bounding box center [91, 282] width 139 height 162
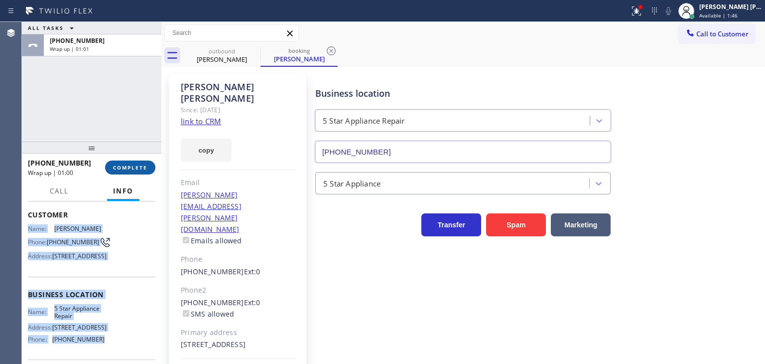
click at [126, 172] on button "COMPLETE" at bounding box center [130, 167] width 50 height 14
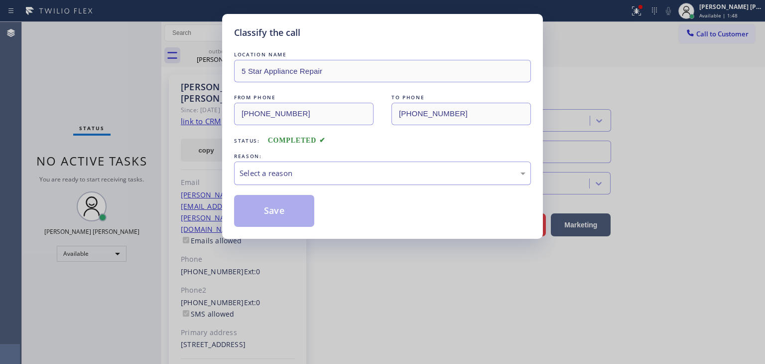
click at [265, 173] on div "Select a reason" at bounding box center [383, 172] width 286 height 11
click at [293, 172] on div "Tech, Unknown/didnt ring" at bounding box center [383, 172] width 286 height 11
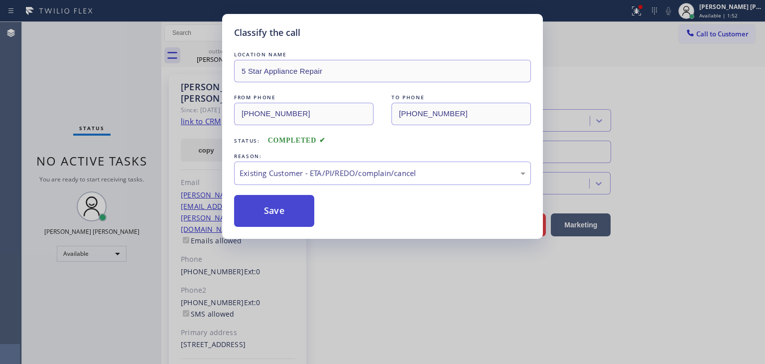
click at [284, 216] on button "Save" at bounding box center [274, 211] width 80 height 32
type input "[PHONE_NUMBER]"
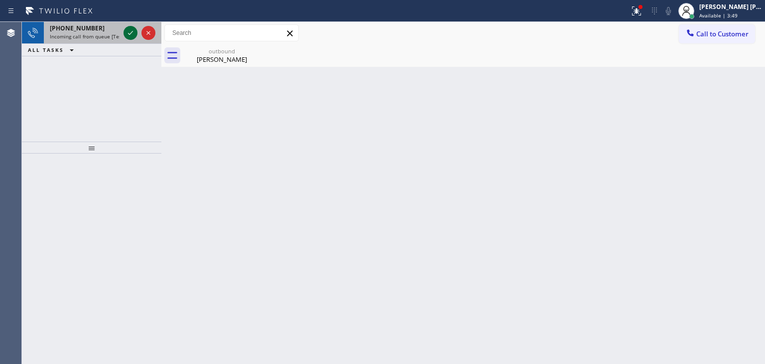
click at [129, 31] on icon at bounding box center [131, 33] width 12 height 12
click at [139, 36] on div at bounding box center [140, 33] width 36 height 22
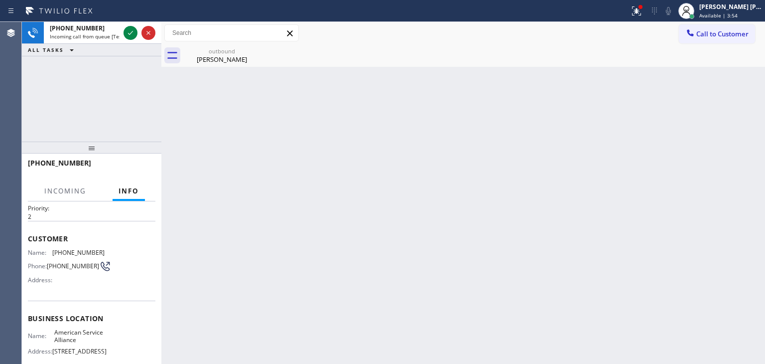
scroll to position [50, 0]
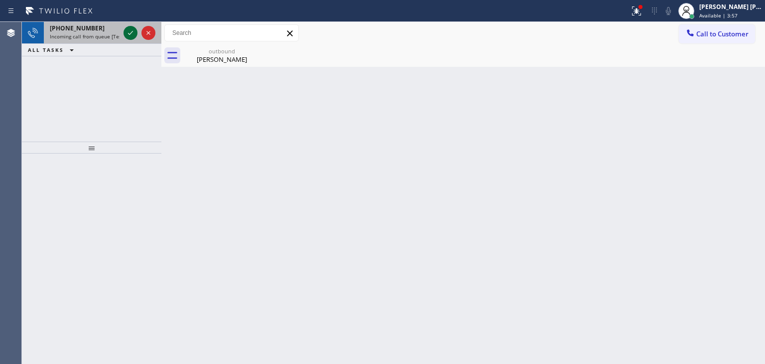
click at [133, 32] on icon at bounding box center [131, 33] width 12 height 12
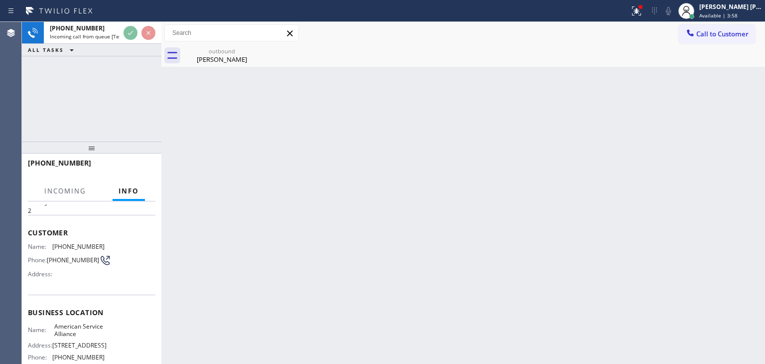
scroll to position [50, 0]
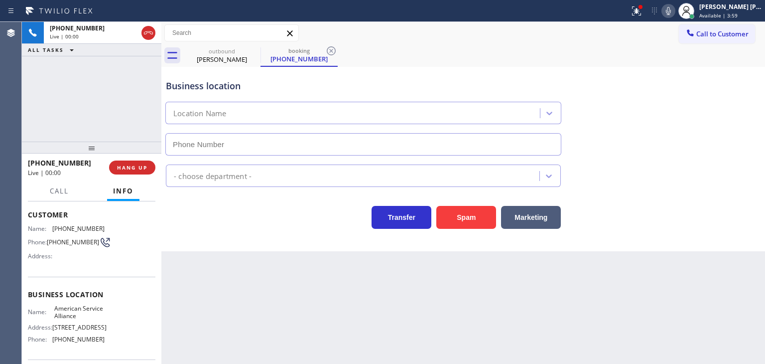
type input "[PHONE_NUMBER]"
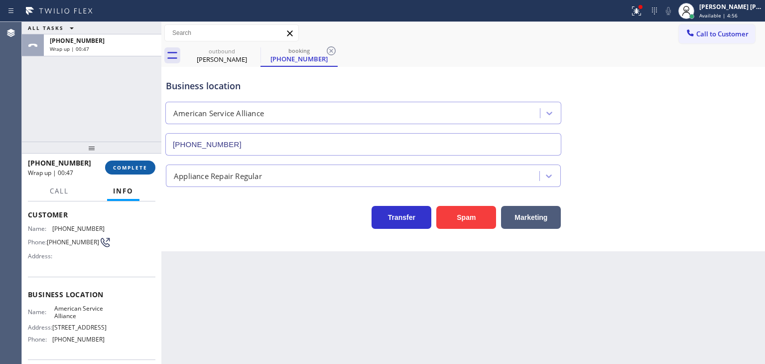
click at [117, 166] on span "COMPLETE" at bounding box center [130, 167] width 34 height 7
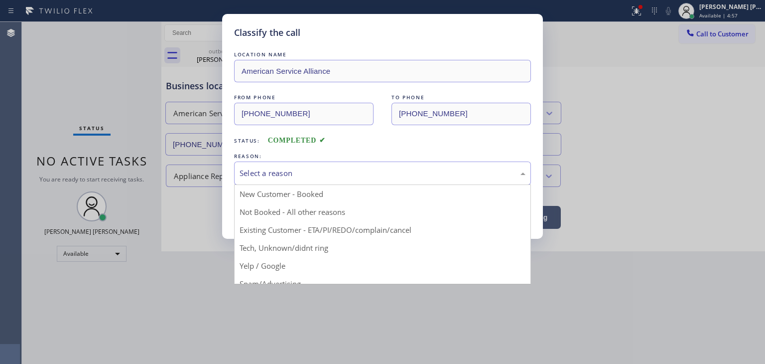
click at [286, 174] on div "Select a reason" at bounding box center [383, 172] width 286 height 11
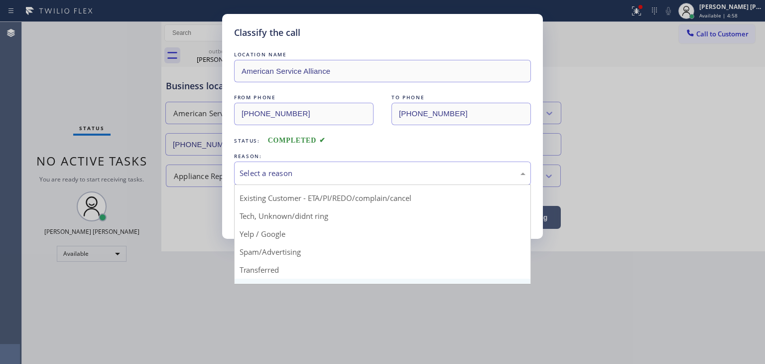
scroll to position [50, 0]
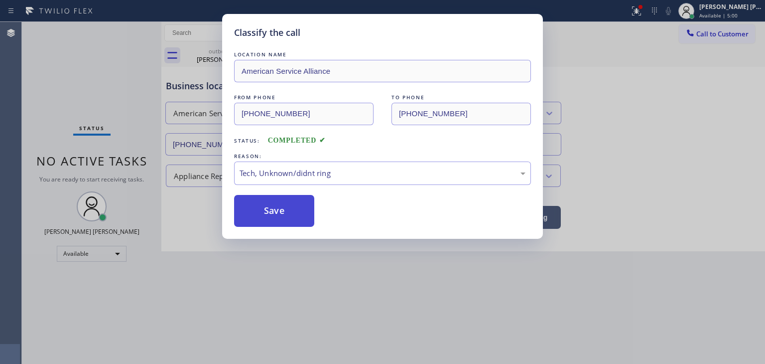
click at [277, 208] on button "Save" at bounding box center [274, 211] width 80 height 32
type input "[PHONE_NUMBER]"
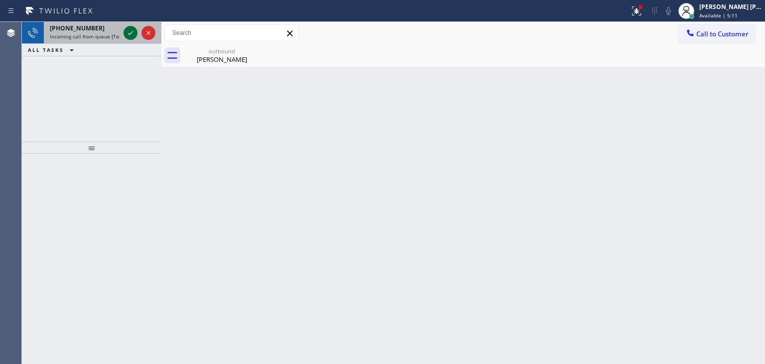
click at [133, 28] on icon at bounding box center [131, 33] width 12 height 12
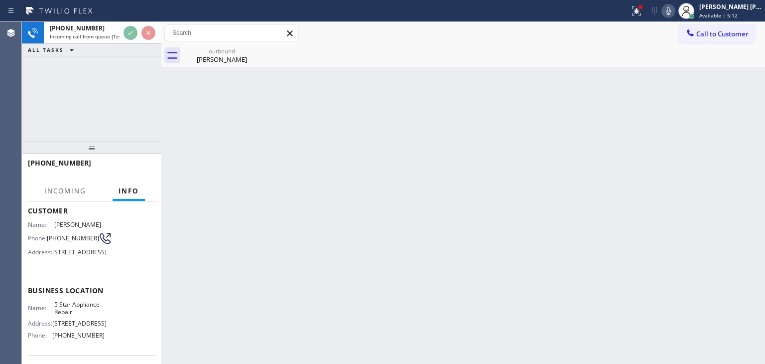
scroll to position [100, 0]
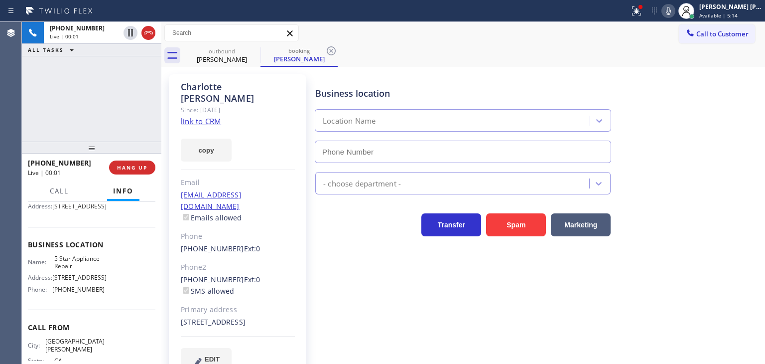
type input "[PHONE_NUMBER]"
click at [209, 116] on link "link to CRM" at bounding box center [201, 121] width 40 height 10
click at [724, 10] on div "[PERSON_NAME] [PERSON_NAME] Available | 6:03" at bounding box center [731, 10] width 68 height 17
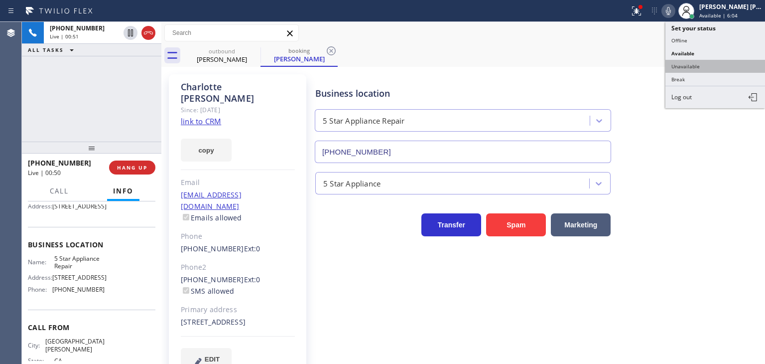
click at [706, 62] on button "Unavailable" at bounding box center [715, 66] width 100 height 13
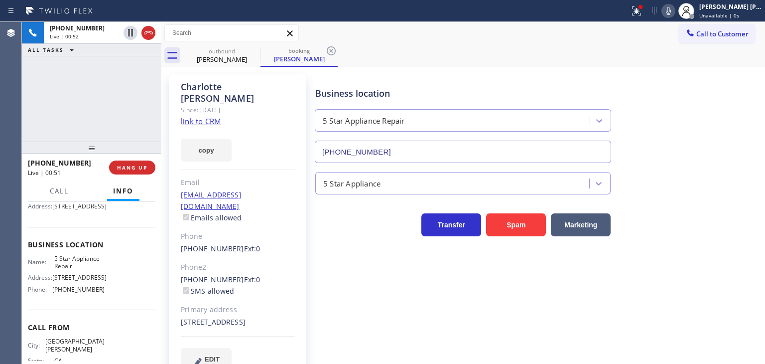
click at [674, 10] on icon at bounding box center [668, 11] width 12 height 12
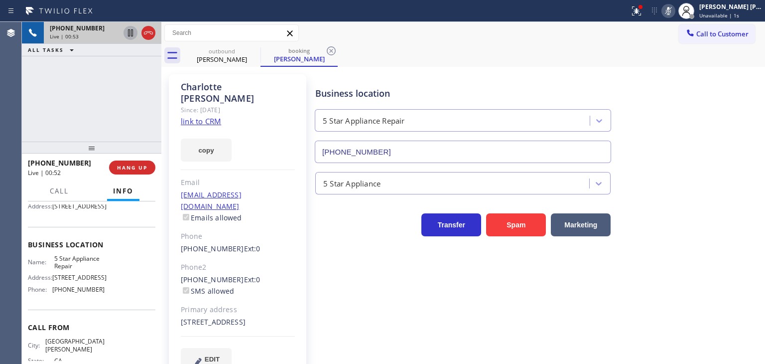
click at [130, 33] on icon at bounding box center [131, 33] width 12 height 12
click at [729, 78] on div "Business location 5 Star Appliance Repair [PHONE_NUMBER]" at bounding box center [537, 118] width 449 height 90
click at [672, 7] on rect at bounding box center [668, 9] width 7 height 7
click at [132, 33] on icon at bounding box center [130, 32] width 7 height 7
click at [728, 16] on span "Unavailable | 4:05" at bounding box center [721, 15] width 45 height 7
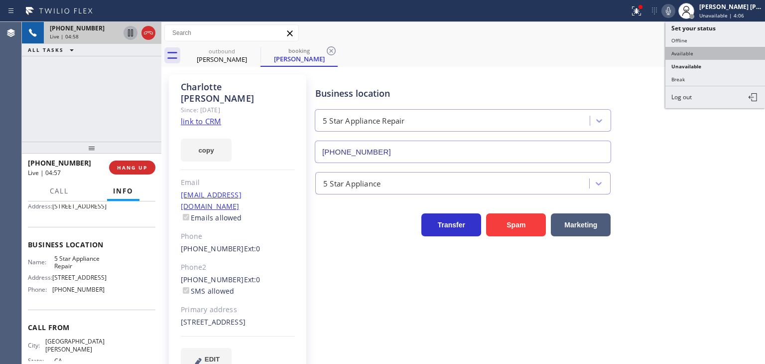
click at [720, 54] on button "Available" at bounding box center [715, 53] width 100 height 13
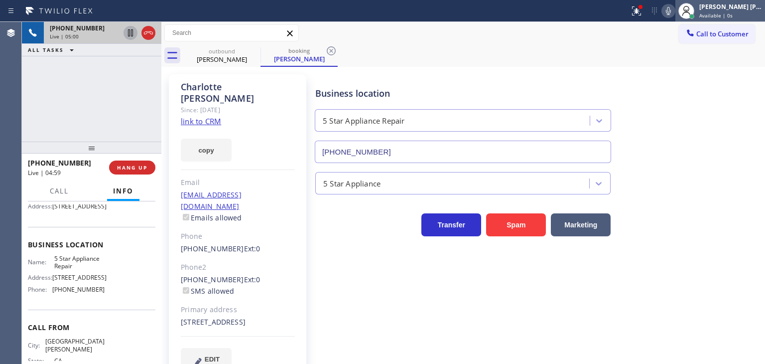
click at [737, 10] on div "[PERSON_NAME] [PERSON_NAME] Available | 0s" at bounding box center [731, 10] width 68 height 17
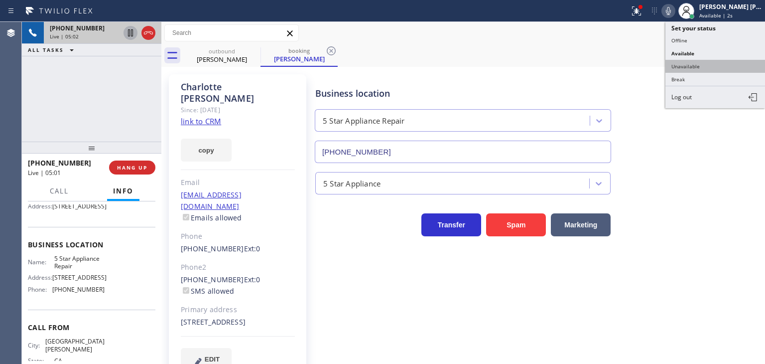
click at [713, 62] on button "Unavailable" at bounding box center [715, 66] width 100 height 13
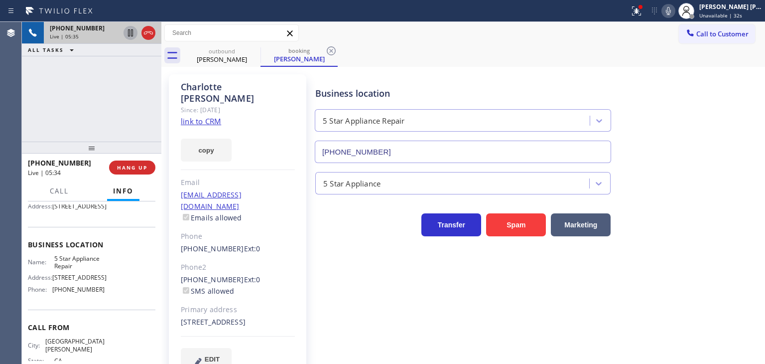
click at [121, 106] on div "[PHONE_NUMBER] Live | 05:35 ALL TASKS ALL TASKS ACTIVE TASKS TASKS IN WRAP UP" at bounding box center [91, 82] width 139 height 120
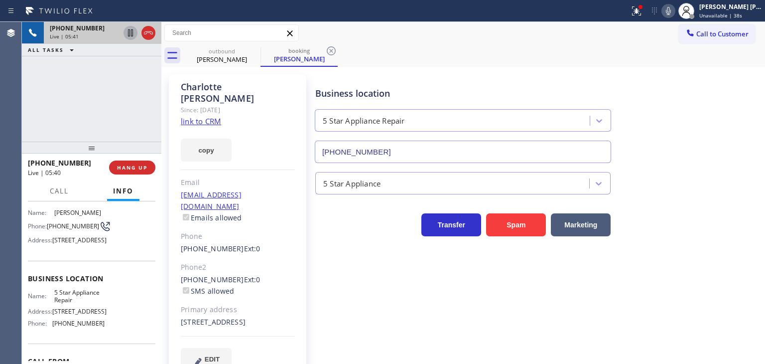
scroll to position [50, 0]
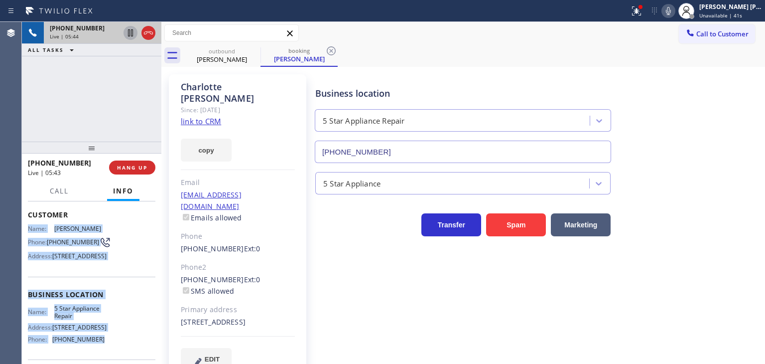
drag, startPoint x: 110, startPoint y: 328, endPoint x: 23, endPoint y: 234, distance: 127.6
click at [23, 234] on div "Context Queue: [Test] All Priority: 1 Customer Name: [PERSON_NAME] Phone: [PHON…" at bounding box center [91, 282] width 139 height 162
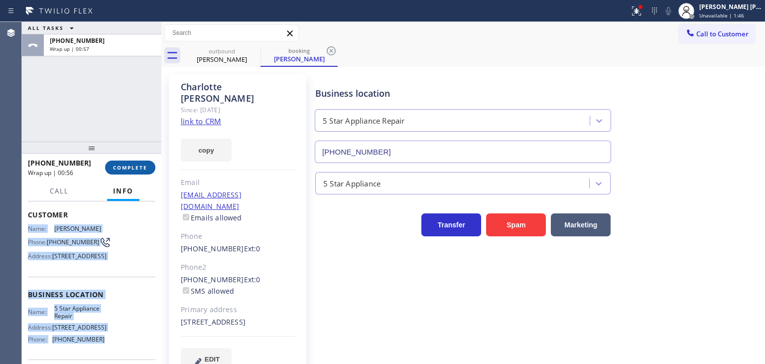
click at [123, 165] on span "COMPLETE" at bounding box center [130, 167] width 34 height 7
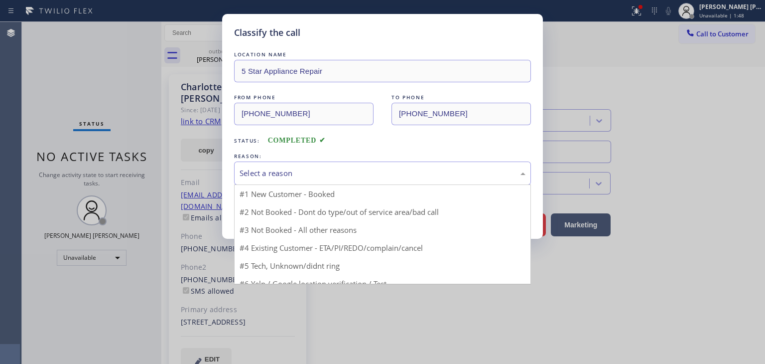
click at [295, 174] on div "Select a reason" at bounding box center [383, 172] width 286 height 11
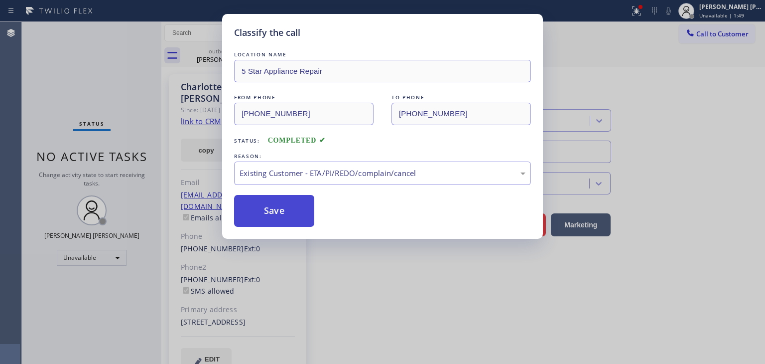
click at [281, 217] on button "Save" at bounding box center [274, 211] width 80 height 32
type input "[PHONE_NUMBER]"
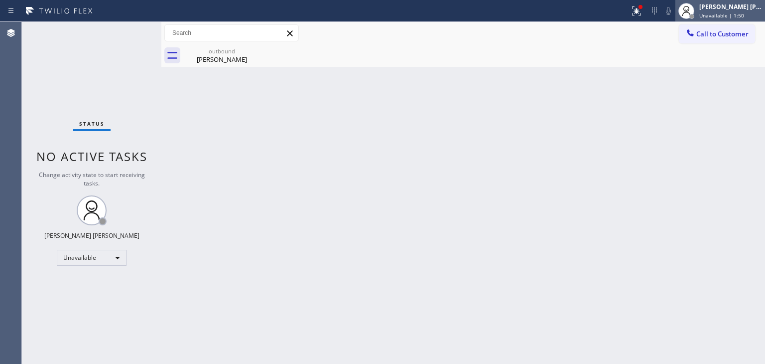
click at [738, 8] on div "[PERSON_NAME] [PERSON_NAME]" at bounding box center [730, 6] width 63 height 8
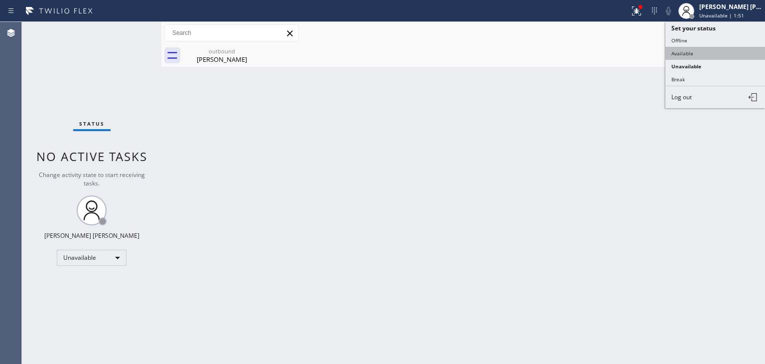
click at [685, 51] on button "Available" at bounding box center [715, 53] width 100 height 13
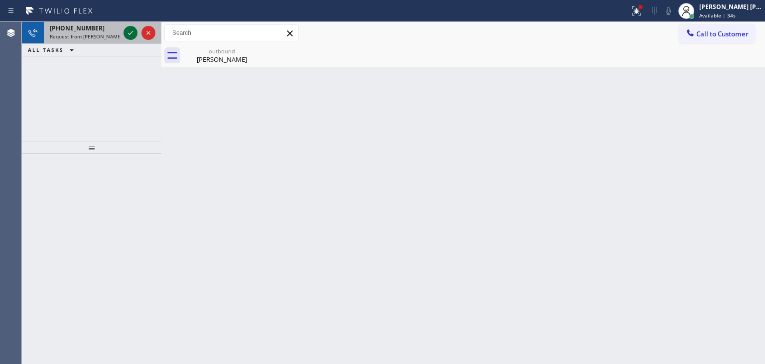
click at [132, 32] on icon at bounding box center [131, 33] width 12 height 12
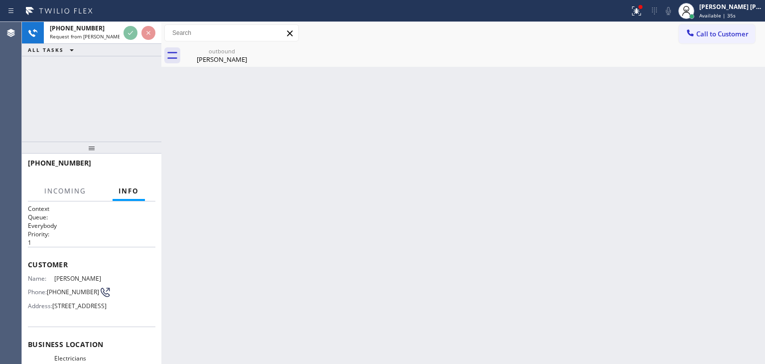
scroll to position [100, 0]
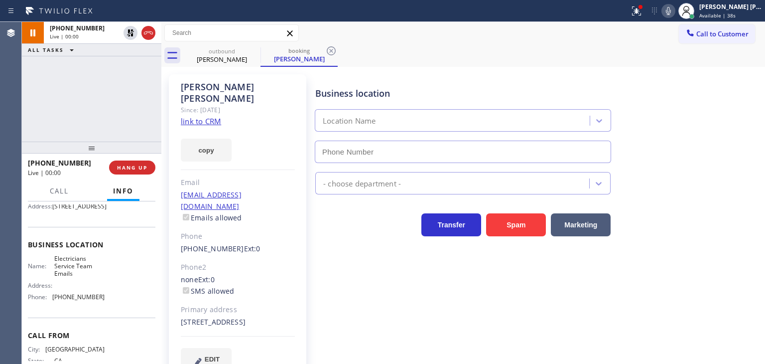
type input "[PHONE_NUMBER]"
click at [200, 116] on link "link to CRM" at bounding box center [201, 121] width 40 height 10
click at [674, 11] on icon at bounding box center [668, 11] width 12 height 12
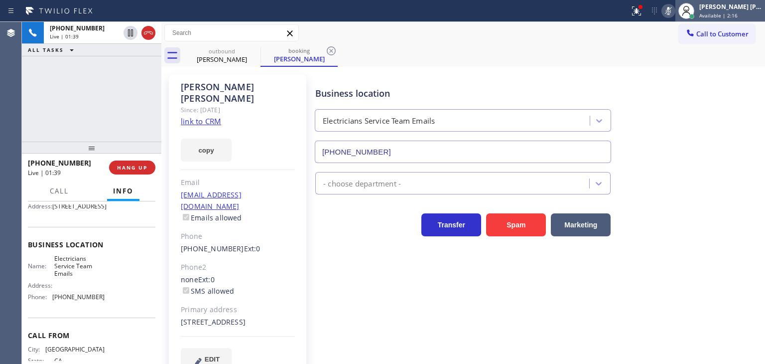
click at [741, 10] on div "[PERSON_NAME] [PERSON_NAME]" at bounding box center [730, 6] width 63 height 8
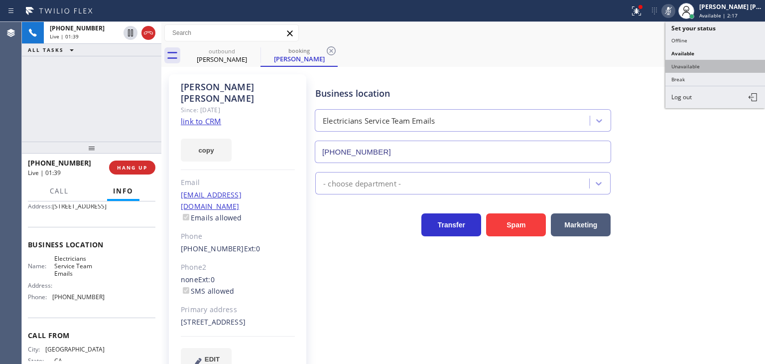
click at [705, 68] on button "Unavailable" at bounding box center [715, 66] width 100 height 13
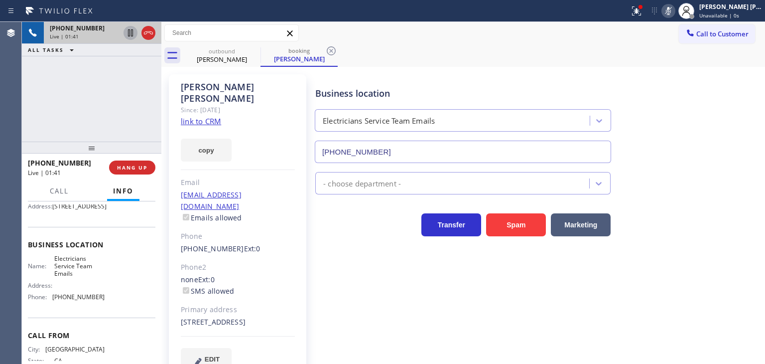
click at [129, 33] on icon at bounding box center [130, 32] width 5 height 7
click at [740, 106] on div "Business location Electricians Service Team Emails [PHONE_NUMBER]" at bounding box center [537, 118] width 449 height 90
click at [674, 6] on icon at bounding box center [668, 11] width 12 height 12
click at [131, 34] on icon at bounding box center [130, 32] width 7 height 7
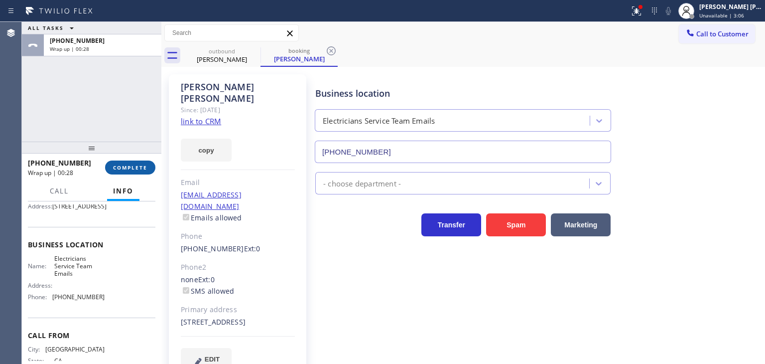
click at [122, 165] on span "COMPLETE" at bounding box center [130, 167] width 34 height 7
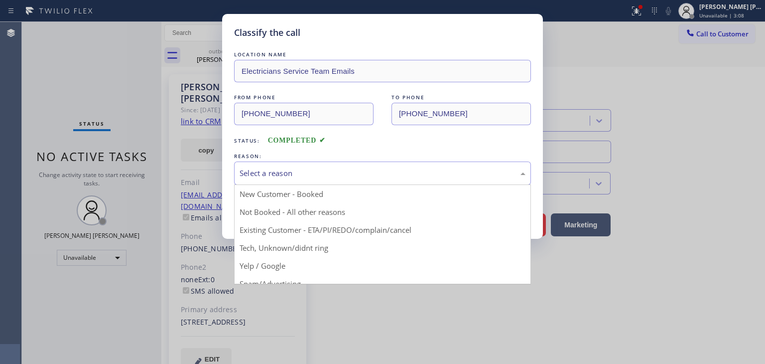
click at [322, 176] on div "Select a reason" at bounding box center [383, 172] width 286 height 11
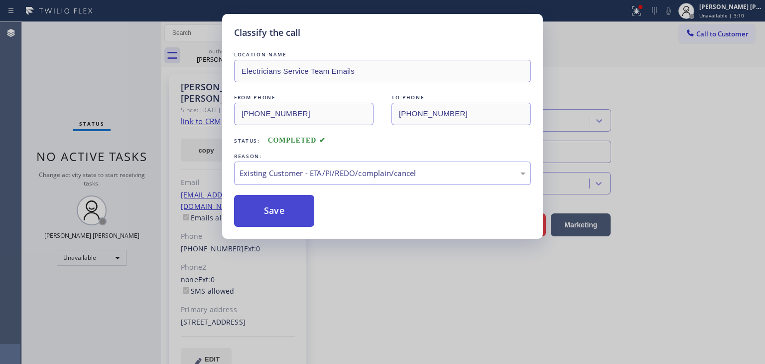
click at [285, 216] on button "Save" at bounding box center [274, 211] width 80 height 32
type input "[PHONE_NUMBER]"
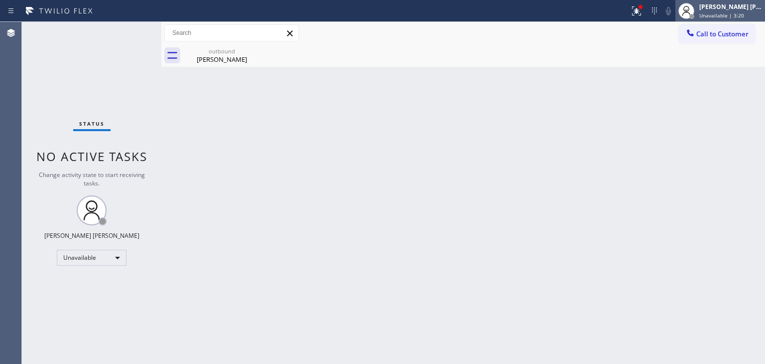
click at [724, 15] on span "Unavailable | 3:20" at bounding box center [721, 15] width 45 height 7
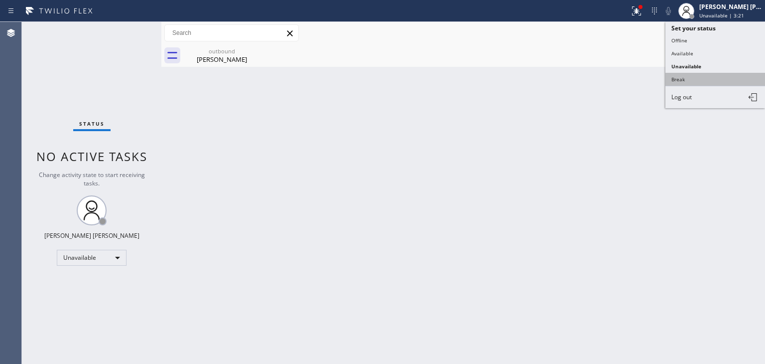
click at [710, 76] on button "Break" at bounding box center [715, 79] width 100 height 13
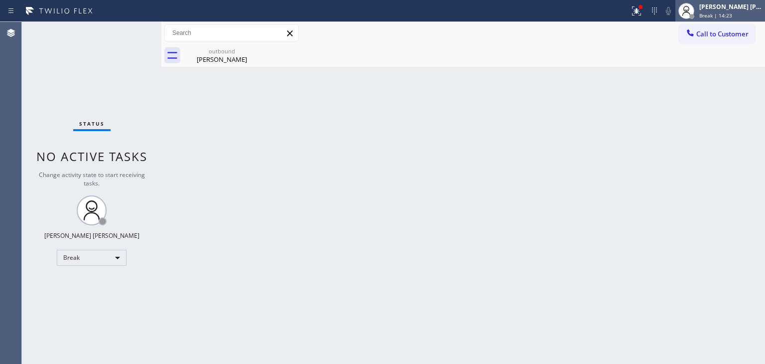
click at [737, 10] on div "[PERSON_NAME] [PERSON_NAME] Break | 14:23" at bounding box center [731, 10] width 68 height 17
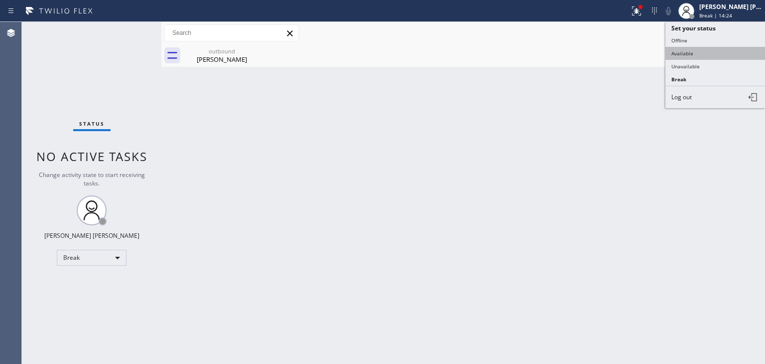
click at [713, 50] on button "Available" at bounding box center [715, 53] width 100 height 13
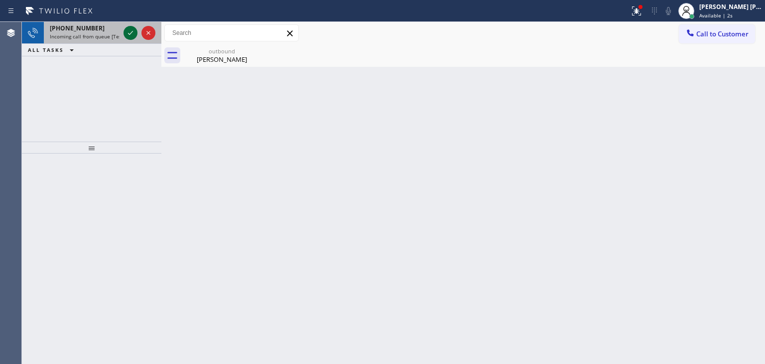
click at [129, 29] on icon at bounding box center [131, 33] width 12 height 12
click at [128, 32] on icon at bounding box center [131, 33] width 12 height 12
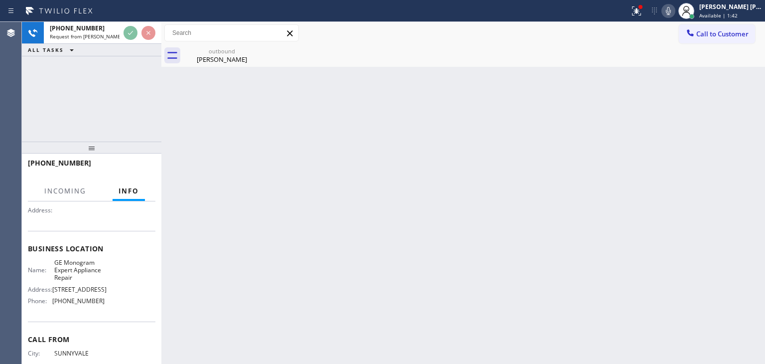
scroll to position [100, 0]
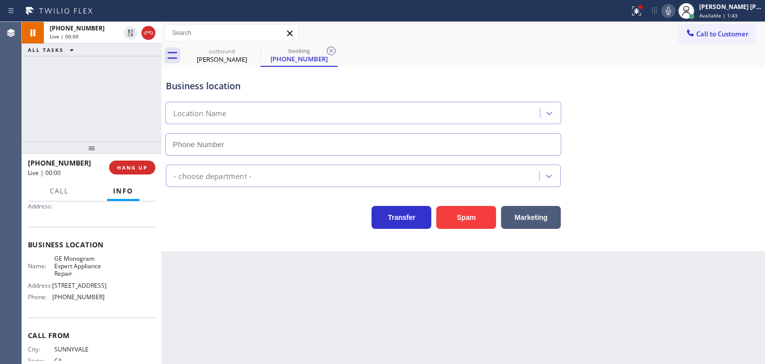
type input "[PHONE_NUMBER]"
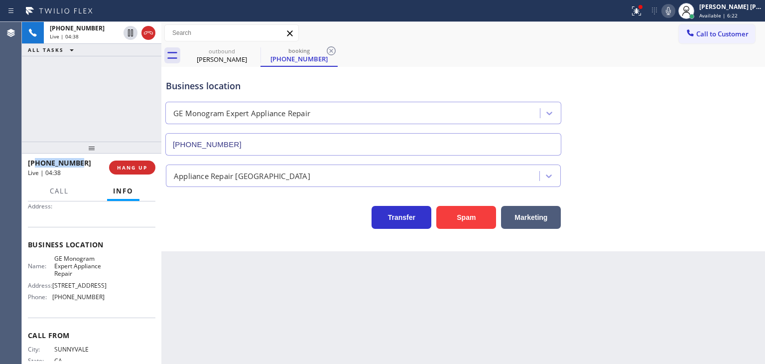
drag, startPoint x: 90, startPoint y: 164, endPoint x: 36, endPoint y: 161, distance: 53.8
click at [36, 161] on div "[PHONE_NUMBER]" at bounding box center [65, 162] width 74 height 9
click at [642, 15] on icon at bounding box center [637, 11] width 12 height 12
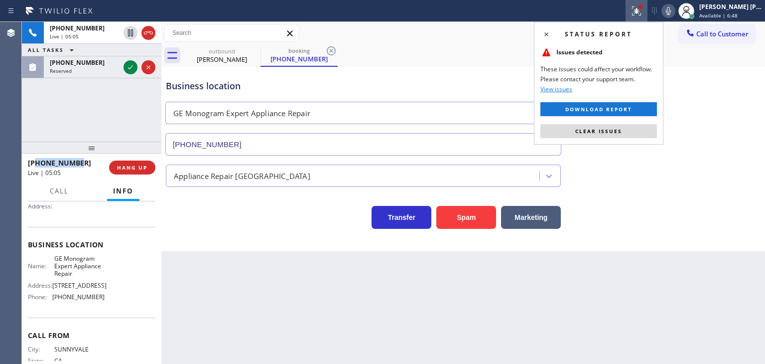
click at [609, 131] on span "Clear issues" at bounding box center [598, 130] width 47 height 7
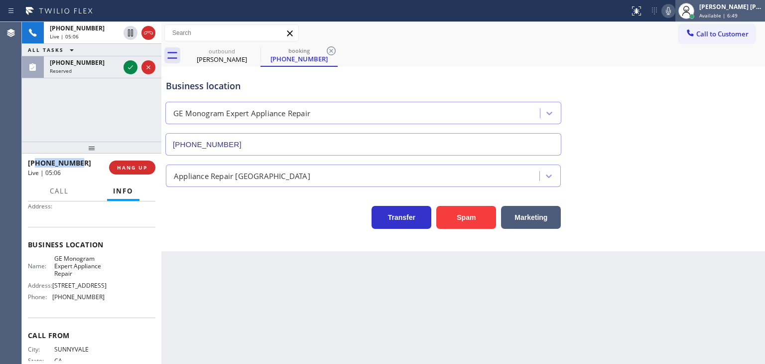
click at [739, 9] on div "[PERSON_NAME] [PERSON_NAME]" at bounding box center [730, 6] width 63 height 8
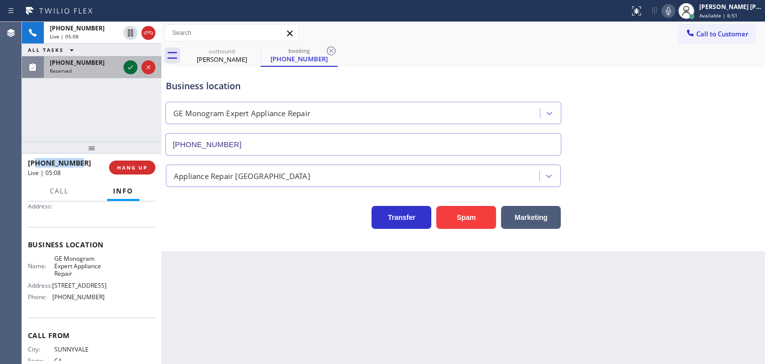
click at [135, 66] on icon at bounding box center [131, 67] width 12 height 12
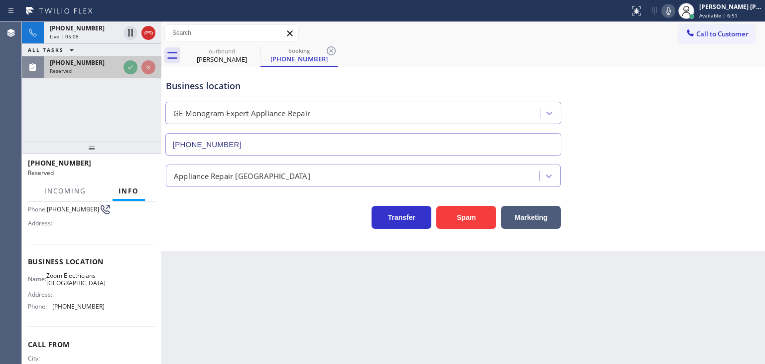
scroll to position [116, 0]
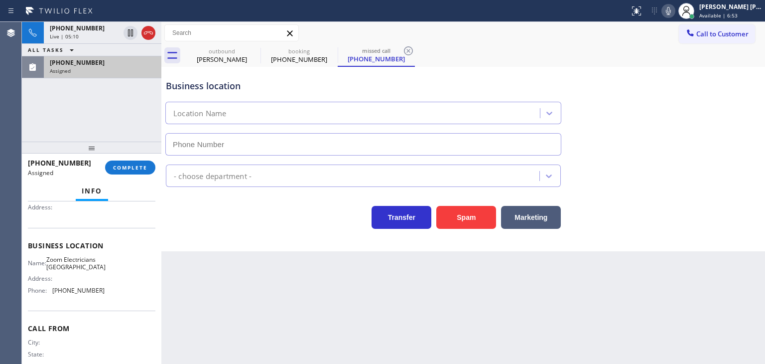
type input "[PHONE_NUMBER]"
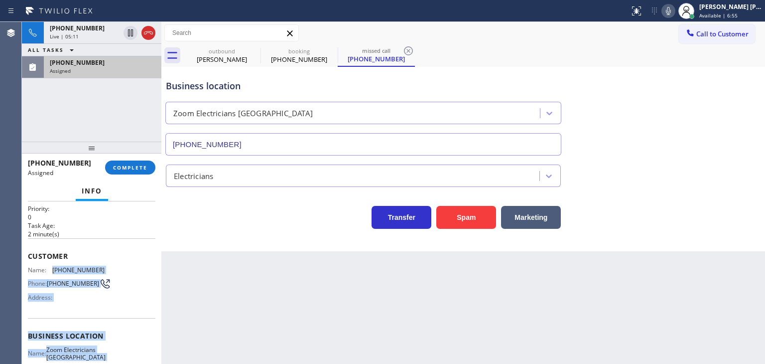
scroll to position [16, 0]
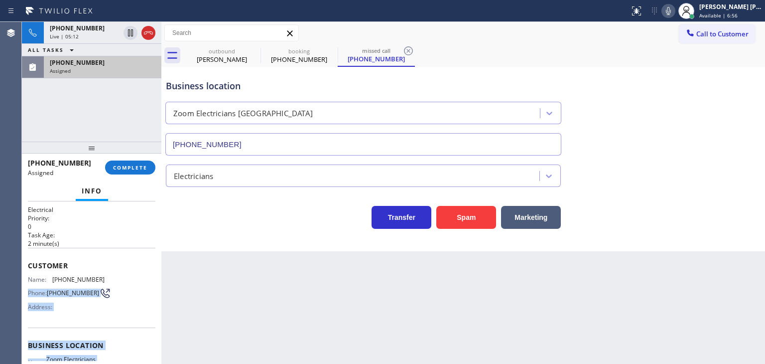
drag, startPoint x: 116, startPoint y: 299, endPoint x: 23, endPoint y: 284, distance: 93.8
click at [24, 283] on div "Context Queue: Electrical Priority: 0 Task Age: [DEMOGRAPHIC_DATA] minute(s) Cu…" at bounding box center [91, 282] width 139 height 162
click at [738, 13] on span "Available | 7:01" at bounding box center [718, 15] width 38 height 7
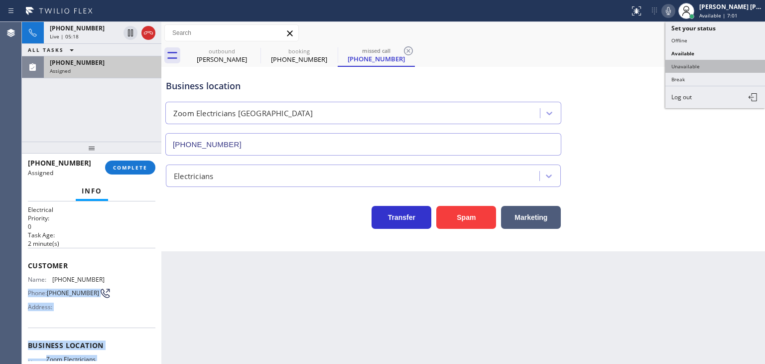
click at [698, 65] on button "Unavailable" at bounding box center [715, 66] width 100 height 13
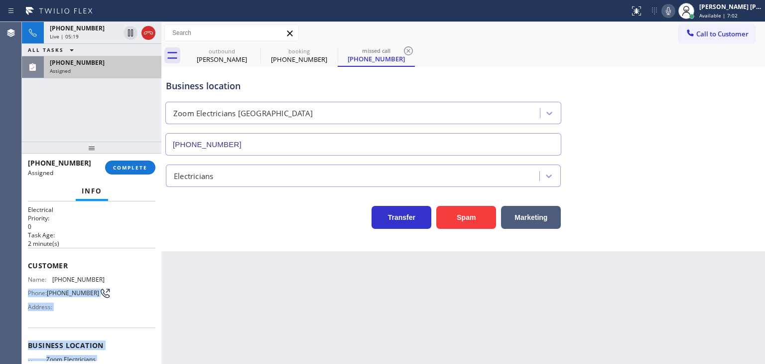
click at [128, 69] on div "Assigned" at bounding box center [103, 70] width 106 height 7
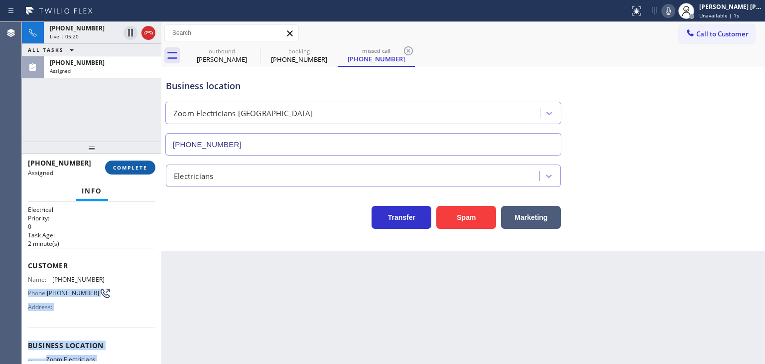
click at [140, 163] on button "COMPLETE" at bounding box center [130, 167] width 50 height 14
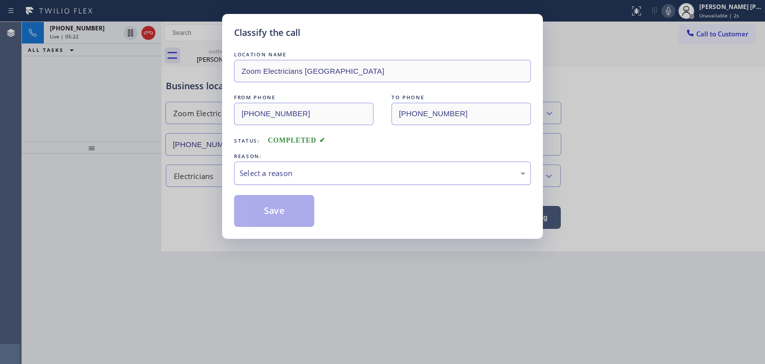
drag, startPoint x: 348, startPoint y: 172, endPoint x: 332, endPoint y: 178, distance: 16.7
click at [348, 172] on div "Select a reason" at bounding box center [383, 172] width 286 height 11
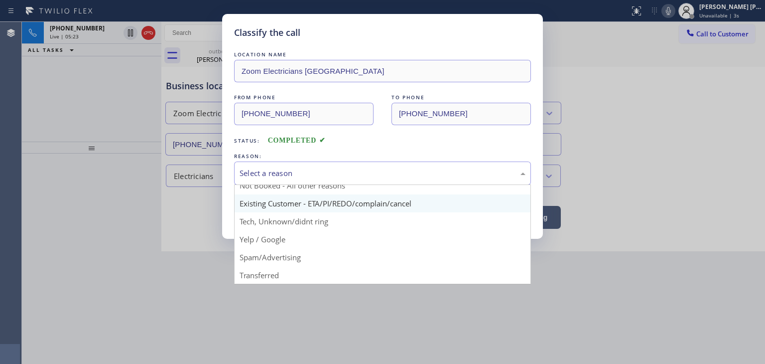
scroll to position [50, 0]
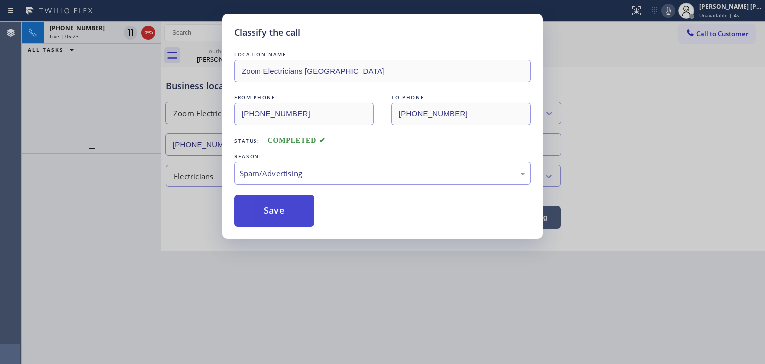
click at [276, 214] on button "Save" at bounding box center [274, 211] width 80 height 32
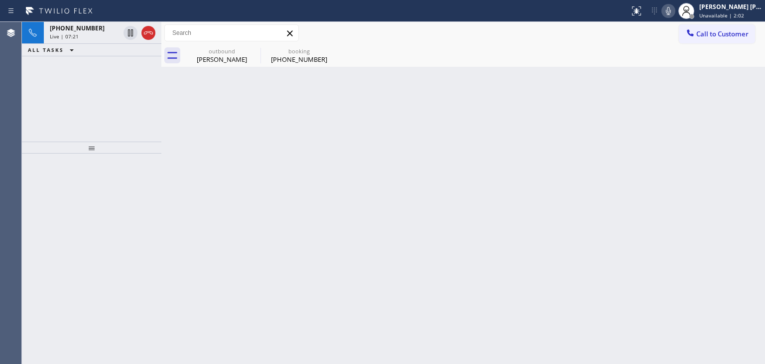
click at [82, 20] on div "Status report No issues detected If you experience an issue, please download th…" at bounding box center [382, 11] width 765 height 22
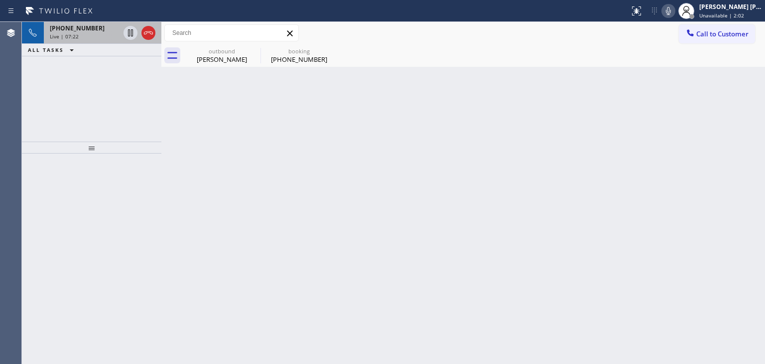
click at [82, 26] on span "[PHONE_NUMBER]" at bounding box center [77, 28] width 55 height 8
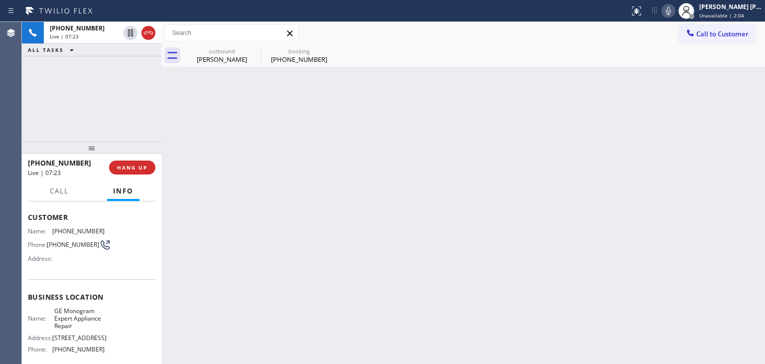
scroll to position [100, 0]
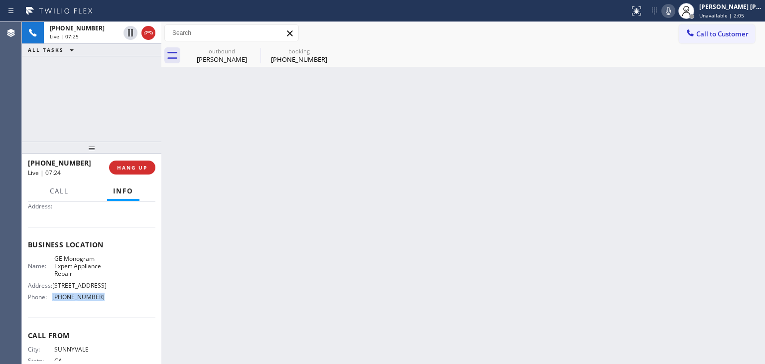
drag, startPoint x: 110, startPoint y: 306, endPoint x: 48, endPoint y: 309, distance: 61.9
click at [48, 305] on div "Name: GE Monogram Expert Appliance Repair Address: [STREET_ADDRESS] Phone: [PHO…" at bounding box center [91, 279] width 127 height 50
click at [135, 118] on div "[PHONE_NUMBER] Live | 08:21 ALL TASKS ALL TASKS ACTIVE TASKS TASKS IN WRAP UP" at bounding box center [91, 82] width 139 height 120
drag, startPoint x: 106, startPoint y: 305, endPoint x: 53, endPoint y: 306, distance: 52.8
click at [53, 305] on div "Name: GE Monogram Expert Appliance Repair Address: [STREET_ADDRESS] Phone: [PHO…" at bounding box center [91, 279] width 127 height 50
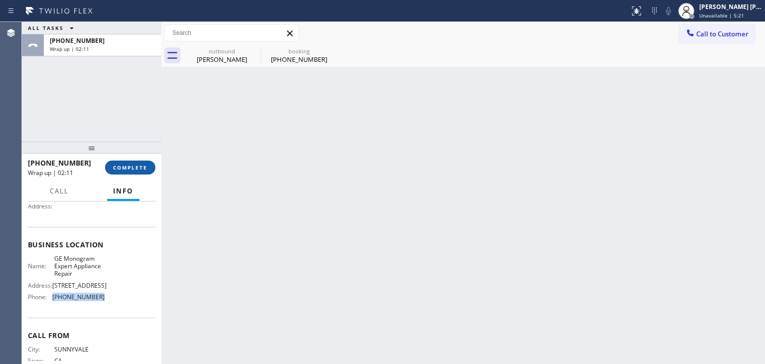
click at [122, 168] on span "COMPLETE" at bounding box center [130, 167] width 34 height 7
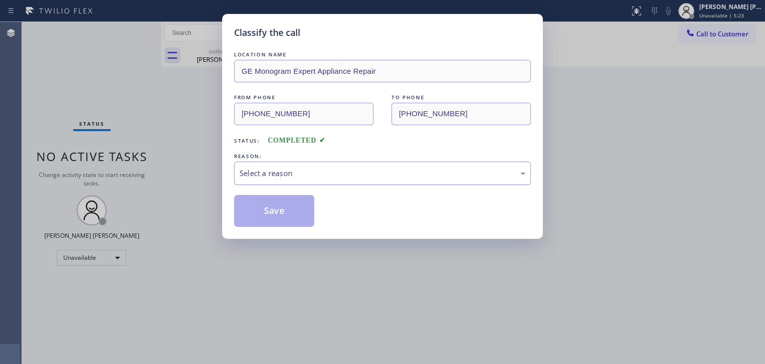
click at [252, 173] on div "Select a reason" at bounding box center [383, 172] width 286 height 11
click at [256, 208] on button "Save" at bounding box center [274, 211] width 80 height 32
type input "[PHONE_NUMBER]"
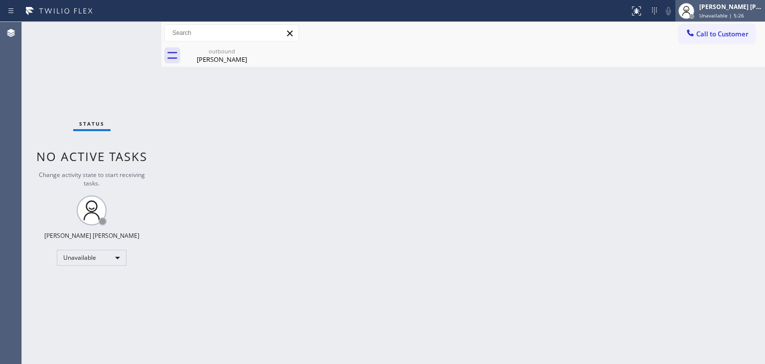
click at [731, 12] on span "Unavailable | 5:26" at bounding box center [721, 15] width 45 height 7
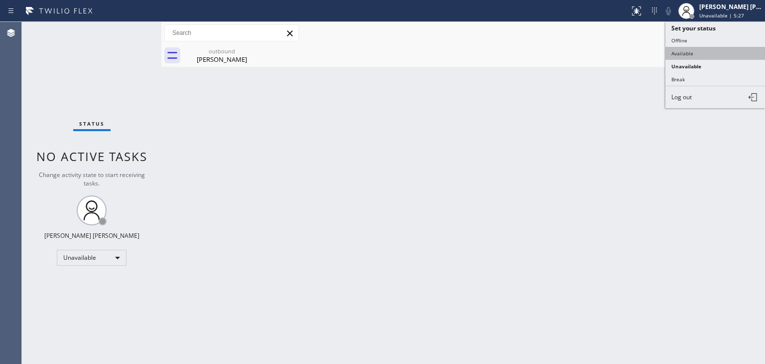
click at [708, 52] on button "Available" at bounding box center [715, 53] width 100 height 13
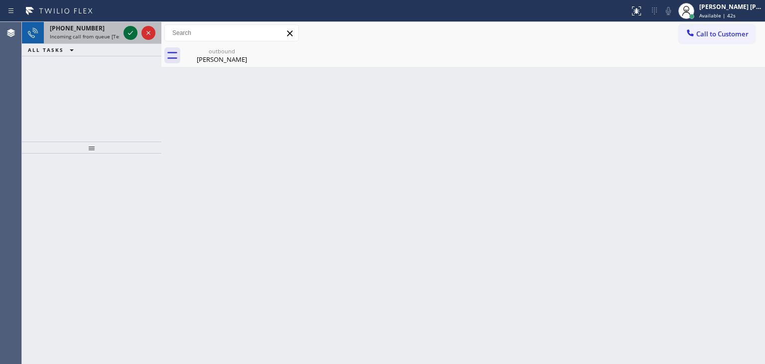
click at [129, 30] on icon at bounding box center [131, 33] width 12 height 12
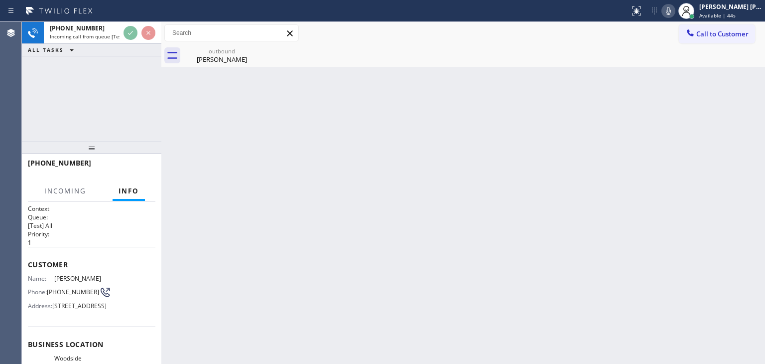
scroll to position [149, 0]
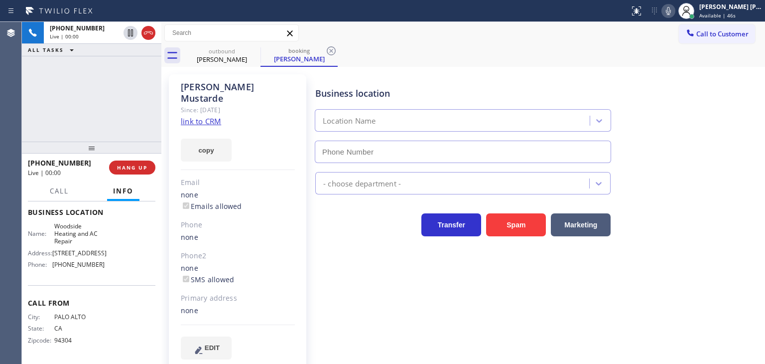
type input "[PHONE_NUMBER]"
click at [211, 116] on link "link to CRM" at bounding box center [201, 121] width 40 height 10
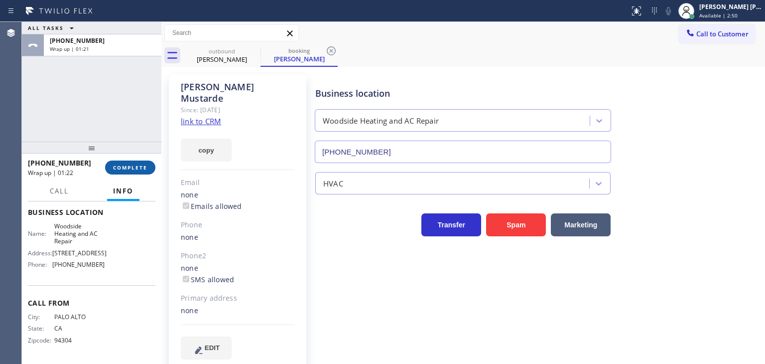
click at [127, 166] on span "COMPLETE" at bounding box center [130, 167] width 34 height 7
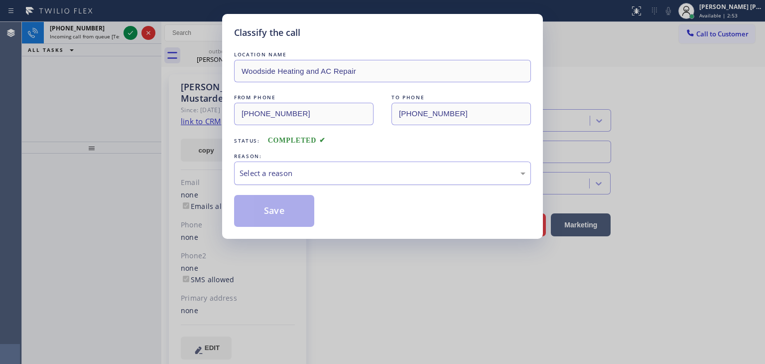
click at [258, 172] on div "Select a reason" at bounding box center [383, 172] width 286 height 11
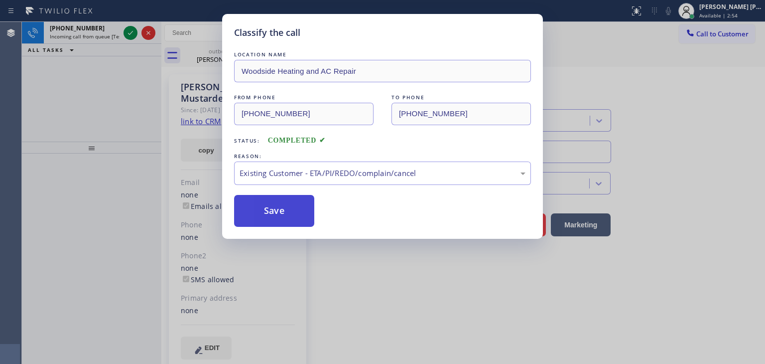
click at [265, 210] on button "Save" at bounding box center [274, 211] width 80 height 32
type input "[PHONE_NUMBER]"
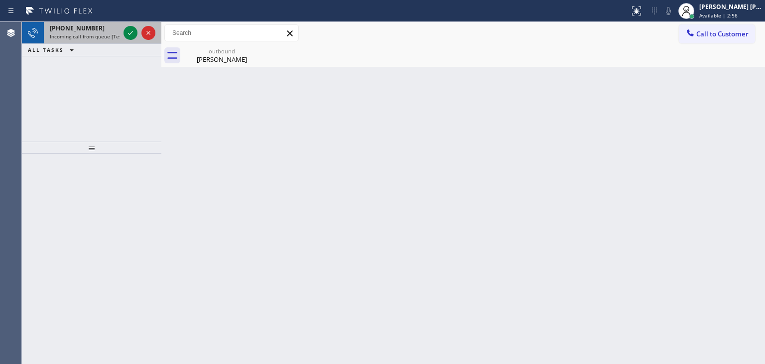
click at [138, 39] on div at bounding box center [140, 33] width 36 height 22
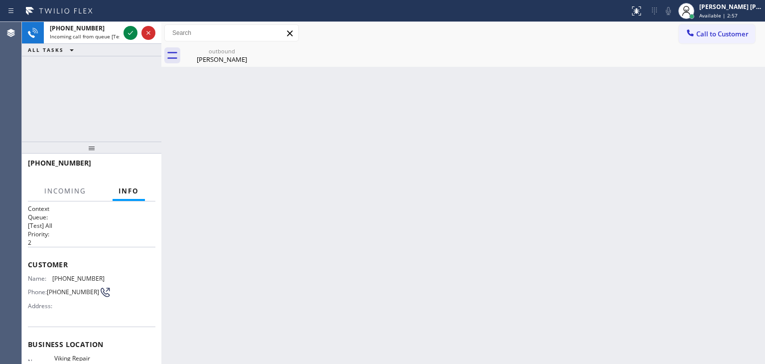
scroll to position [26, 0]
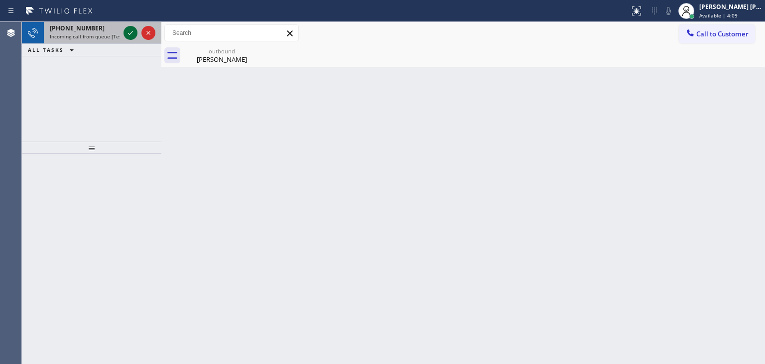
drag, startPoint x: 131, startPoint y: 31, endPoint x: 131, endPoint y: 39, distance: 8.5
click at [131, 31] on icon at bounding box center [131, 33] width 12 height 12
click at [130, 32] on icon at bounding box center [131, 33] width 12 height 12
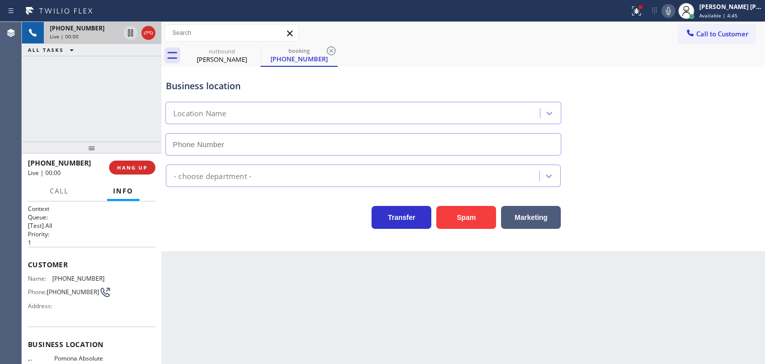
type input "[PHONE_NUMBER]"
click at [642, 12] on icon at bounding box center [637, 11] width 12 height 12
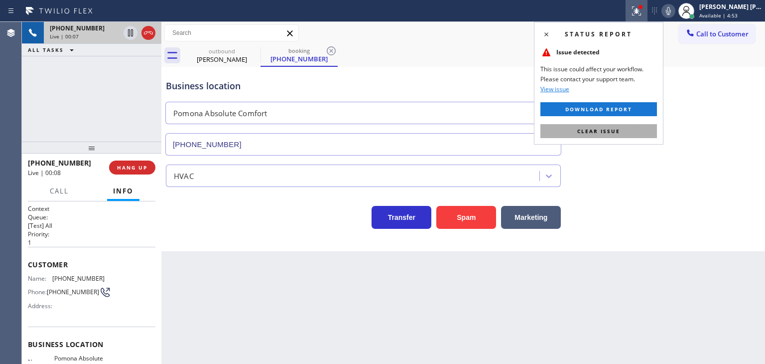
click at [590, 132] on span "Clear issue" at bounding box center [598, 130] width 43 height 7
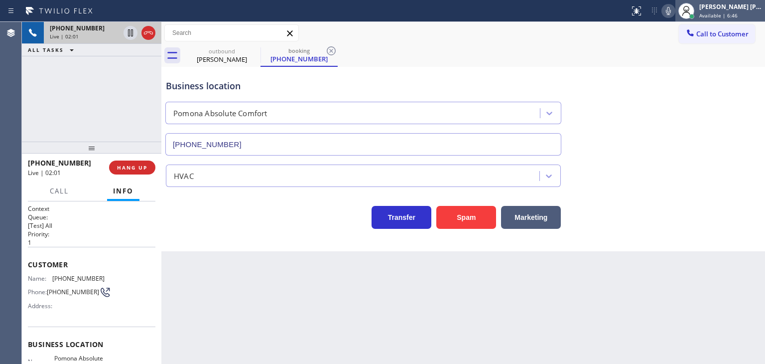
click at [738, 4] on div "[PERSON_NAME] [PERSON_NAME]" at bounding box center [730, 6] width 63 height 8
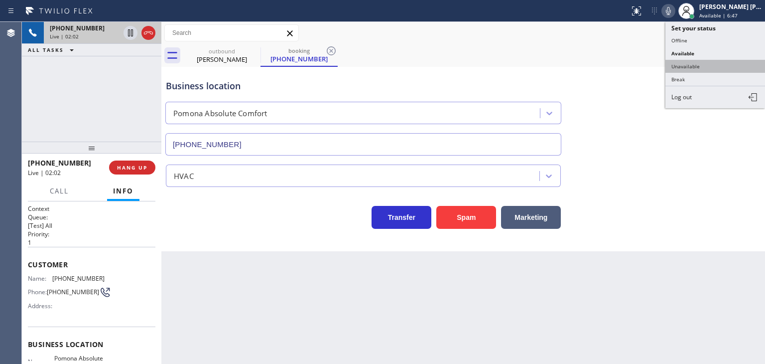
click at [721, 62] on button "Unavailable" at bounding box center [715, 66] width 100 height 13
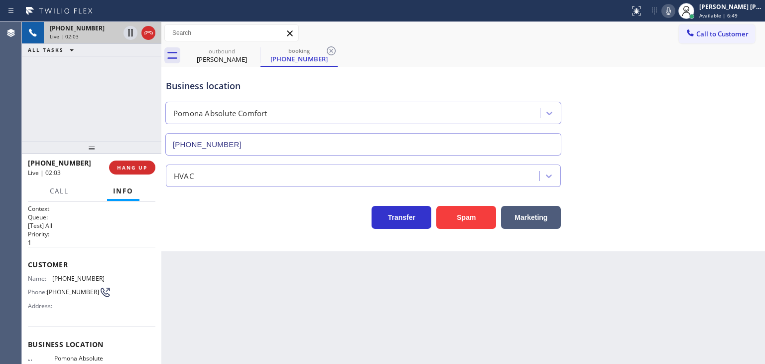
click at [674, 16] on icon at bounding box center [668, 11] width 12 height 12
click at [131, 34] on icon at bounding box center [130, 32] width 5 height 7
click at [745, 8] on div "[PERSON_NAME] [PERSON_NAME]" at bounding box center [730, 6] width 63 height 8
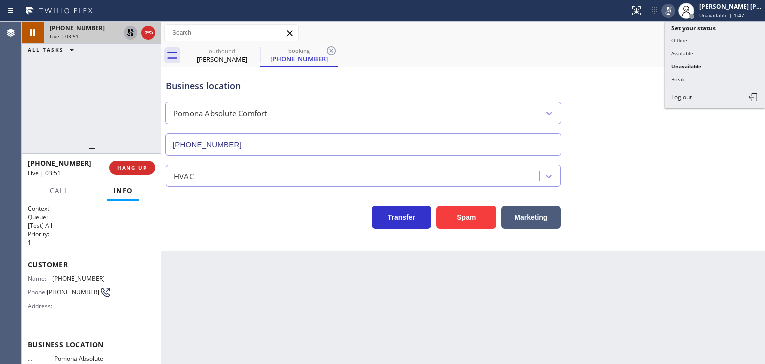
click at [674, 14] on icon at bounding box center [668, 11] width 12 height 12
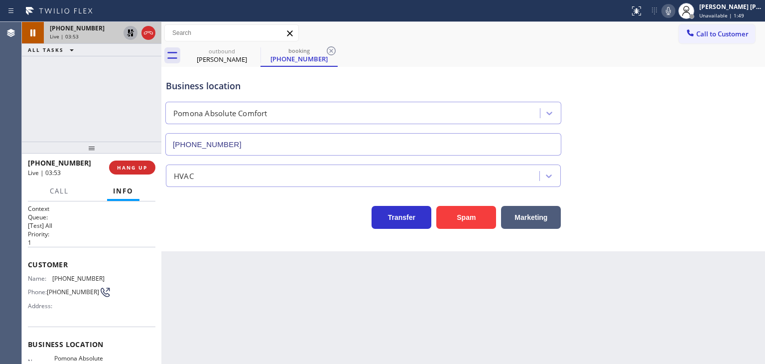
click at [131, 32] on icon at bounding box center [130, 32] width 7 height 7
drag, startPoint x: 562, startPoint y: 334, endPoint x: 562, endPoint y: 325, distance: 8.5
click at [562, 332] on div "Back to Dashboard Change Sender ID Customers Technicians Select a contact Outbo…" at bounding box center [463, 193] width 604 height 342
click at [741, 17] on span "Unavailable | 3:46" at bounding box center [721, 15] width 45 height 7
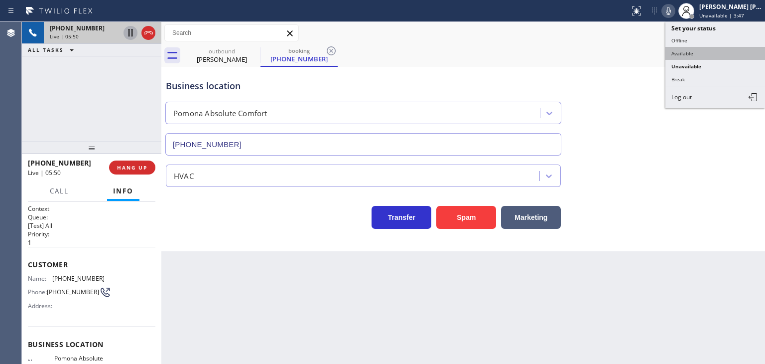
click at [714, 47] on button "Available" at bounding box center [715, 53] width 100 height 13
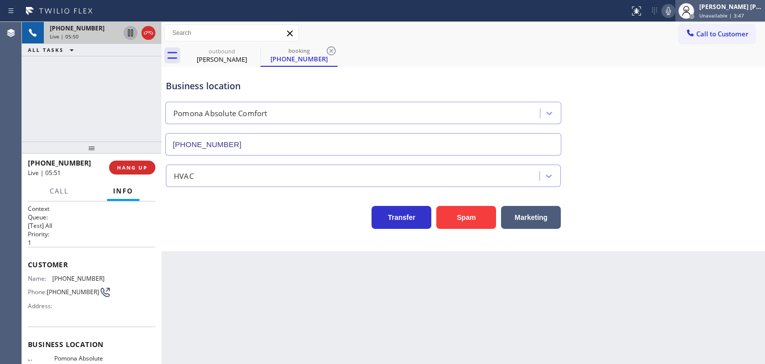
click at [738, 12] on span "Unavailable | 3:47" at bounding box center [721, 15] width 45 height 7
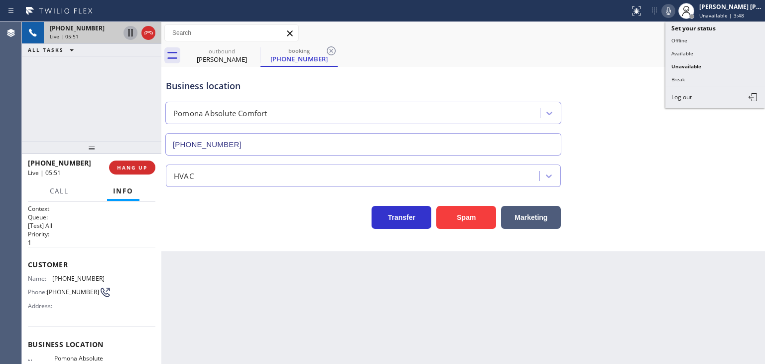
click at [713, 63] on button "Unavailable" at bounding box center [715, 66] width 100 height 13
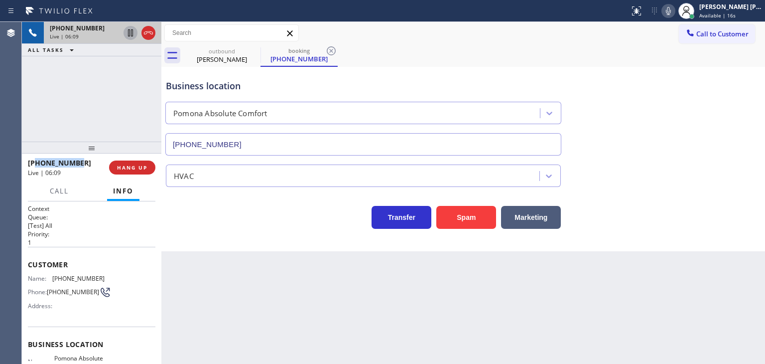
drag, startPoint x: 87, startPoint y: 167, endPoint x: 36, endPoint y: 164, distance: 50.4
click at [36, 164] on div "[PHONE_NUMBER]" at bounding box center [65, 162] width 74 height 9
click at [128, 67] on icon at bounding box center [131, 67] width 12 height 12
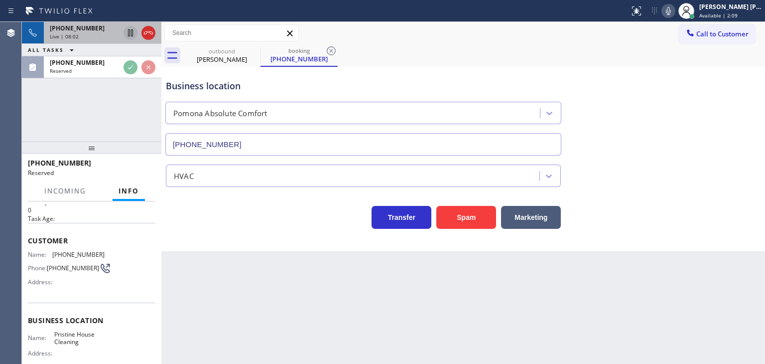
scroll to position [50, 0]
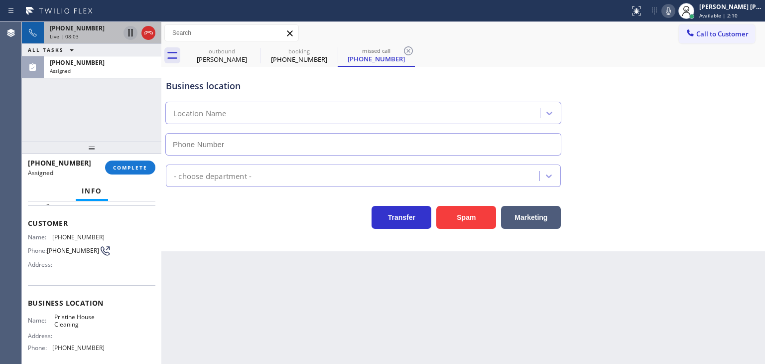
type input "[PHONE_NUMBER]"
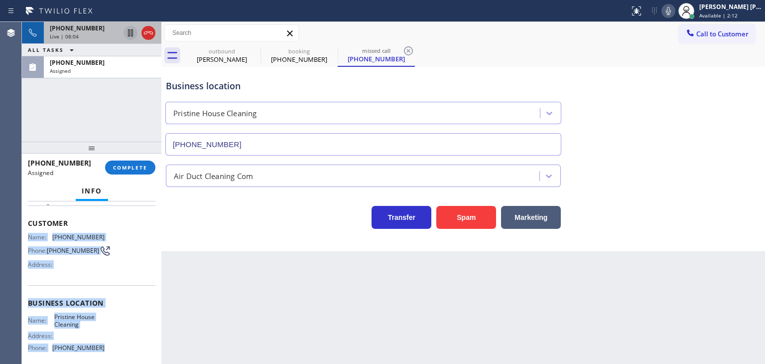
drag, startPoint x: 109, startPoint y: 352, endPoint x: 25, endPoint y: 235, distance: 143.9
click at [25, 235] on div "Context Queue: ADC Priority: 0 Task Age: Customer Name: [PHONE_NUMBER] Phone: […" at bounding box center [91, 282] width 139 height 162
click at [719, 6] on div "[PERSON_NAME] [PERSON_NAME]" at bounding box center [730, 6] width 63 height 8
click at [717, 12] on span "Available | 2:16" at bounding box center [718, 15] width 38 height 7
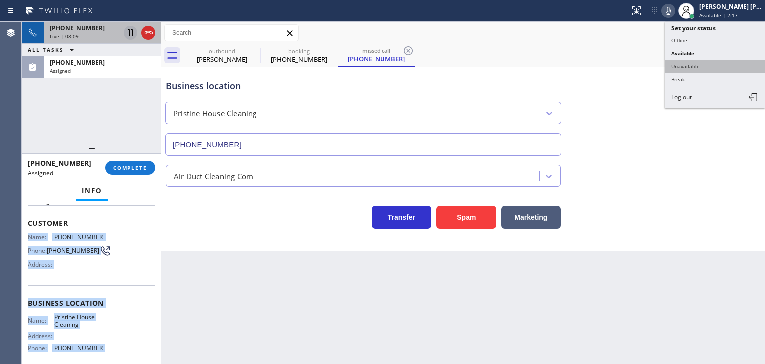
click at [707, 64] on button "Unavailable" at bounding box center [715, 66] width 100 height 13
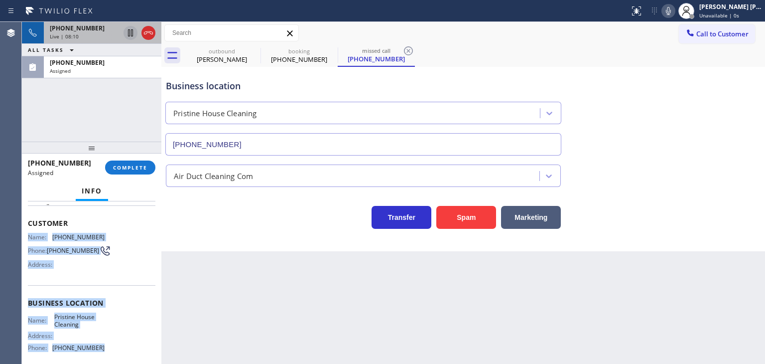
click at [132, 68] on div "Assigned" at bounding box center [103, 70] width 106 height 7
click at [144, 165] on span "COMPLETE" at bounding box center [130, 167] width 34 height 7
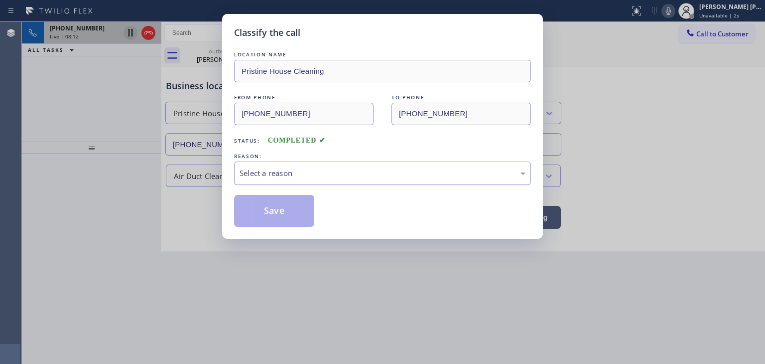
click at [259, 168] on div "Select a reason" at bounding box center [383, 172] width 286 height 11
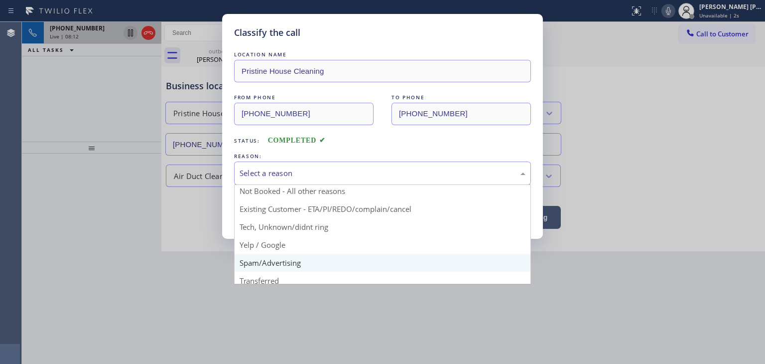
scroll to position [62, 0]
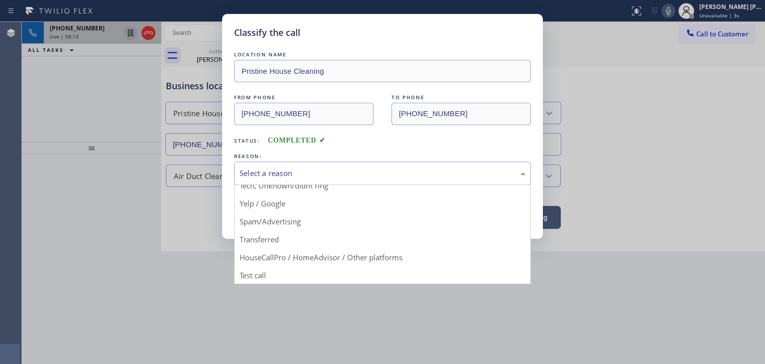
drag, startPoint x: 279, startPoint y: 220, endPoint x: 279, endPoint y: 211, distance: 9.0
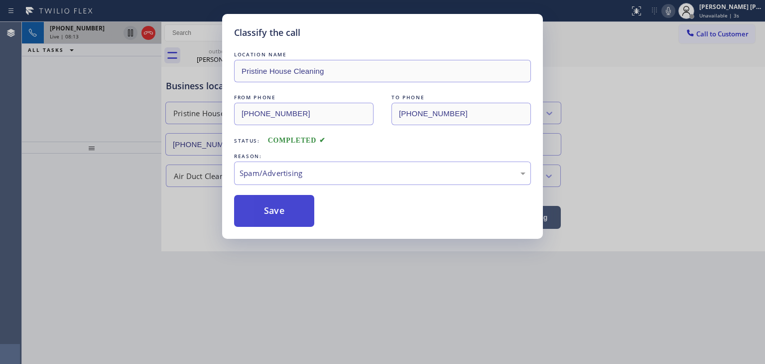
click at [278, 209] on button "Save" at bounding box center [274, 211] width 80 height 32
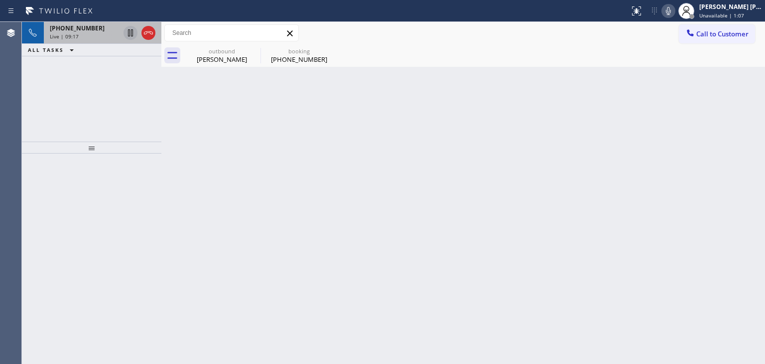
click at [87, 28] on span "[PHONE_NUMBER]" at bounding box center [77, 28] width 55 height 8
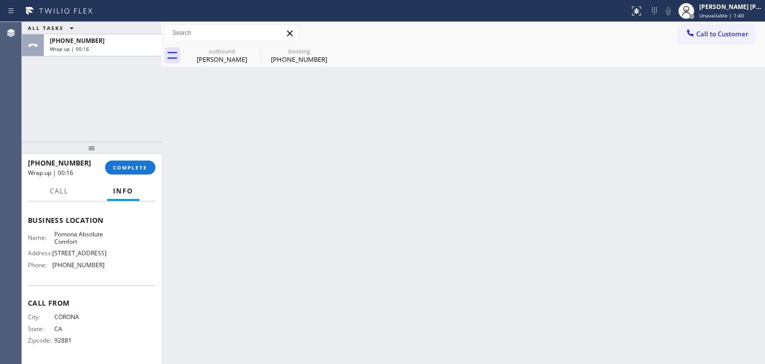
scroll to position [140, 0]
drag, startPoint x: 114, startPoint y: 265, endPoint x: 52, endPoint y: 264, distance: 61.8
click at [52, 264] on div "Name: Pomona Absolute Comfort Address: [STREET_ADDRESS] Phone: [PHONE_NUMBER]" at bounding box center [91, 251] width 127 height 43
click at [132, 166] on span "COMPLETE" at bounding box center [130, 167] width 34 height 7
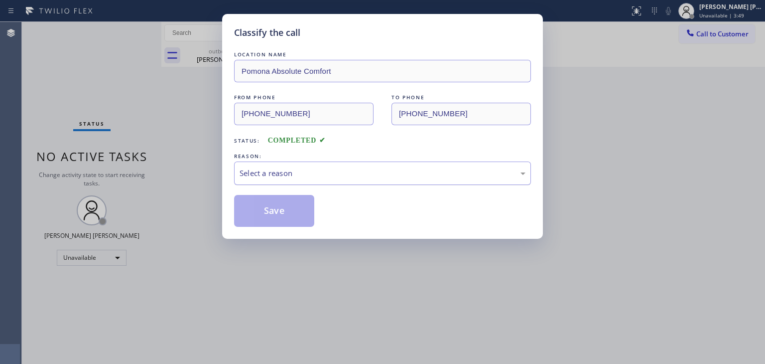
click at [305, 168] on div "Select a reason" at bounding box center [383, 172] width 286 height 11
click at [283, 209] on button "Save" at bounding box center [274, 211] width 80 height 32
type input "[PHONE_NUMBER]"
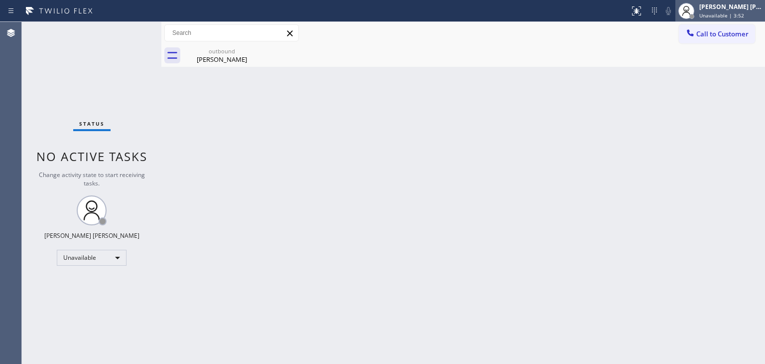
click at [744, 12] on span "Unavailable | 3:52" at bounding box center [721, 15] width 45 height 7
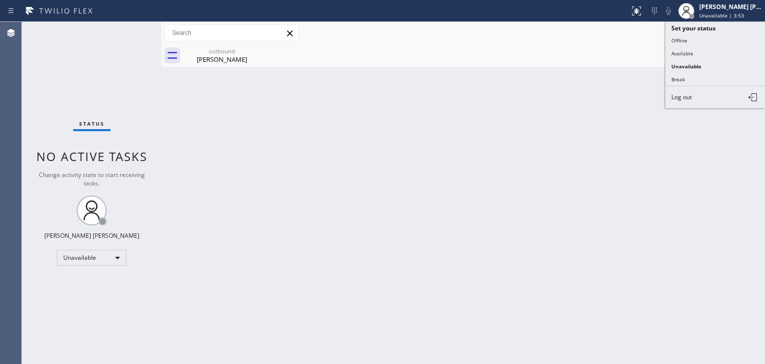
click at [711, 47] on button "Available" at bounding box center [715, 53] width 100 height 13
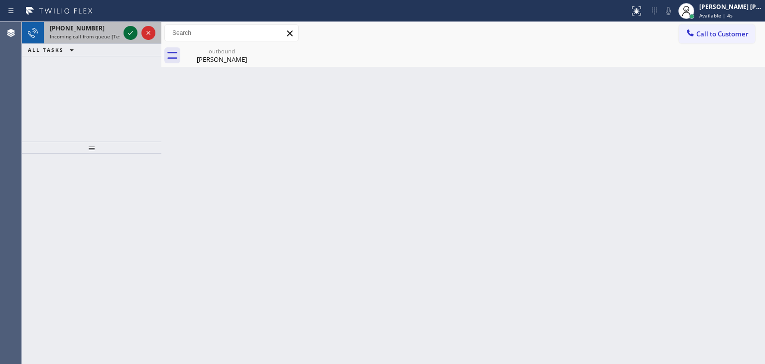
click at [134, 33] on icon at bounding box center [131, 33] width 12 height 12
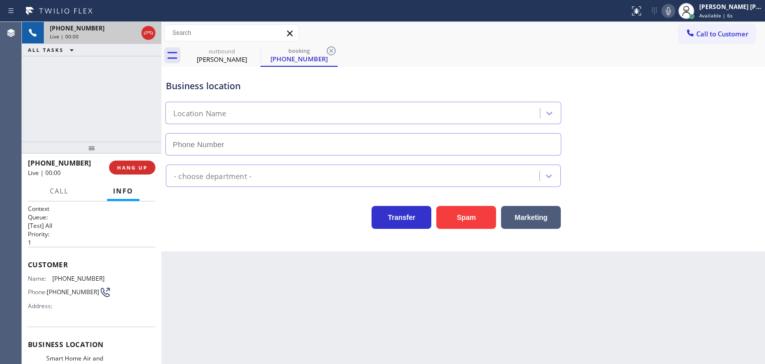
type input "[PHONE_NUMBER]"
click at [671, 11] on icon at bounding box center [668, 11] width 5 height 8
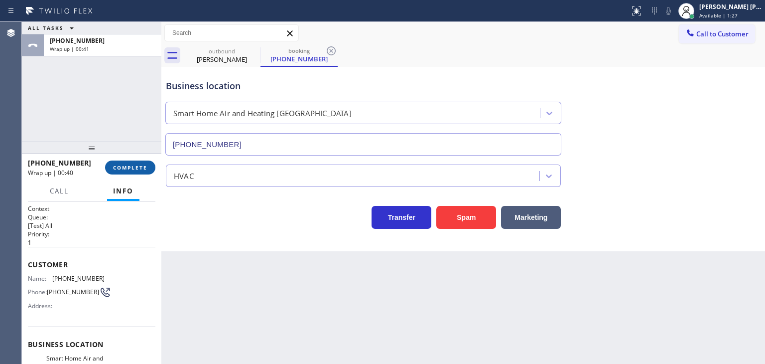
click at [141, 165] on span "COMPLETE" at bounding box center [130, 167] width 34 height 7
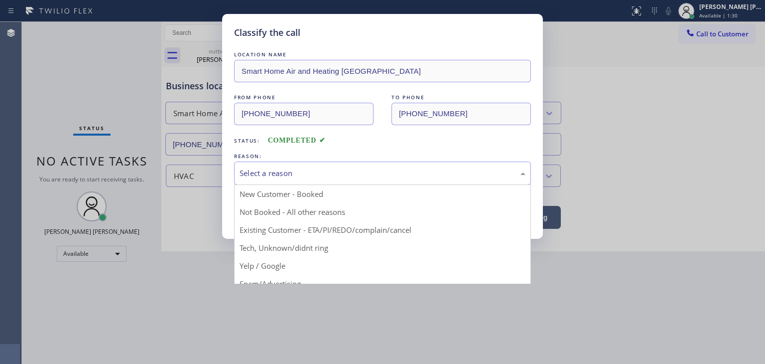
click at [301, 172] on div "Select a reason" at bounding box center [383, 172] width 286 height 11
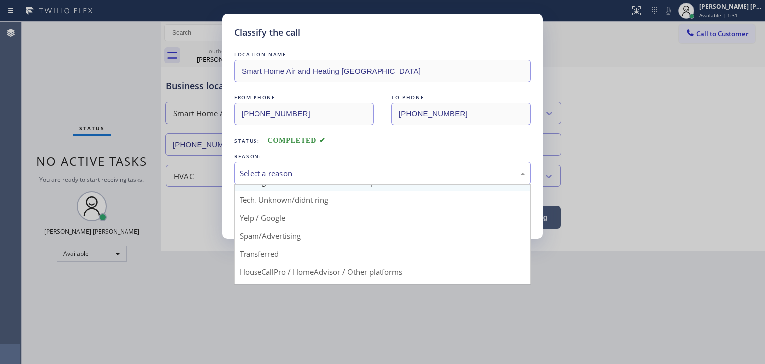
scroll to position [50, 0]
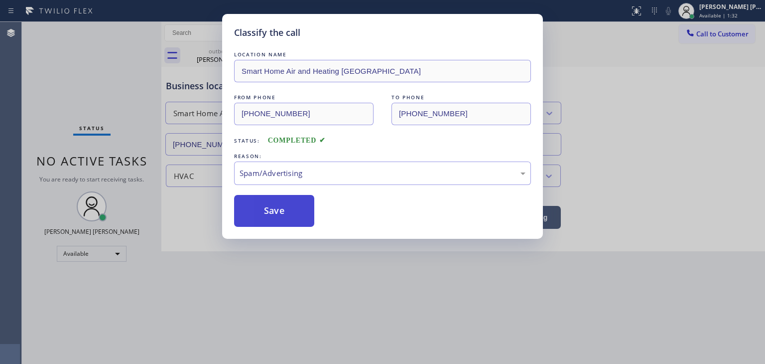
click at [289, 212] on button "Save" at bounding box center [274, 211] width 80 height 32
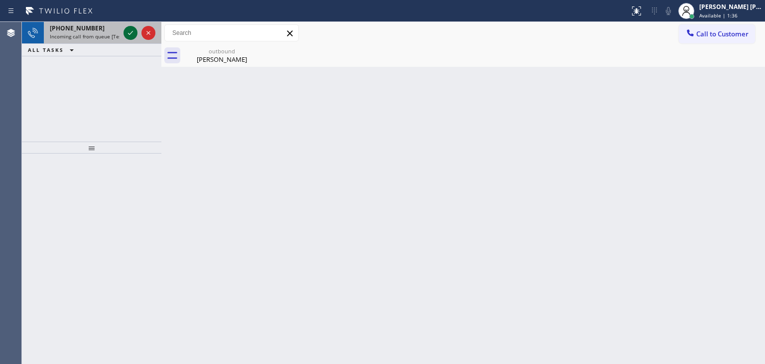
click at [129, 36] on icon at bounding box center [131, 33] width 12 height 12
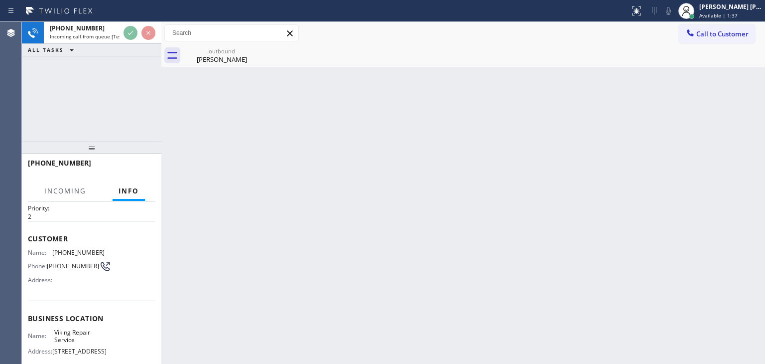
scroll to position [50, 0]
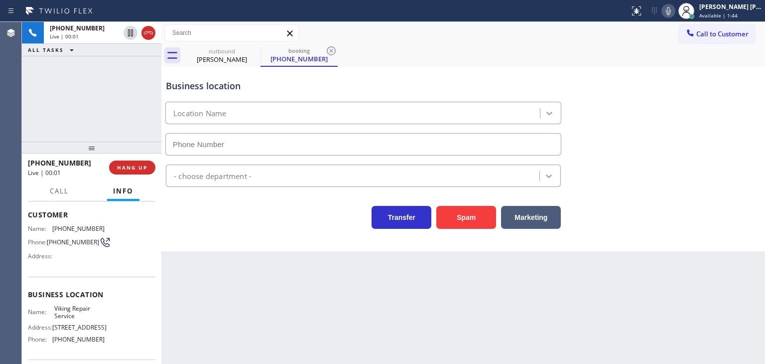
type input "[PHONE_NUMBER]"
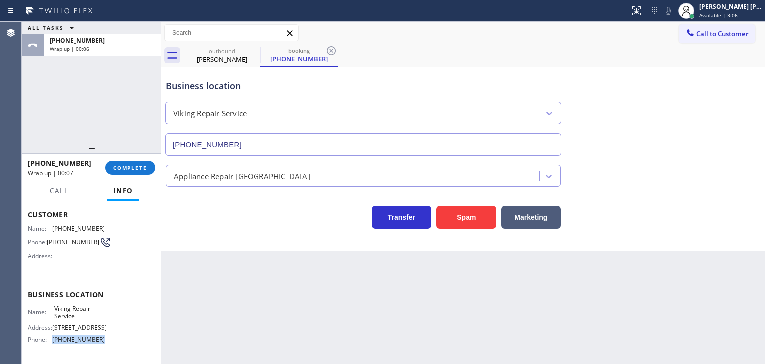
drag, startPoint x: 104, startPoint y: 341, endPoint x: 54, endPoint y: 341, distance: 50.3
click at [54, 341] on div "Name: Viking Repair Service Address: [STREET_ADDRESS] Phone: [PHONE_NUMBER]" at bounding box center [91, 325] width 127 height 43
click at [721, 41] on button "Call to Customer" at bounding box center [717, 33] width 76 height 19
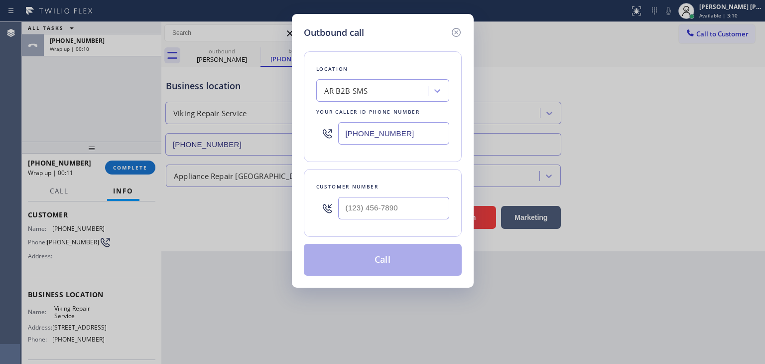
drag, startPoint x: 412, startPoint y: 136, endPoint x: 266, endPoint y: 110, distance: 147.7
click at [253, 146] on div "Outbound call Location AR B2B SMS Your caller id phone number [PHONE_NUMBER] Cu…" at bounding box center [382, 182] width 765 height 364
paste input "323) 416-2342"
type input "[PHONE_NUMBER]"
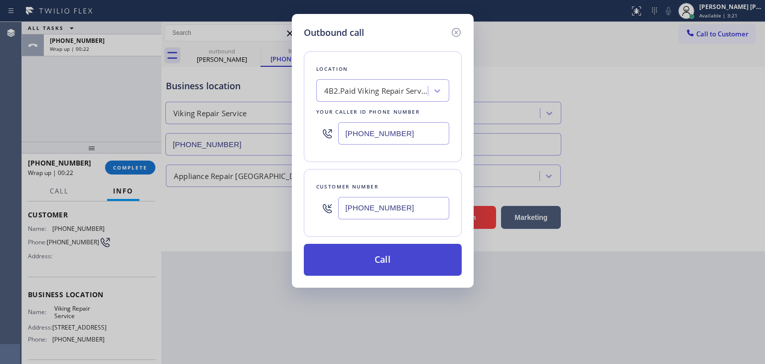
type input "[PHONE_NUMBER]"
click at [384, 265] on button "Call" at bounding box center [383, 260] width 158 height 32
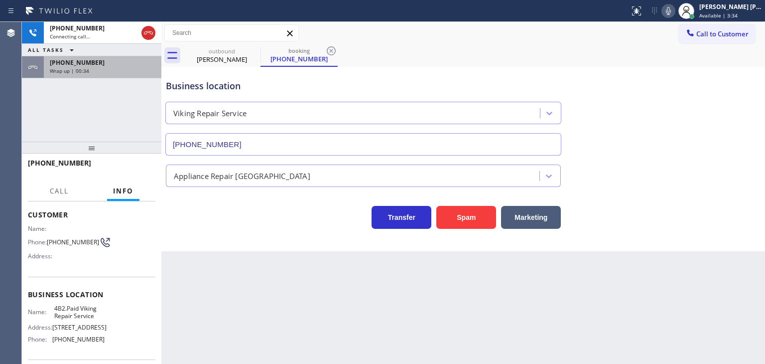
click at [97, 74] on div "[PHONE_NUMBER] Wrap up | 00:34" at bounding box center [101, 67] width 114 height 22
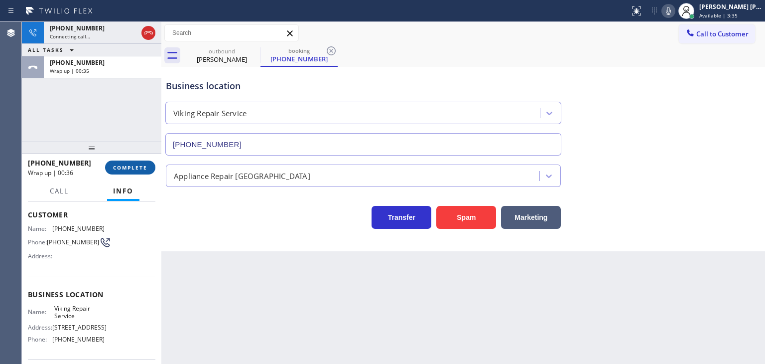
click at [126, 168] on span "COMPLETE" at bounding box center [130, 167] width 34 height 7
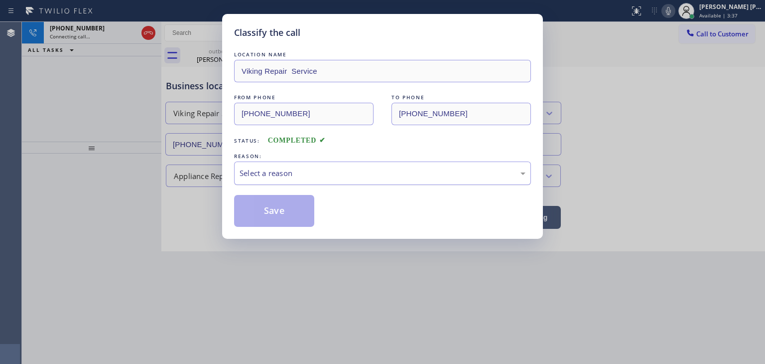
click at [303, 170] on div "Select a reason" at bounding box center [383, 172] width 286 height 11
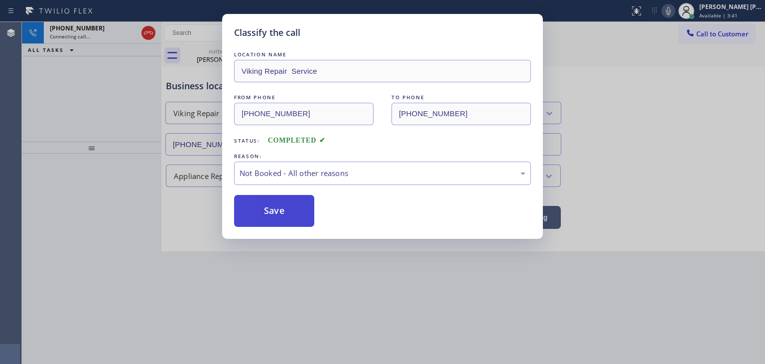
click at [282, 211] on button "Save" at bounding box center [274, 211] width 80 height 32
type input "[PHONE_NUMBER]"
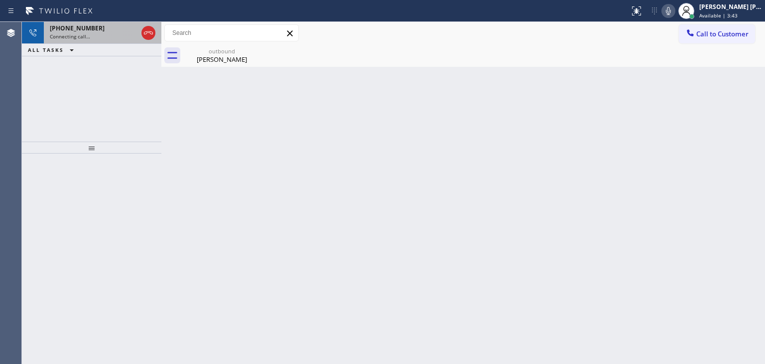
click at [89, 31] on span "[PHONE_NUMBER]" at bounding box center [77, 28] width 55 height 8
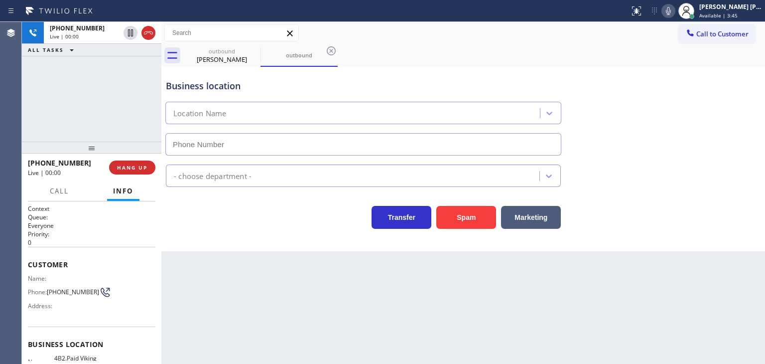
type input "[PHONE_NUMBER]"
click at [675, 16] on button at bounding box center [668, 11] width 14 height 14
click at [674, 11] on icon at bounding box center [668, 11] width 12 height 12
drag, startPoint x: 90, startPoint y: 164, endPoint x: 36, endPoint y: 164, distance: 53.3
click at [36, 164] on div "[PHONE_NUMBER]" at bounding box center [65, 162] width 74 height 9
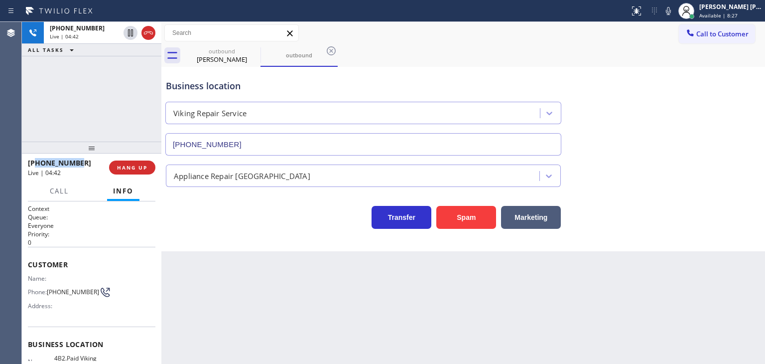
scroll to position [50, 0]
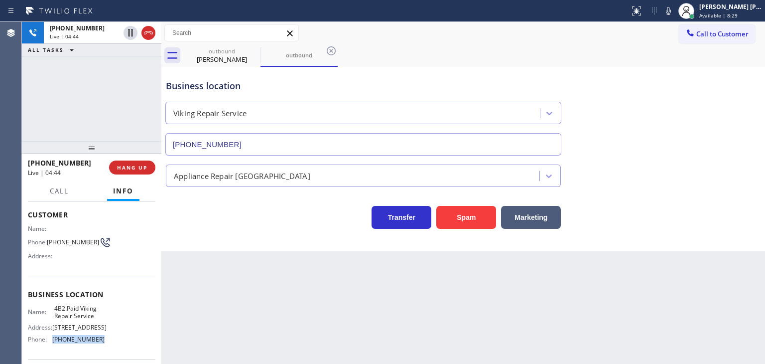
drag, startPoint x: 110, startPoint y: 337, endPoint x: 53, endPoint y: 341, distance: 56.4
click at [53, 341] on div "Name: 4B2.Paid Viking Repair Service Address: [STREET_ADDRESS] Phone: [PHONE_NU…" at bounding box center [91, 325] width 127 height 43
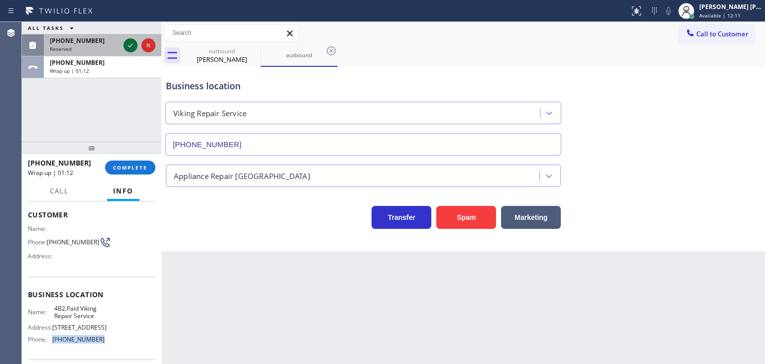
click at [129, 48] on icon at bounding box center [131, 45] width 12 height 12
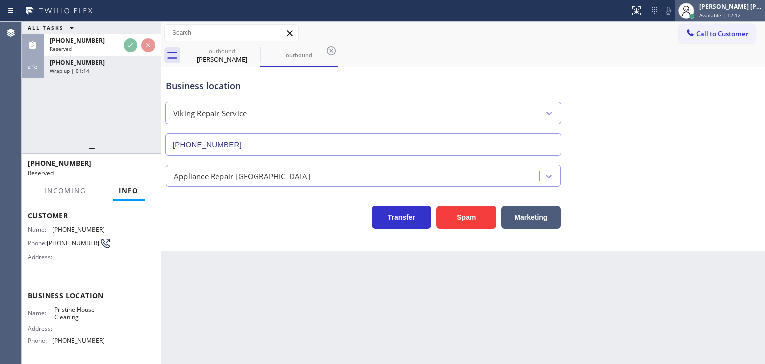
scroll to position [58, 0]
click at [739, 10] on div "[PERSON_NAME] [PERSON_NAME] Available | 12:13" at bounding box center [731, 10] width 68 height 17
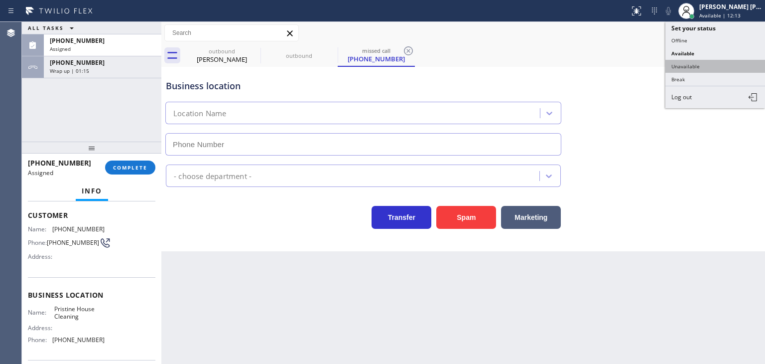
click at [713, 61] on button "Unavailable" at bounding box center [715, 66] width 100 height 13
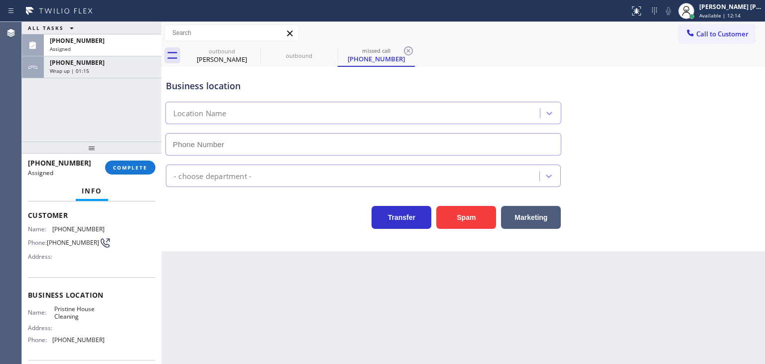
type input "[PHONE_NUMBER]"
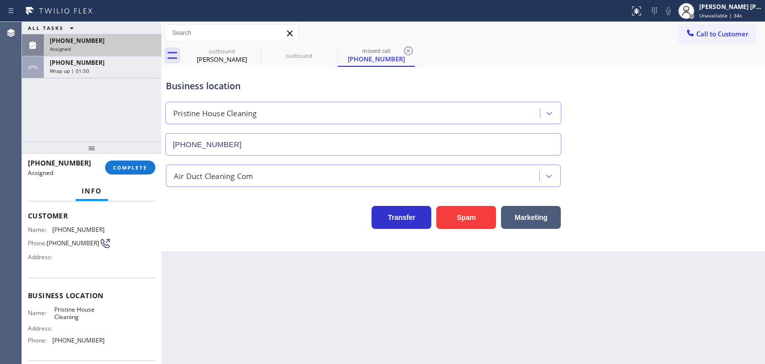
click at [56, 47] on span "Assigned" at bounding box center [60, 48] width 21 height 7
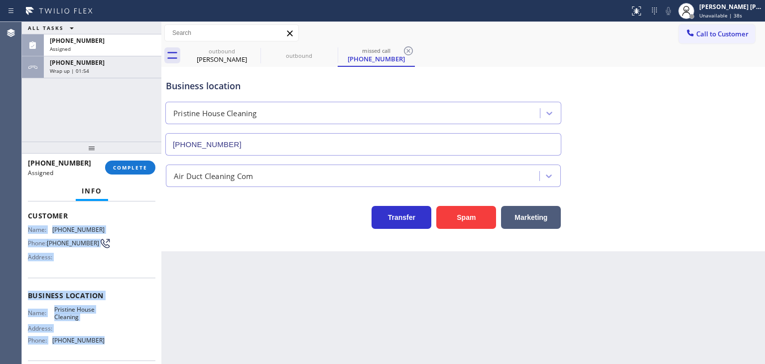
drag, startPoint x: 117, startPoint y: 296, endPoint x: 29, endPoint y: 224, distance: 113.9
click at [29, 224] on div "Context Queue: ADC Priority: 0 Task Age: [DEMOGRAPHIC_DATA] minute(s) Customer …" at bounding box center [91, 286] width 127 height 297
click at [134, 169] on span "COMPLETE" at bounding box center [130, 167] width 34 height 7
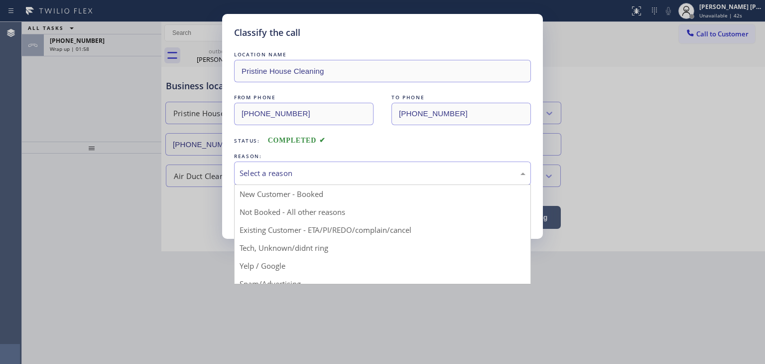
click at [281, 173] on div "Select a reason" at bounding box center [383, 172] width 286 height 11
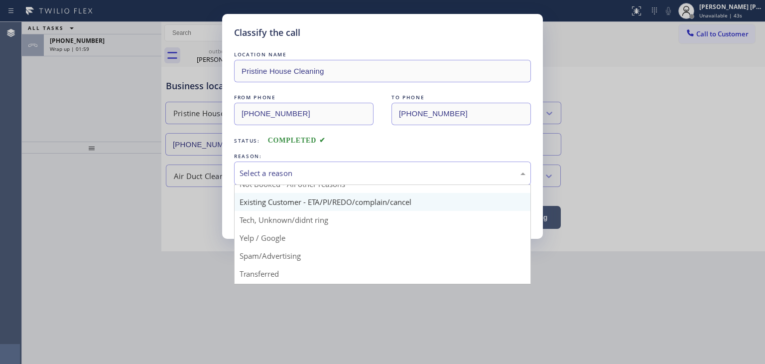
scroll to position [50, 0]
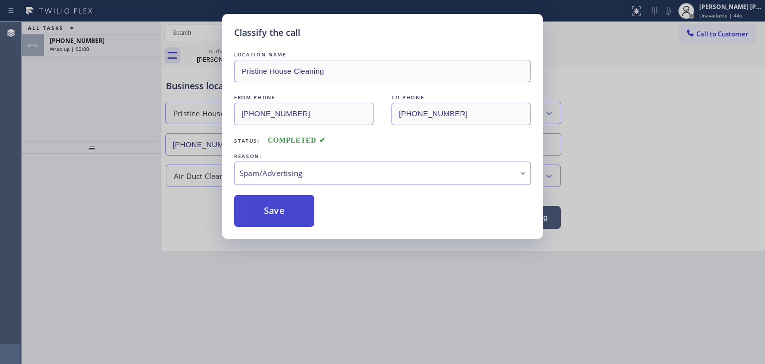
click at [284, 206] on button "Save" at bounding box center [274, 211] width 80 height 32
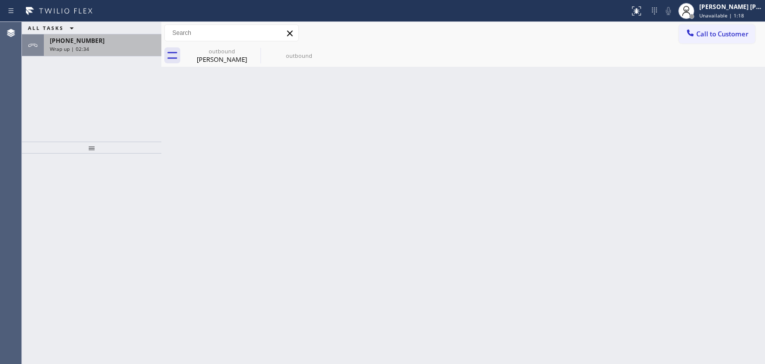
click at [84, 52] on div "[PHONE_NUMBER] Wrap up | 02:34" at bounding box center [101, 45] width 114 height 22
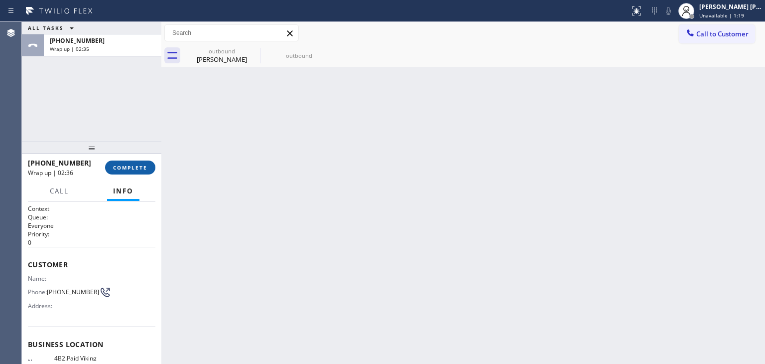
click at [122, 164] on span "COMPLETE" at bounding box center [130, 167] width 34 height 7
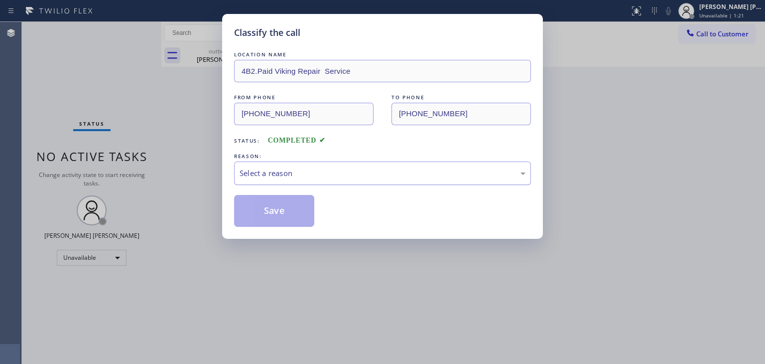
click at [284, 167] on div "Select a reason" at bounding box center [383, 172] width 286 height 11
click at [287, 216] on button "Save" at bounding box center [274, 211] width 80 height 32
type input "[PHONE_NUMBER]"
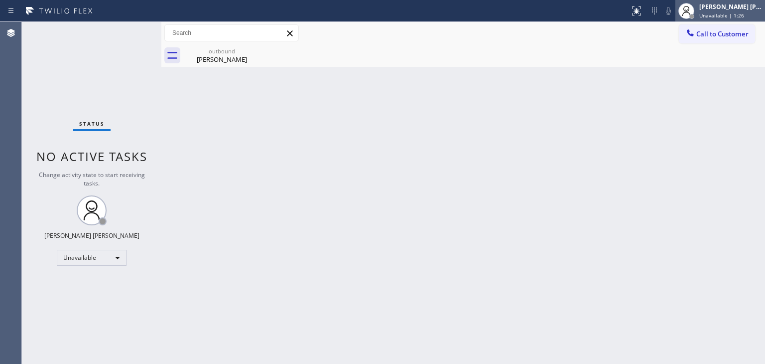
click at [739, 17] on span "Unavailable | 1:26" at bounding box center [721, 15] width 45 height 7
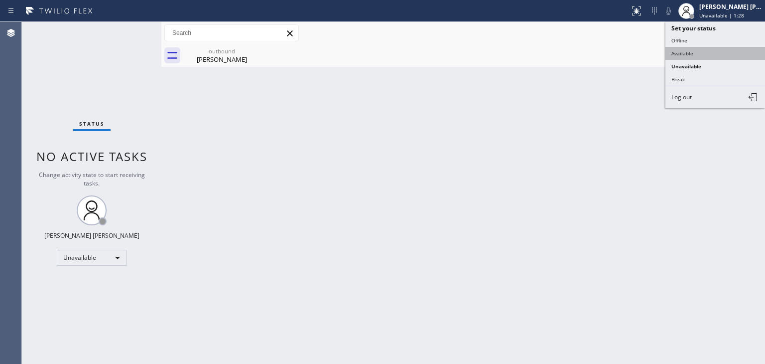
click at [707, 52] on button "Available" at bounding box center [715, 53] width 100 height 13
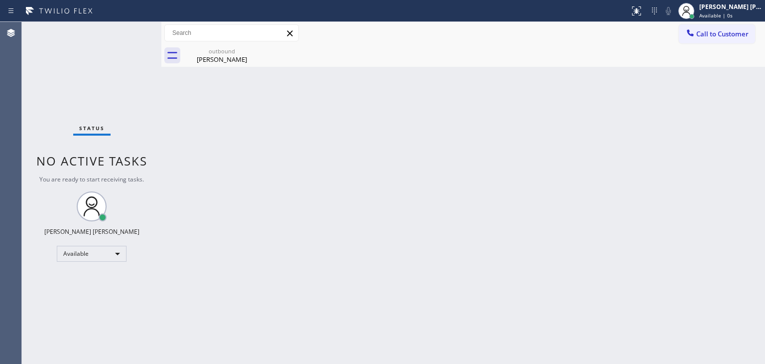
click at [125, 30] on div "Status No active tasks You are ready to start receiving tasks. [PERSON_NAME] [P…" at bounding box center [91, 193] width 139 height 342
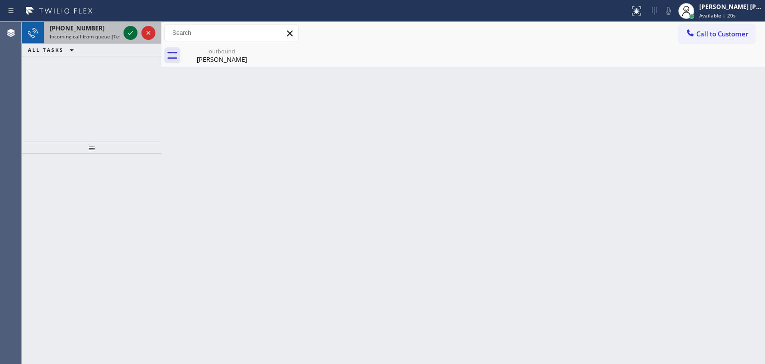
click at [137, 38] on div at bounding box center [131, 33] width 14 height 12
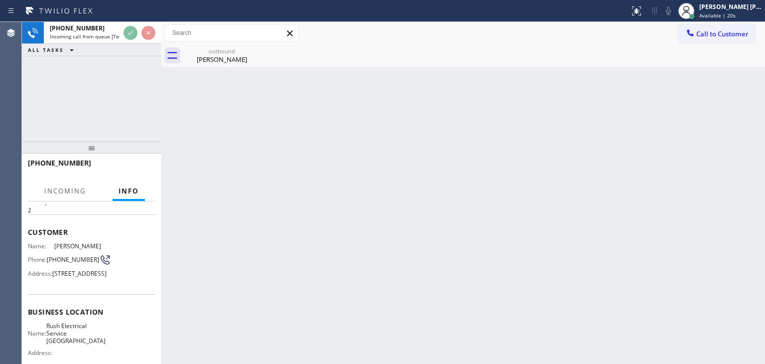
scroll to position [50, 0]
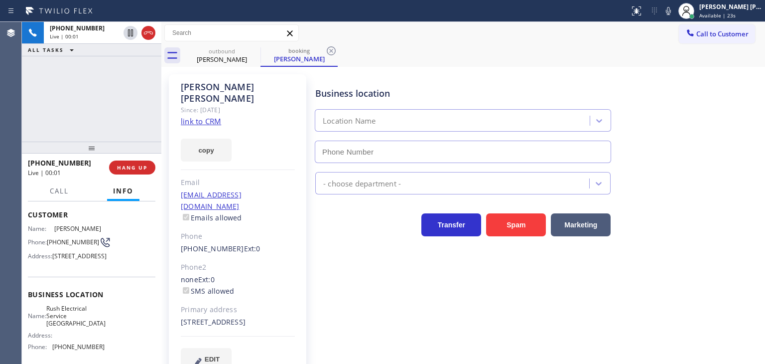
type input "[PHONE_NUMBER]"
click at [210, 116] on link "link to CRM" at bounding box center [201, 121] width 40 height 10
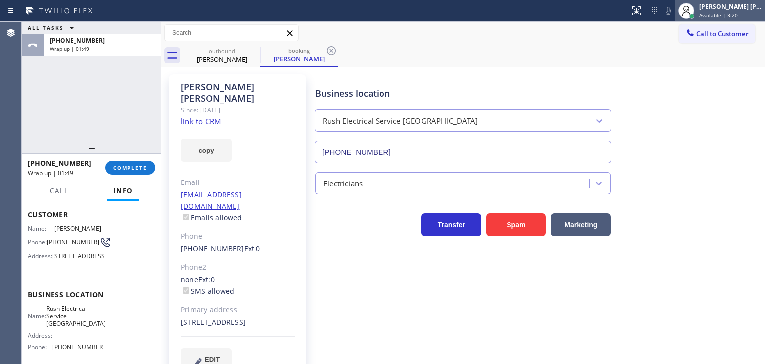
click at [734, 13] on span "Available | 3:20" at bounding box center [718, 15] width 38 height 7
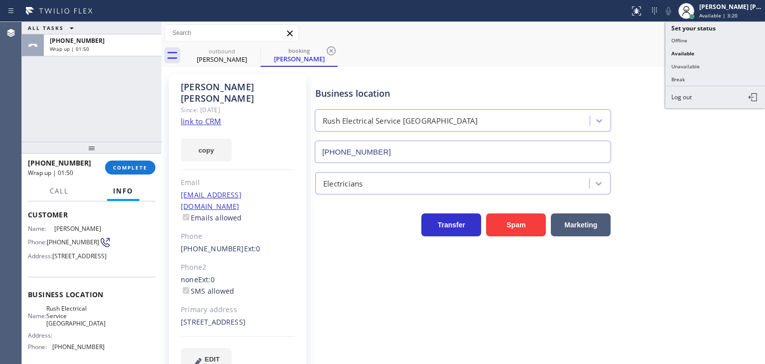
click at [701, 61] on button "Unavailable" at bounding box center [715, 66] width 100 height 13
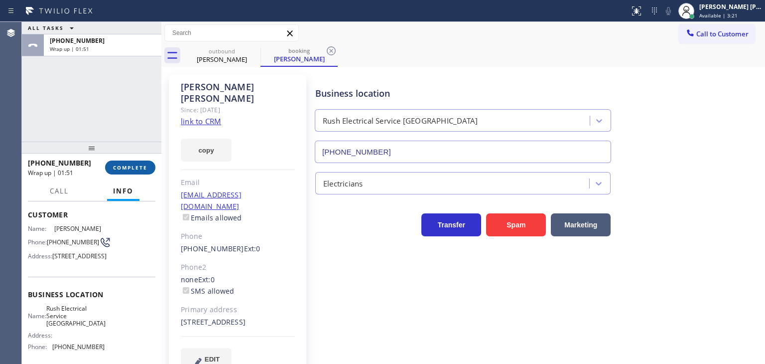
click at [129, 168] on span "COMPLETE" at bounding box center [130, 167] width 34 height 7
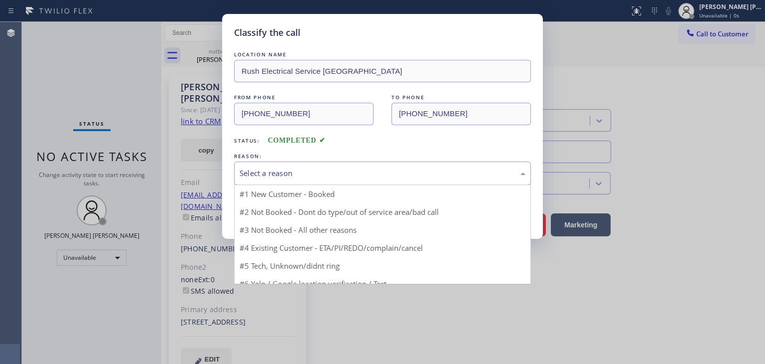
click at [264, 171] on div "Select a reason" at bounding box center [383, 172] width 286 height 11
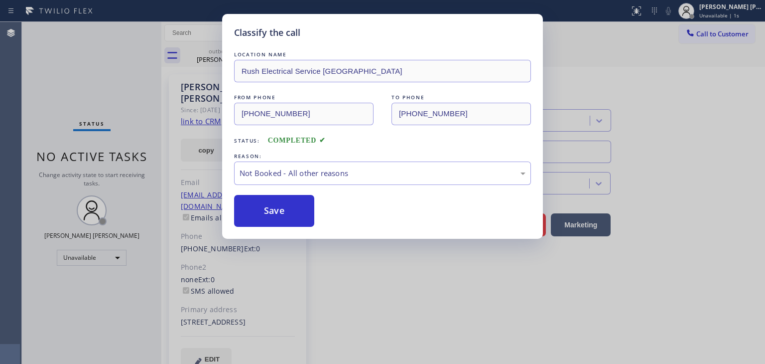
click at [272, 209] on button "Save" at bounding box center [274, 211] width 80 height 32
type input "[PHONE_NUMBER]"
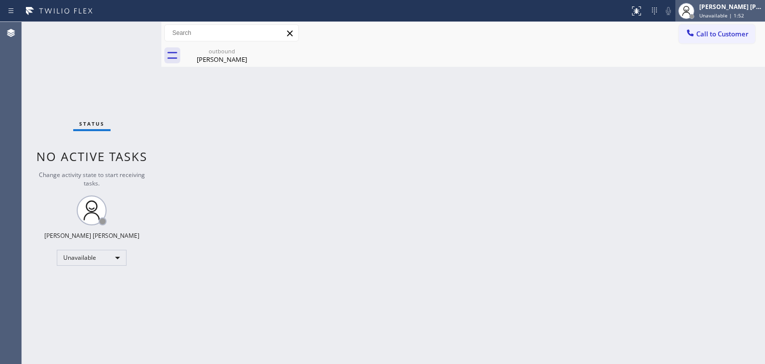
click at [728, 14] on span "Unavailable | 1:52" at bounding box center [721, 15] width 45 height 7
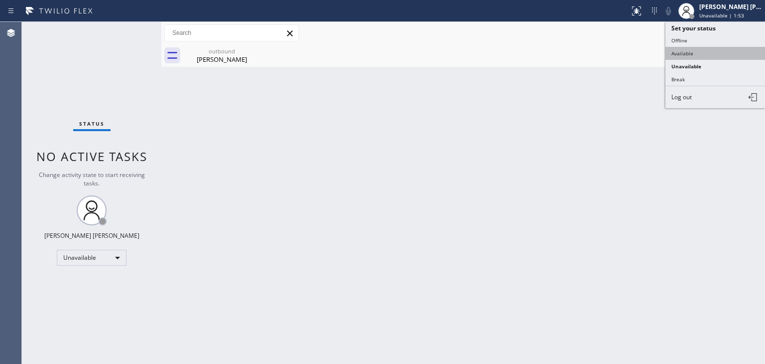
click at [695, 50] on button "Available" at bounding box center [715, 53] width 100 height 13
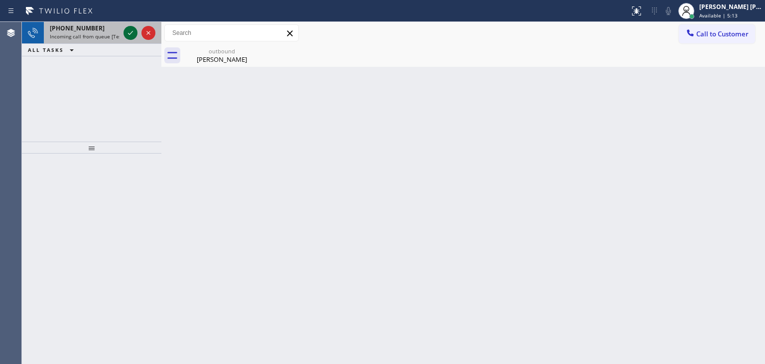
click at [133, 35] on icon at bounding box center [131, 33] width 12 height 12
click at [129, 26] on button at bounding box center [131, 33] width 14 height 14
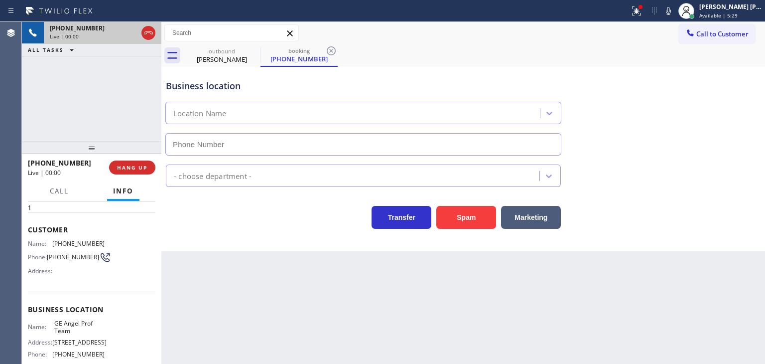
scroll to position [50, 0]
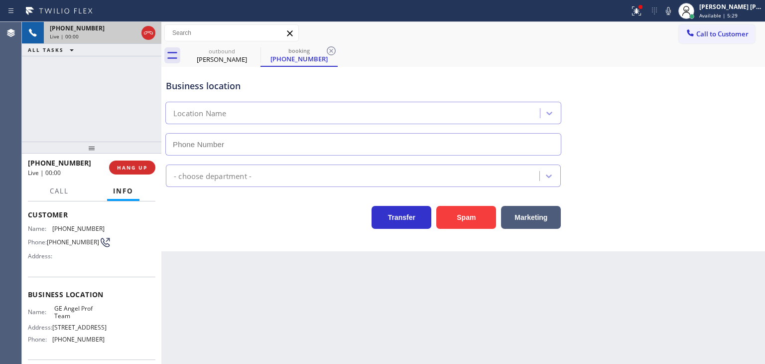
type input "[PHONE_NUMBER]"
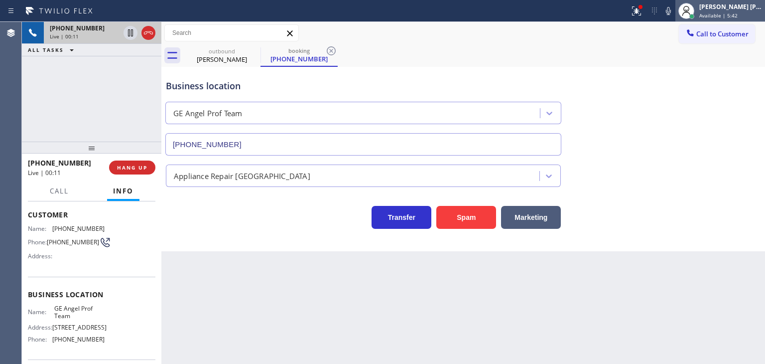
click at [738, 14] on span "Available | 5:42" at bounding box center [718, 15] width 38 height 7
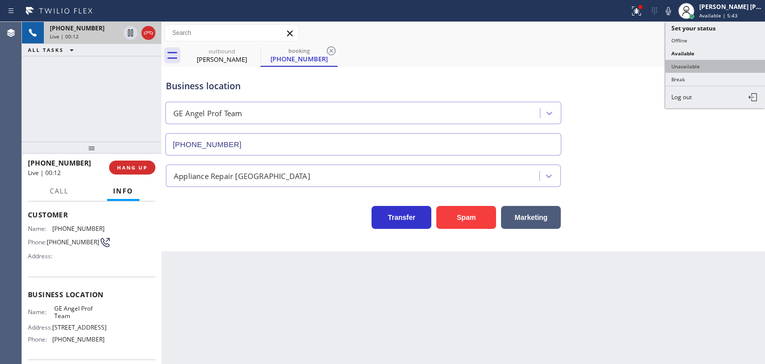
click at [692, 66] on button "Unavailable" at bounding box center [715, 66] width 100 height 13
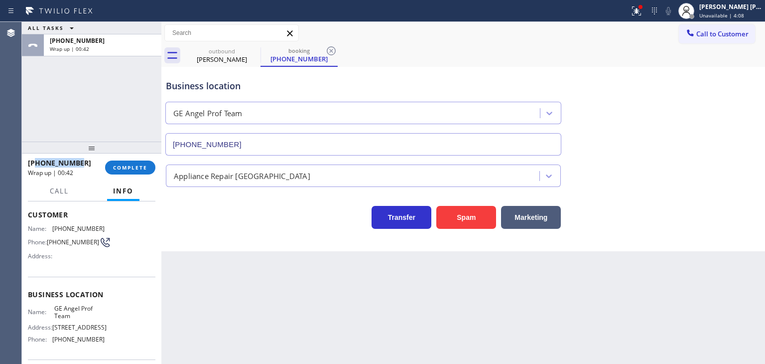
drag, startPoint x: 80, startPoint y: 163, endPoint x: 35, endPoint y: 160, distance: 44.9
click at [35, 160] on div "[PHONE_NUMBER]" at bounding box center [63, 162] width 70 height 9
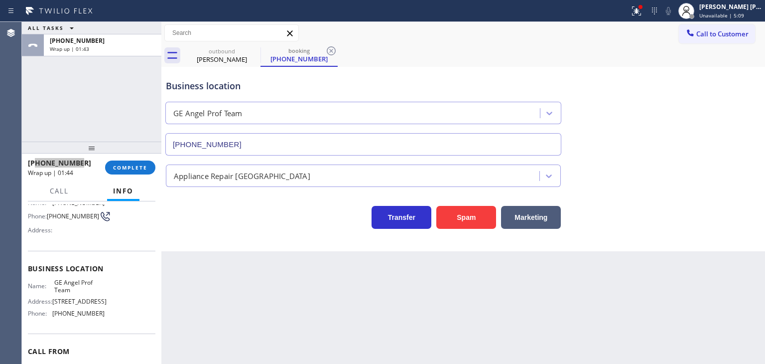
scroll to position [100, 0]
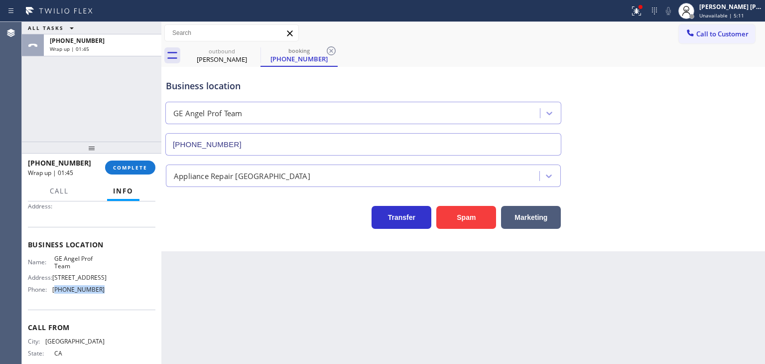
drag, startPoint x: 106, startPoint y: 300, endPoint x: 55, endPoint y: 299, distance: 50.3
click at [54, 297] on div "Name: GE Angel Prof Team Address: [STREET_ADDRESS] Phone: [PHONE_NUMBER]" at bounding box center [91, 275] width 127 height 43
click at [116, 168] on span "COMPLETE" at bounding box center [130, 167] width 34 height 7
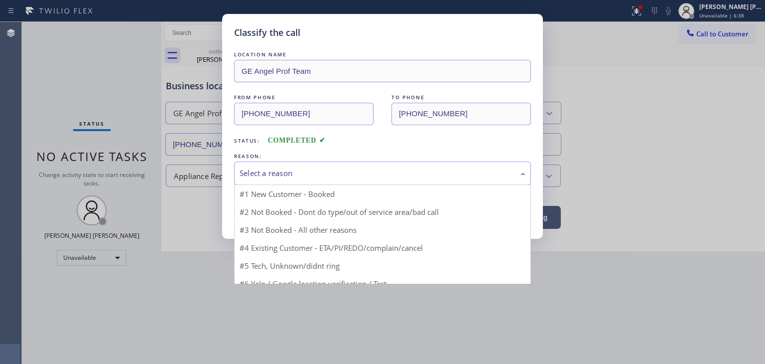
click at [258, 173] on div "Select a reason" at bounding box center [383, 172] width 286 height 11
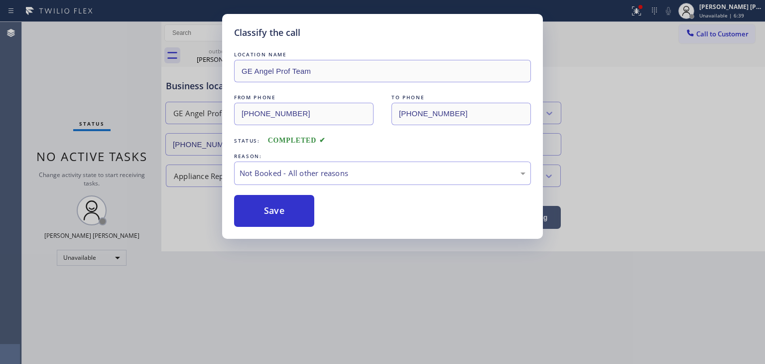
click at [265, 209] on button "Save" at bounding box center [274, 211] width 80 height 32
type input "[PHONE_NUMBER]"
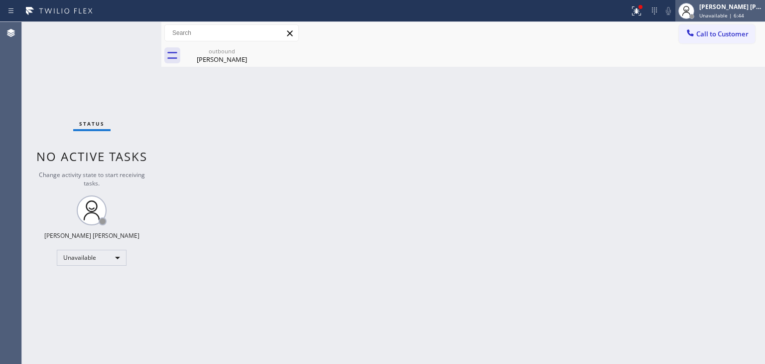
click at [744, 13] on span "Unavailable | 6:44" at bounding box center [721, 15] width 45 height 7
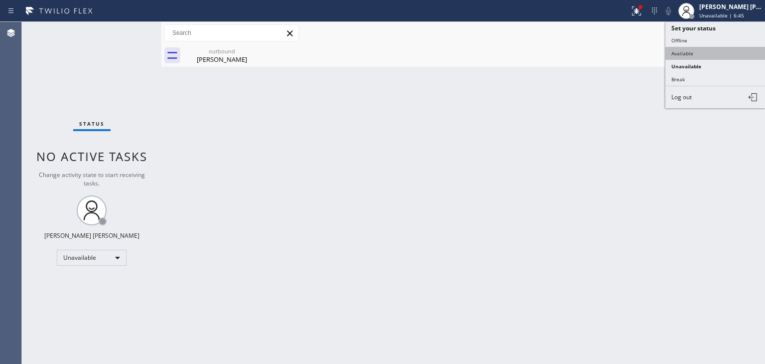
click at [680, 54] on button "Available" at bounding box center [715, 53] width 100 height 13
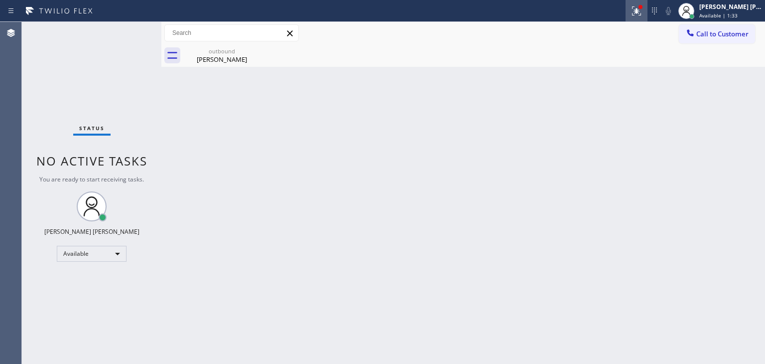
click at [641, 12] on icon at bounding box center [636, 10] width 9 height 9
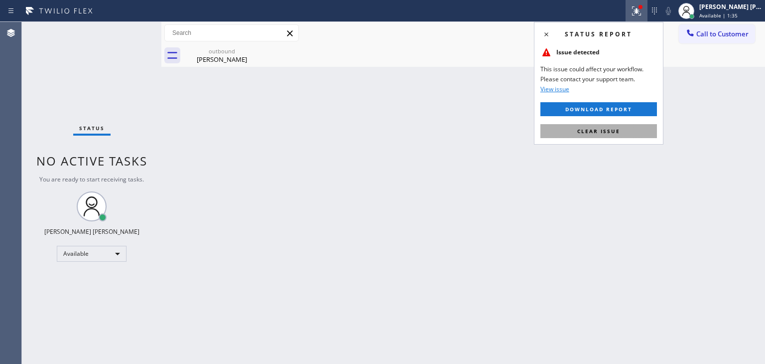
click at [617, 133] on span "Clear issue" at bounding box center [598, 130] width 43 height 7
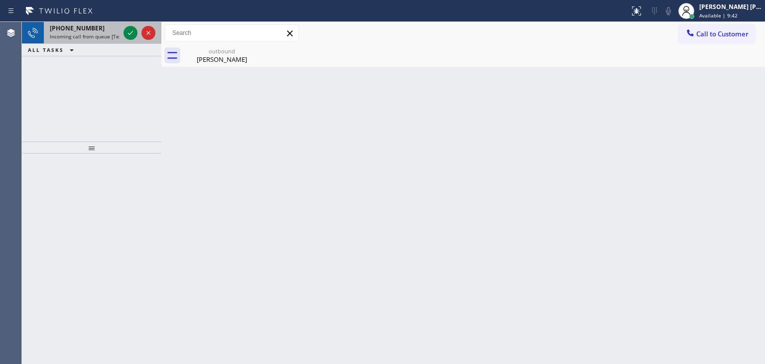
click at [137, 36] on div at bounding box center [140, 33] width 36 height 22
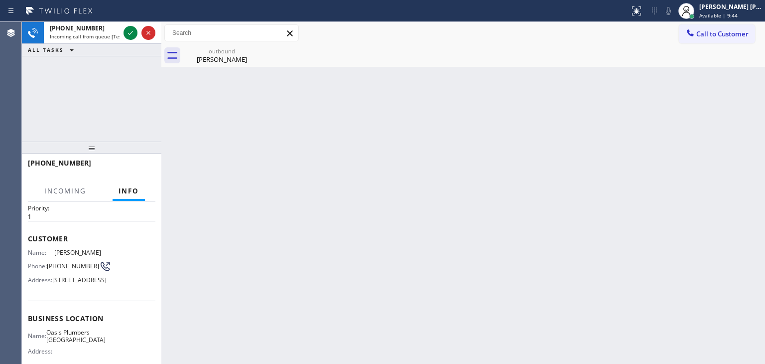
scroll to position [50, 0]
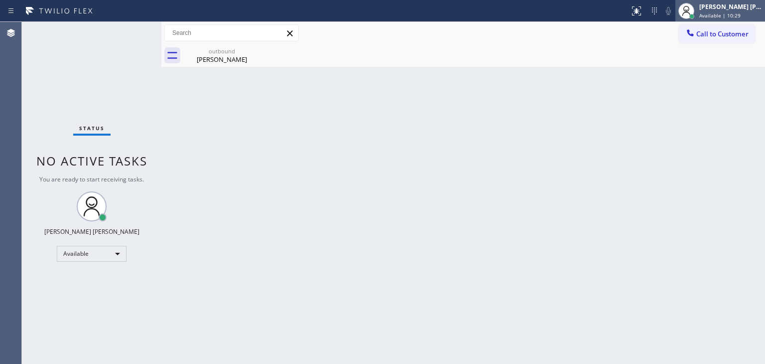
click at [727, 10] on div "[PERSON_NAME] [PERSON_NAME] Available | 10:29" at bounding box center [731, 10] width 68 height 17
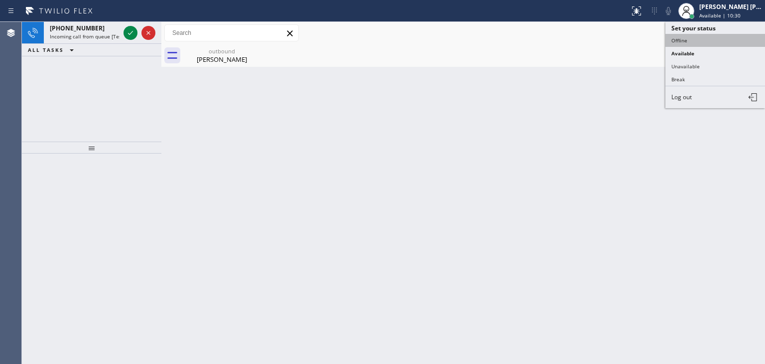
click at [703, 36] on button "Offline" at bounding box center [715, 40] width 100 height 13
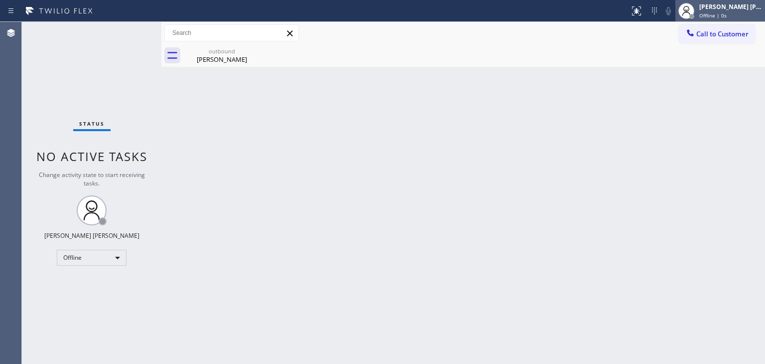
click at [727, 13] on span "Offline | 0s" at bounding box center [712, 15] width 27 height 7
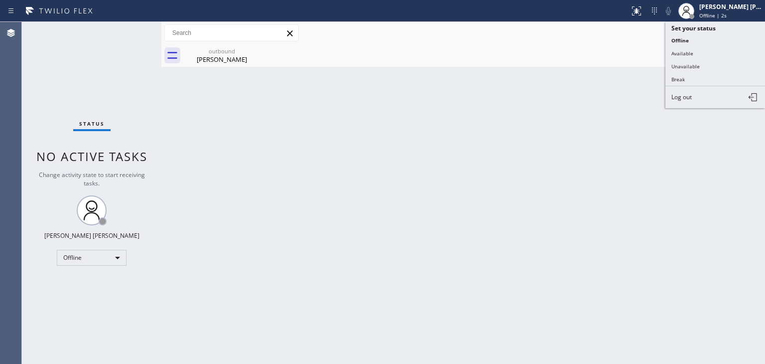
click at [694, 93] on button "Log out" at bounding box center [715, 97] width 100 height 22
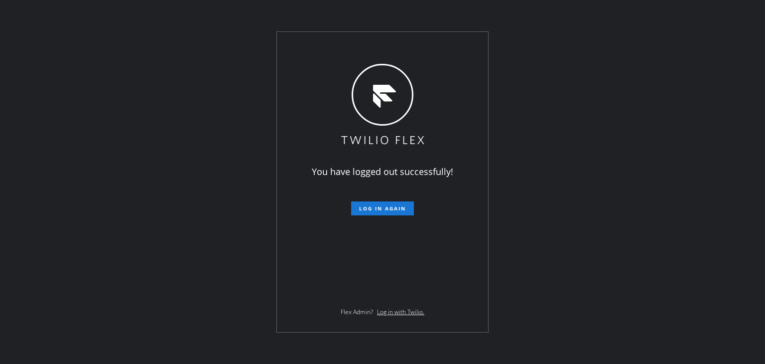
click at [97, 106] on div "You have logged out successfully! Log in again Flex Admin? Log in with Twilio." at bounding box center [382, 182] width 765 height 364
